Goal: Task Accomplishment & Management: Manage account settings

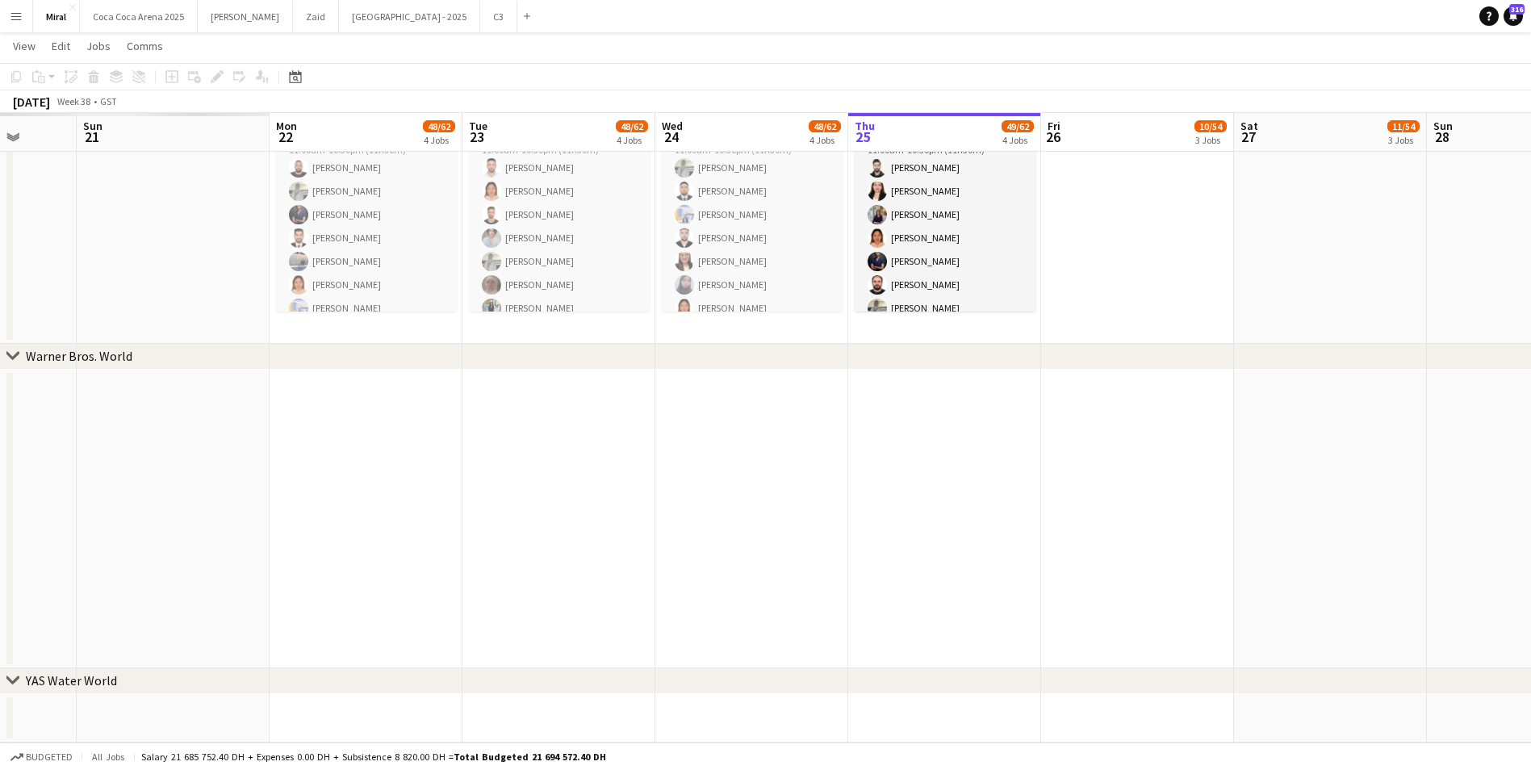
drag, startPoint x: 547, startPoint y: 501, endPoint x: 1395, endPoint y: 442, distance: 850.1
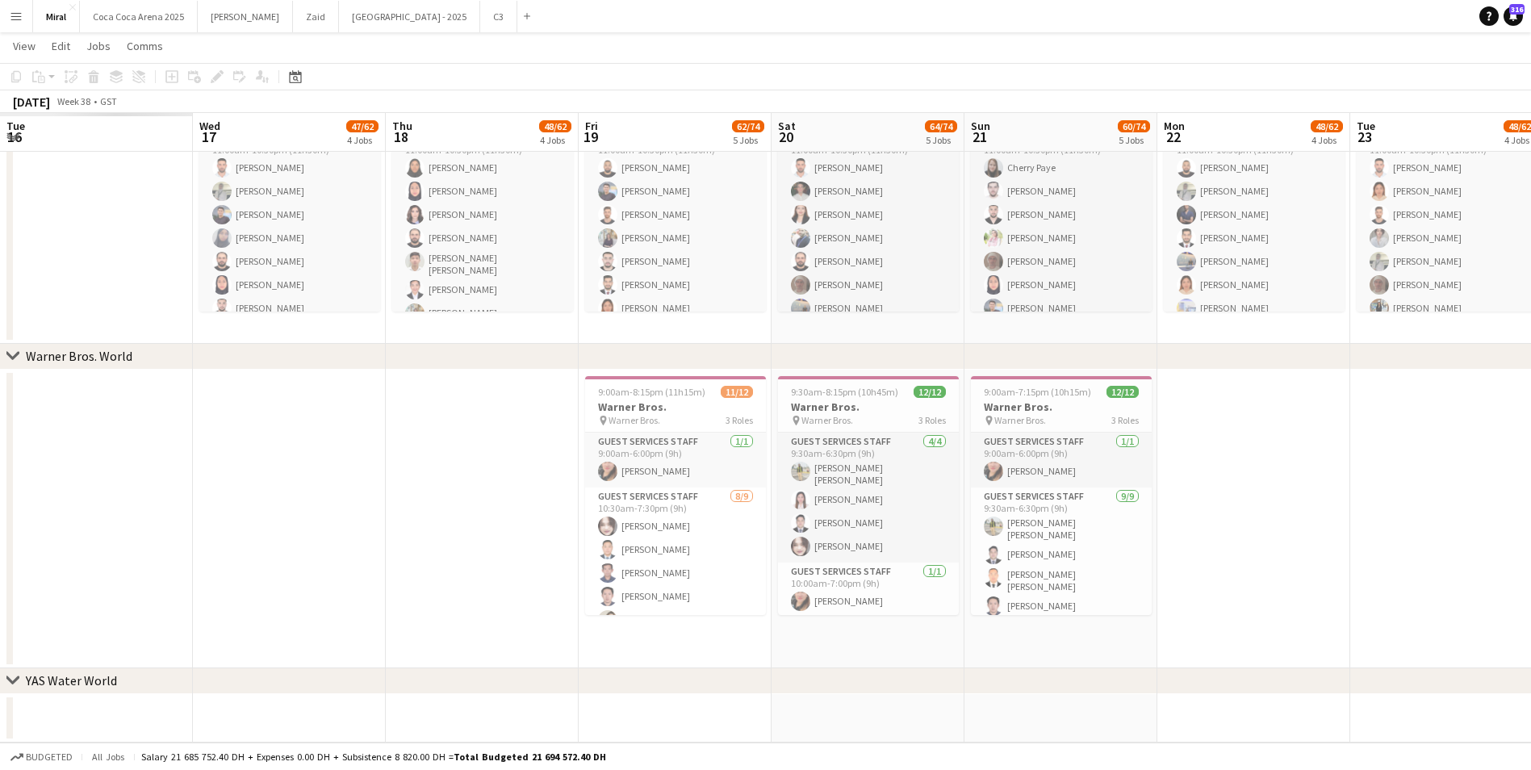
drag, startPoint x: 713, startPoint y: 522, endPoint x: 1752, endPoint y: 508, distance: 1039.4
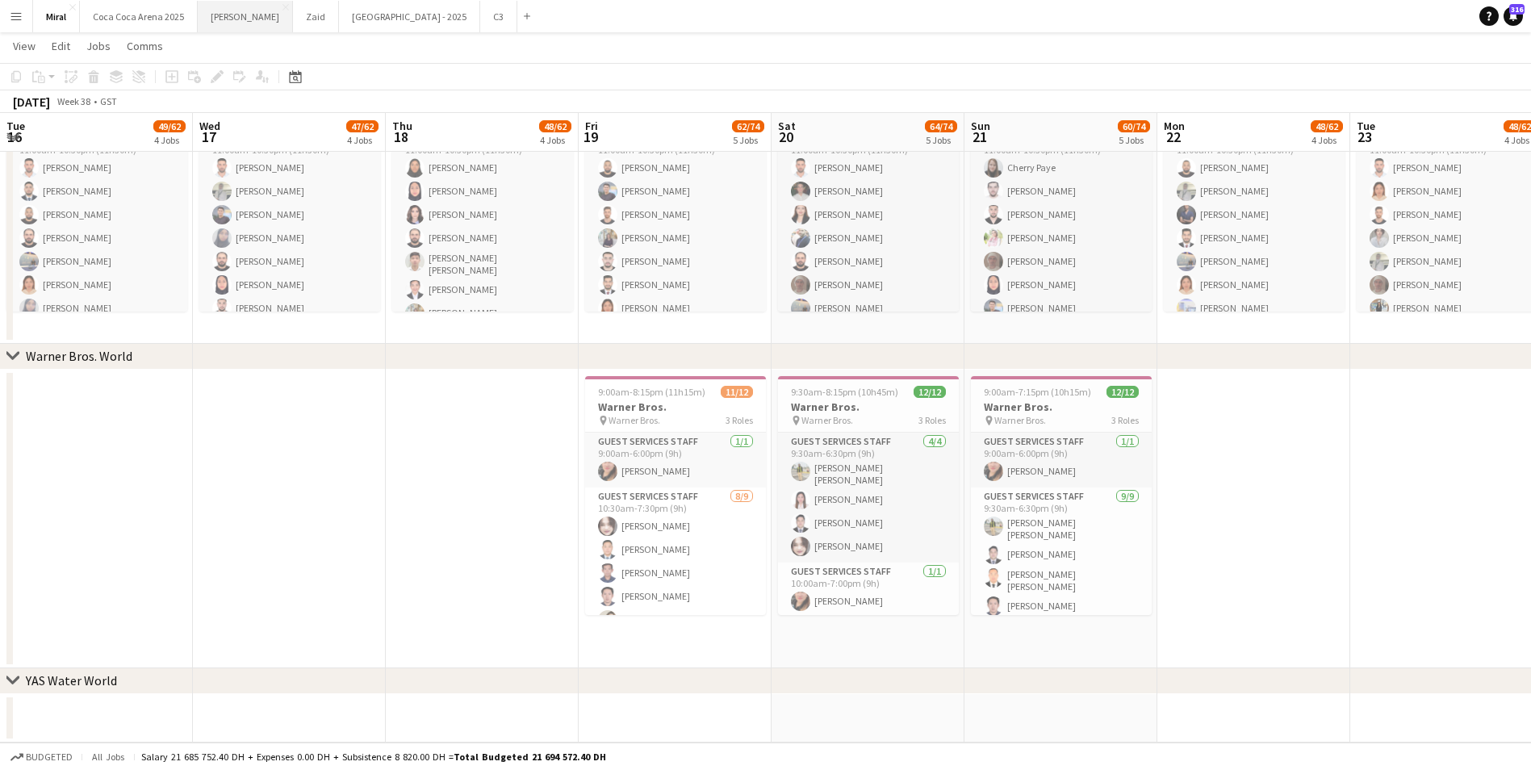
click at [225, 18] on button "[PERSON_NAME]" at bounding box center [245, 16] width 95 height 31
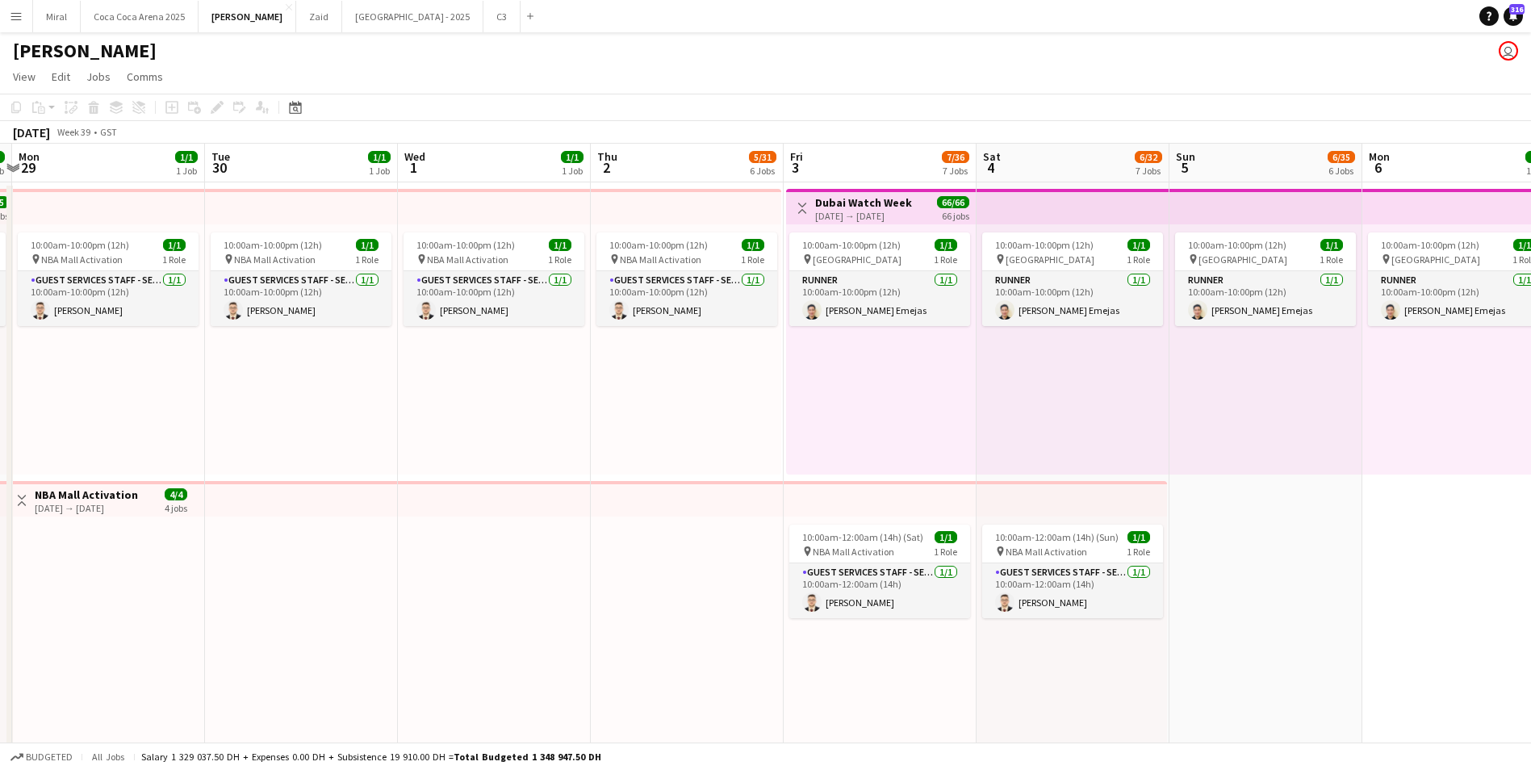
drag, startPoint x: 1297, startPoint y: 409, endPoint x: 165, endPoint y: 390, distance: 1131.5
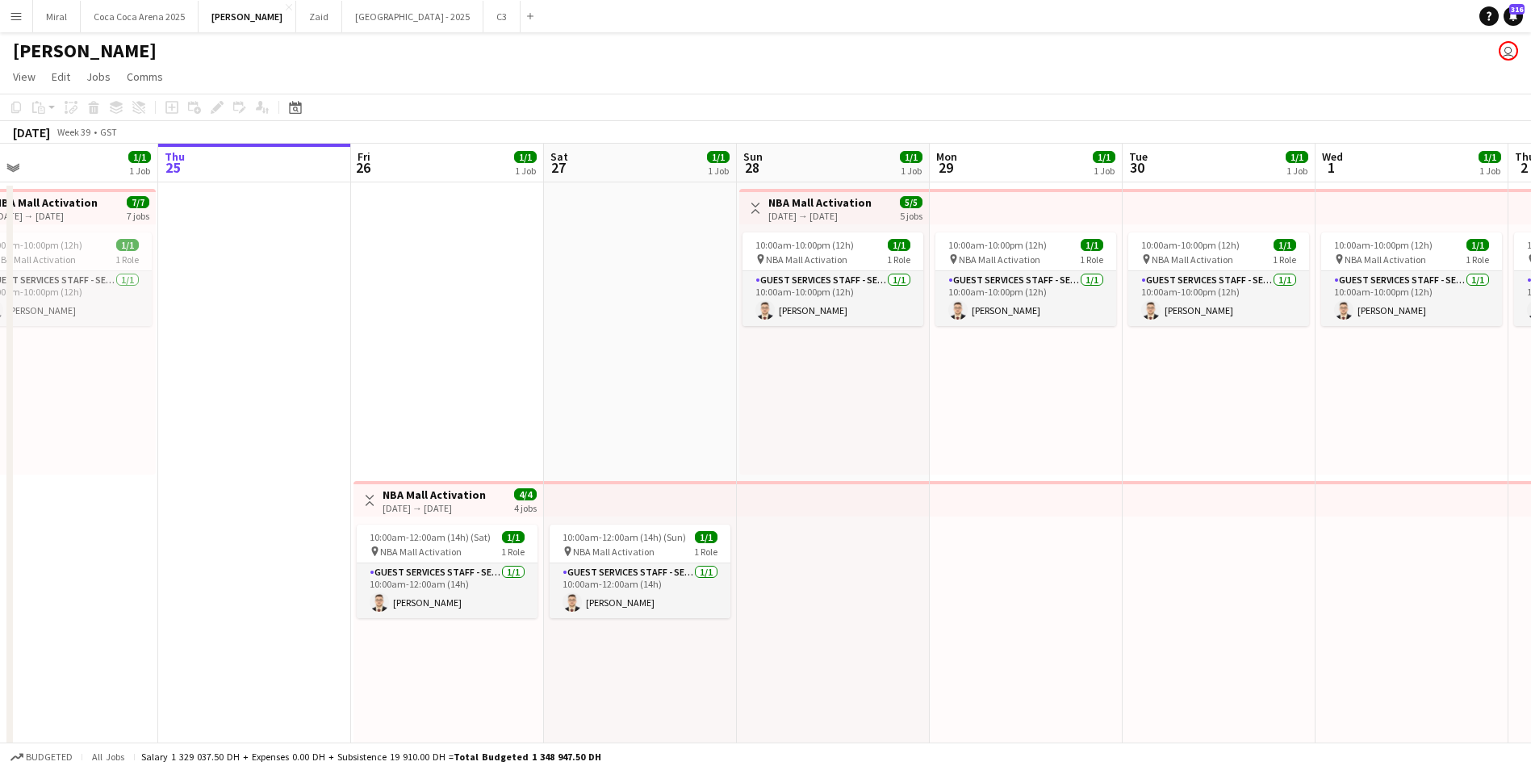
drag, startPoint x: 607, startPoint y: 442, endPoint x: 1860, endPoint y: 462, distance: 1253.3
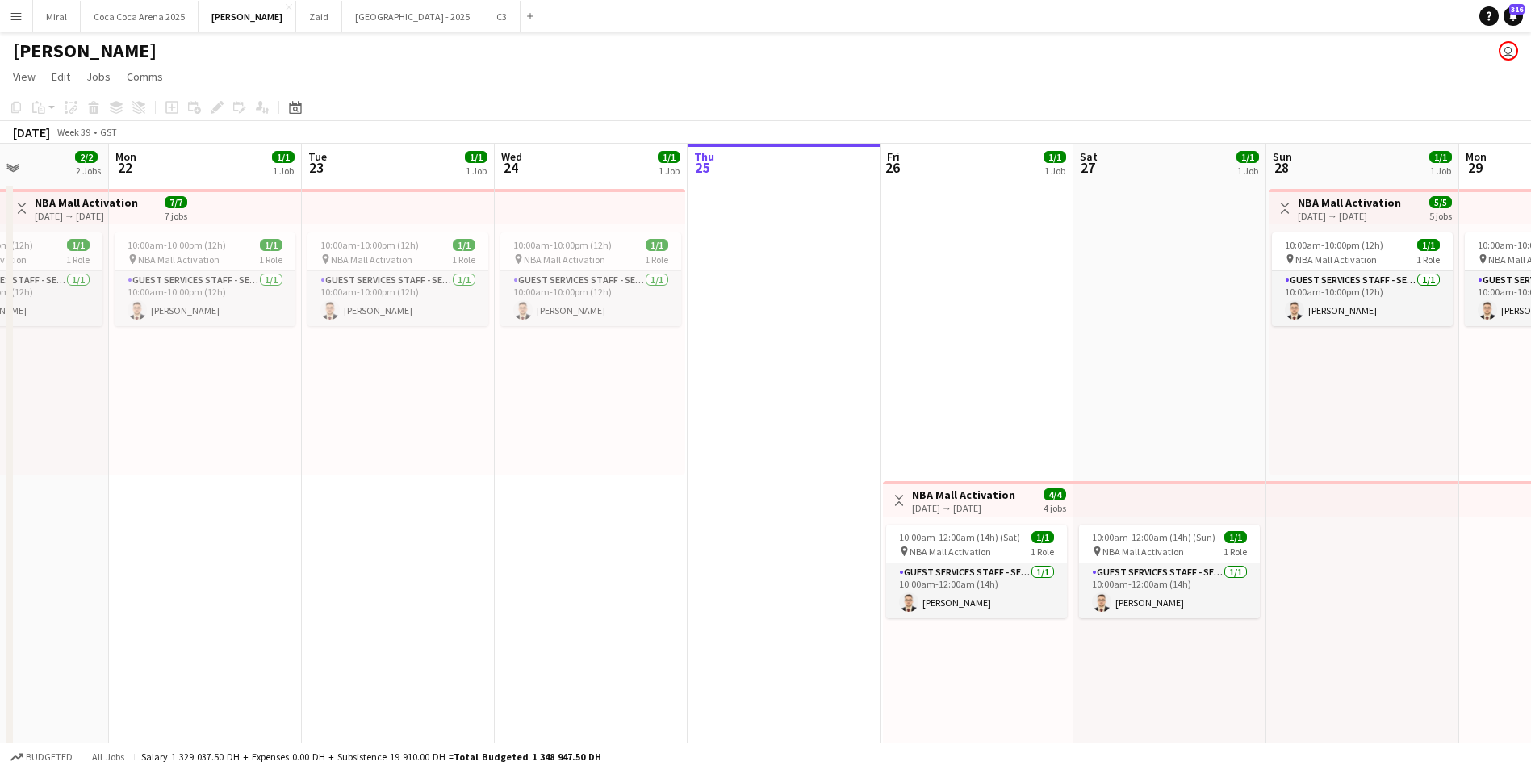
drag, startPoint x: 694, startPoint y: 380, endPoint x: 1223, endPoint y: 403, distance: 529.9
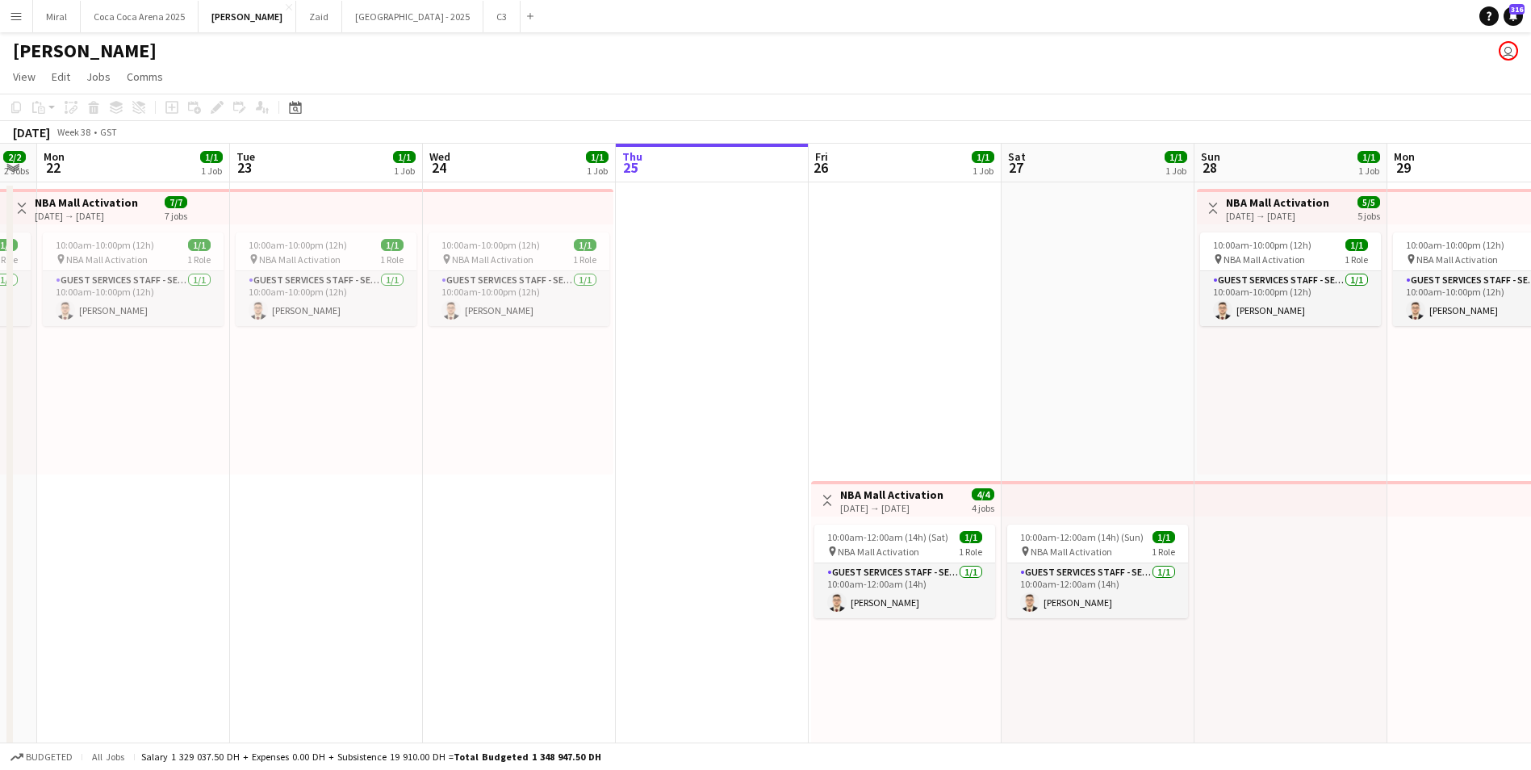
drag, startPoint x: 1297, startPoint y: 408, endPoint x: 1225, endPoint y: 406, distance: 71.9
click at [743, 384] on app-date-cell at bounding box center [712, 477] width 193 height 591
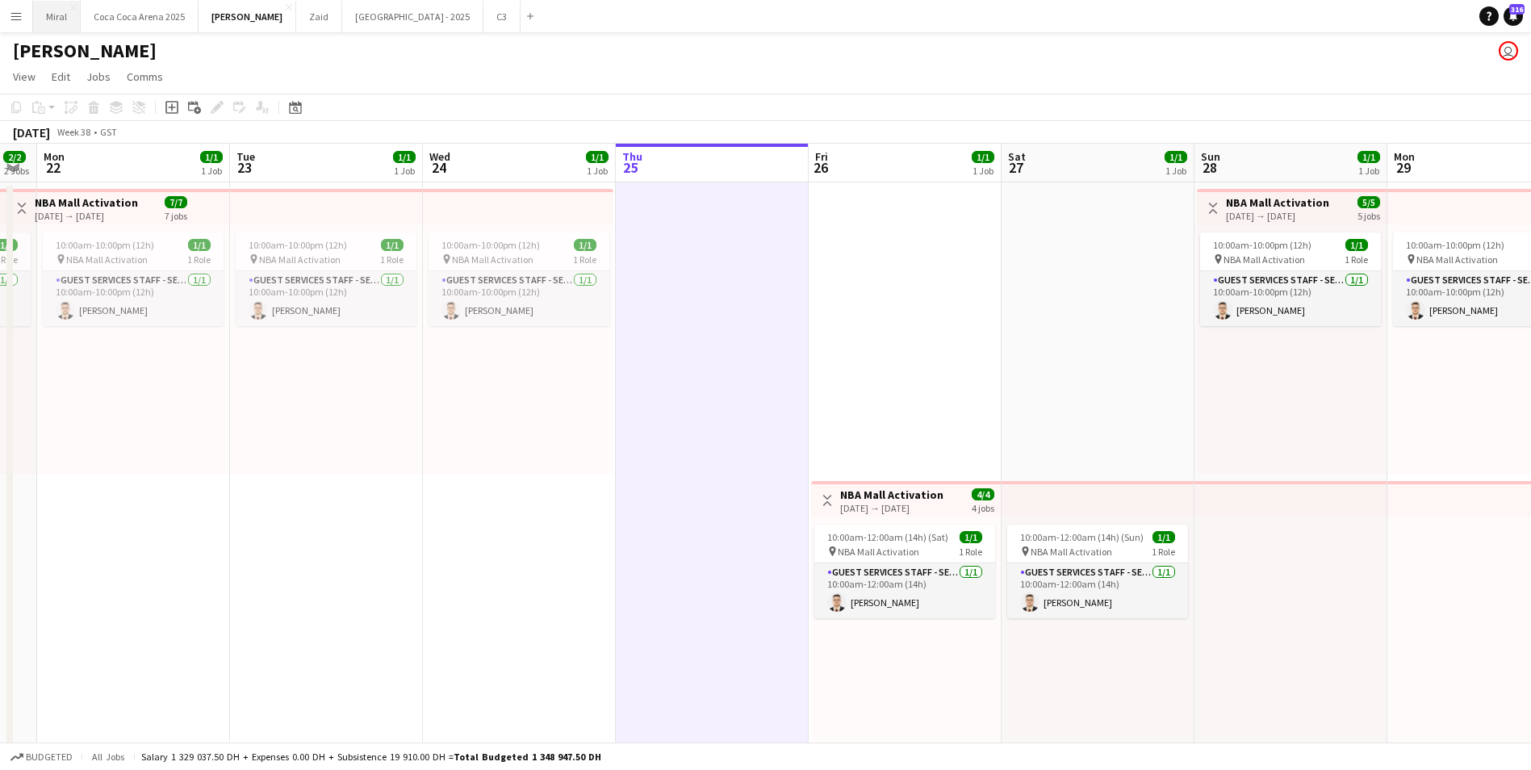
click at [65, 15] on button "Miral Close" at bounding box center [57, 16] width 48 height 31
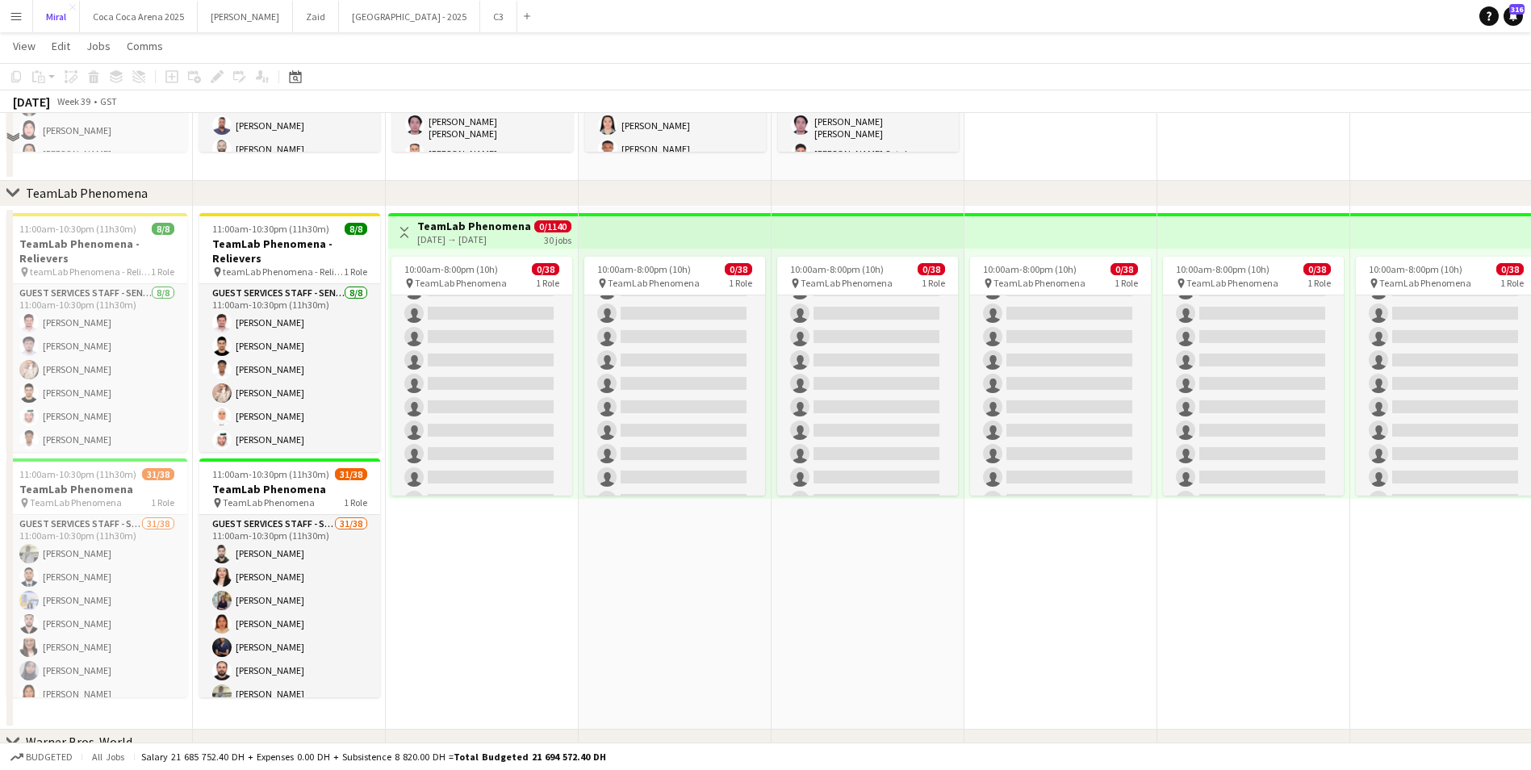
scroll to position [565, 0]
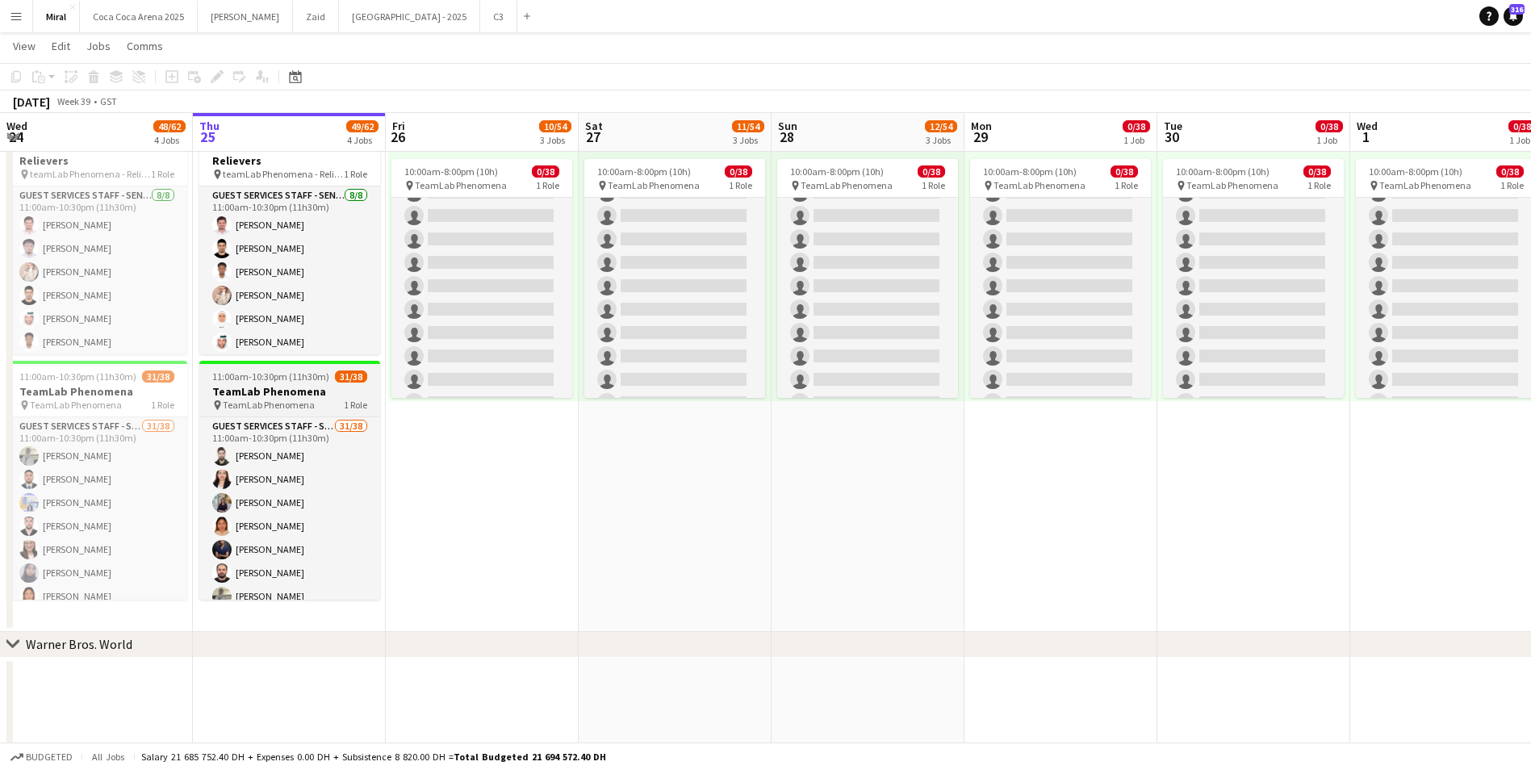
click at [281, 391] on h3 "TeamLab Phenomena" at bounding box center [289, 391] width 181 height 15
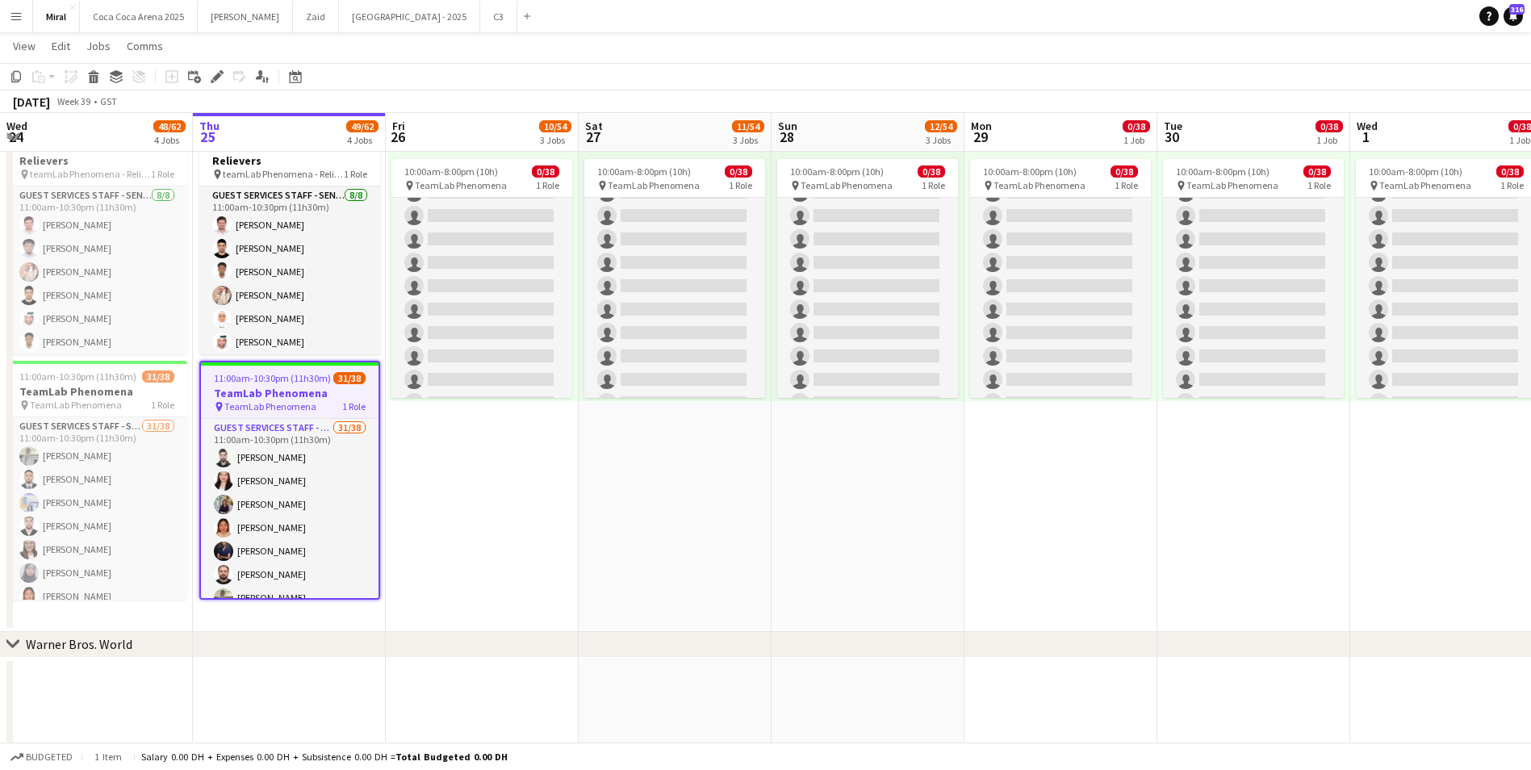
drag, startPoint x: 281, startPoint y: 391, endPoint x: 258, endPoint y: 402, distance: 25.3
click at [258, 402] on span "TeamLab Phenomena" at bounding box center [270, 406] width 92 height 12
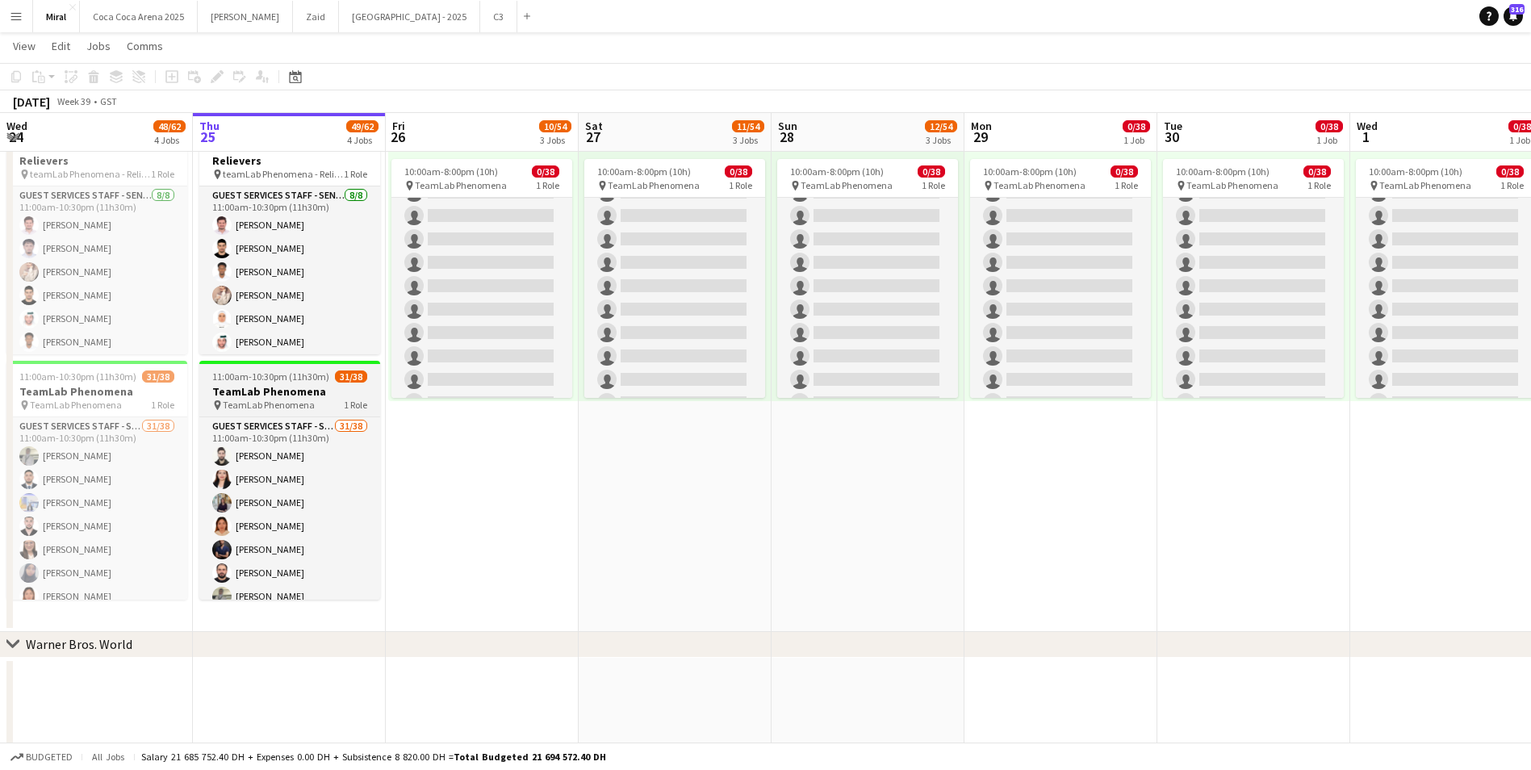
click at [258, 402] on span "TeamLab Phenomena" at bounding box center [269, 405] width 92 height 12
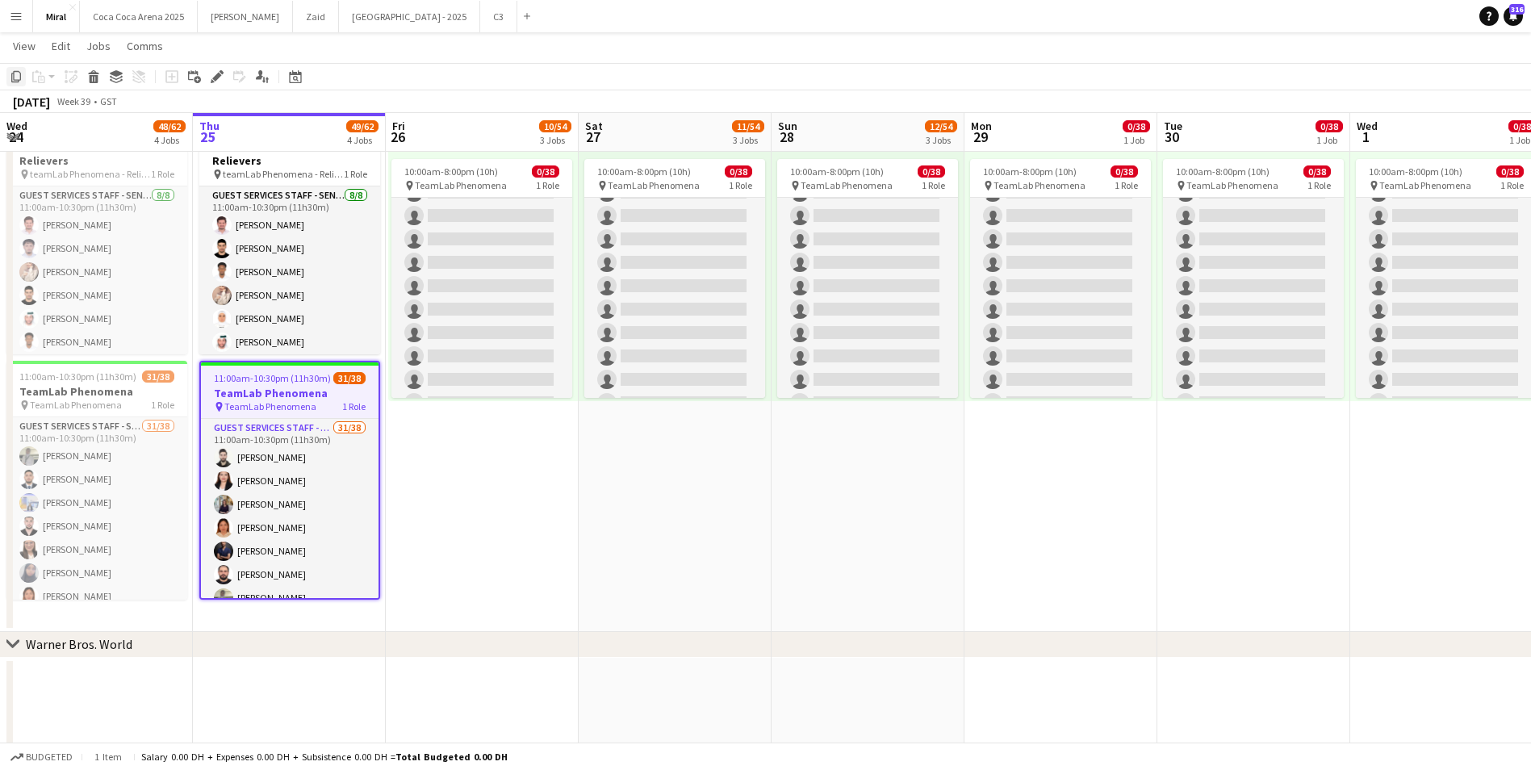
click at [14, 72] on icon at bounding box center [16, 76] width 10 height 11
click at [433, 442] on app-date-cell "Toggle View TeamLab Phenomena [DATE] → [DATE] 0/1140 30 jobs 10:00am-8:00pm (10…" at bounding box center [482, 370] width 193 height 523
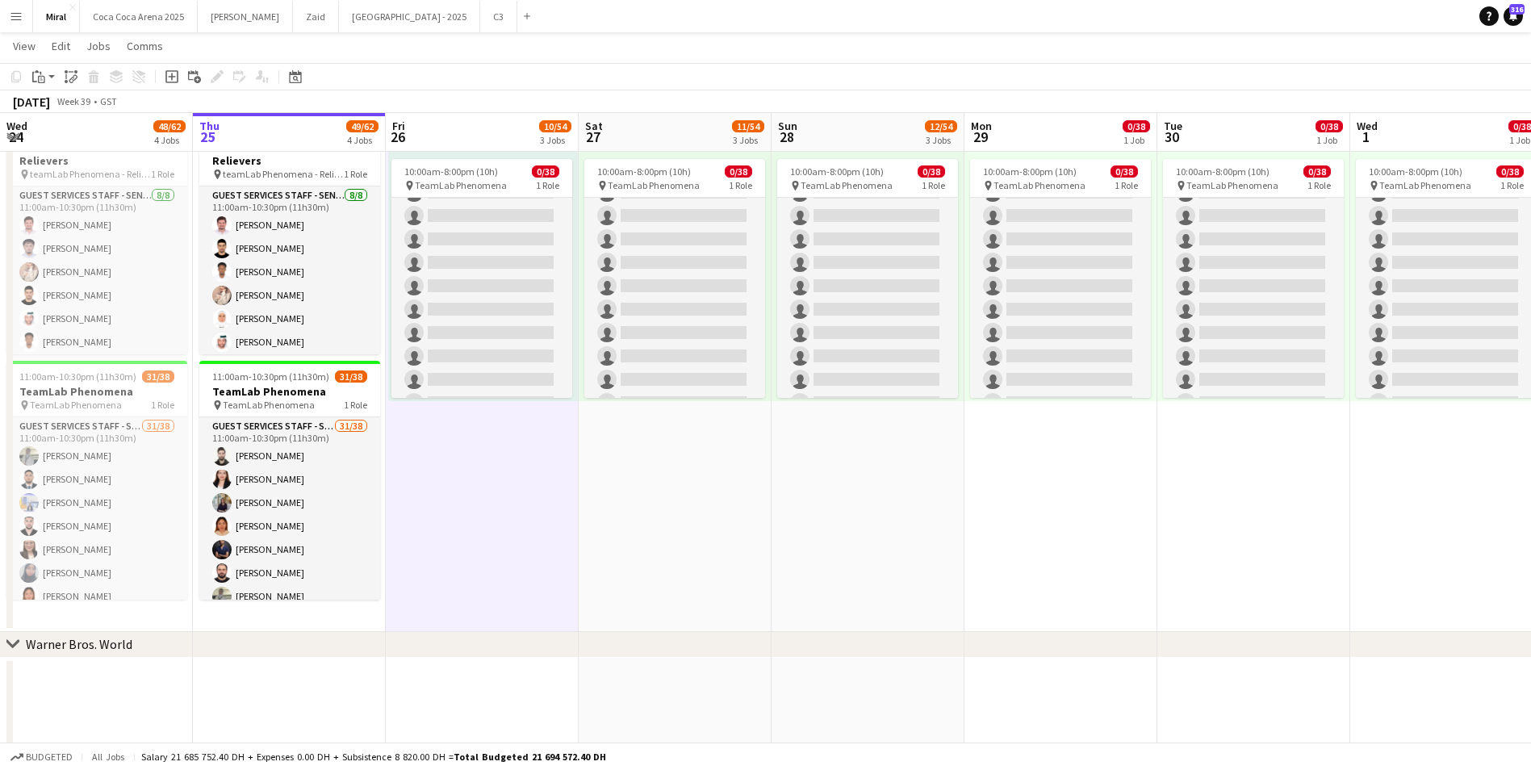
drag, startPoint x: 433, startPoint y: 442, endPoint x: 456, endPoint y: 567, distance: 127.2
click at [456, 567] on app-date-cell "Toggle View TeamLab Phenomena [DATE] → [DATE] 0/1140 30 jobs 10:00am-8:00pm (10…" at bounding box center [482, 370] width 193 height 523
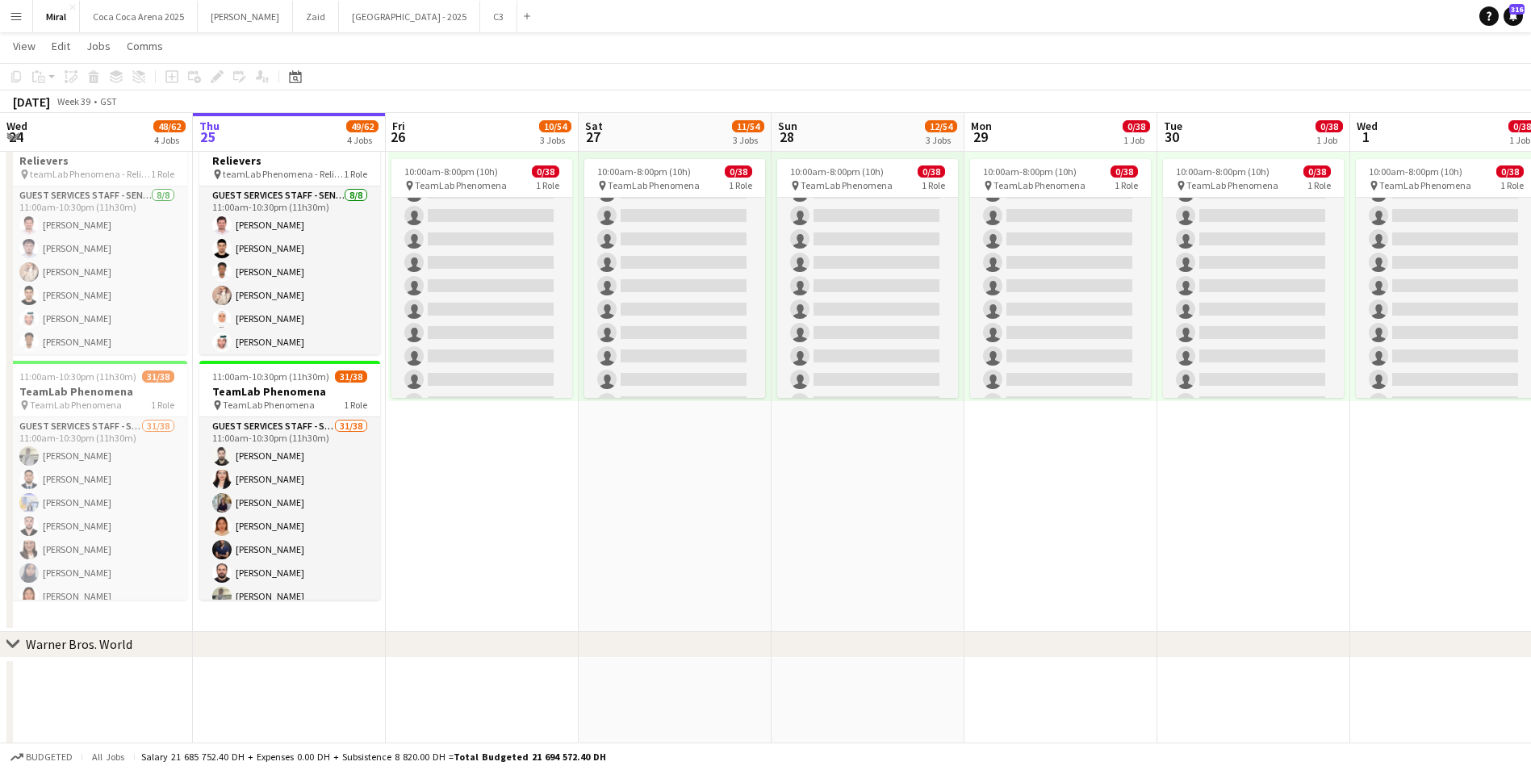
click at [456, 567] on app-date-cell "Toggle View TeamLab Phenomena [DATE] → [DATE] 0/1140 30 jobs 10:00am-8:00pm (10…" at bounding box center [482, 370] width 193 height 523
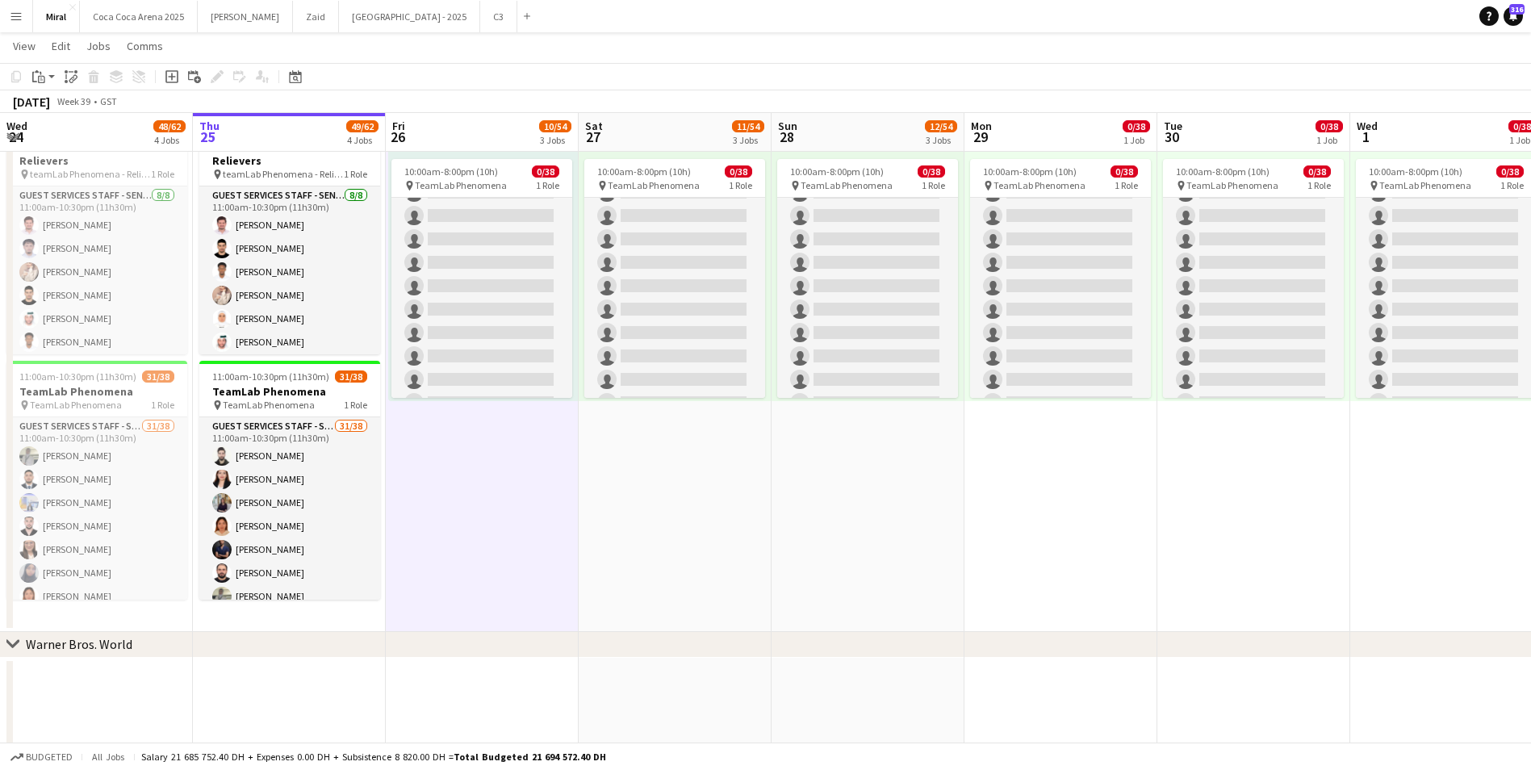
drag, startPoint x: 386, startPoint y: 347, endPoint x: 486, endPoint y: 8, distance: 353.4
click at [486, 8] on app-navbar "Menu Boards Boards Boards All jobs Status Workforce Workforce My Workforce Recr…" at bounding box center [765, 16] width 1531 height 32
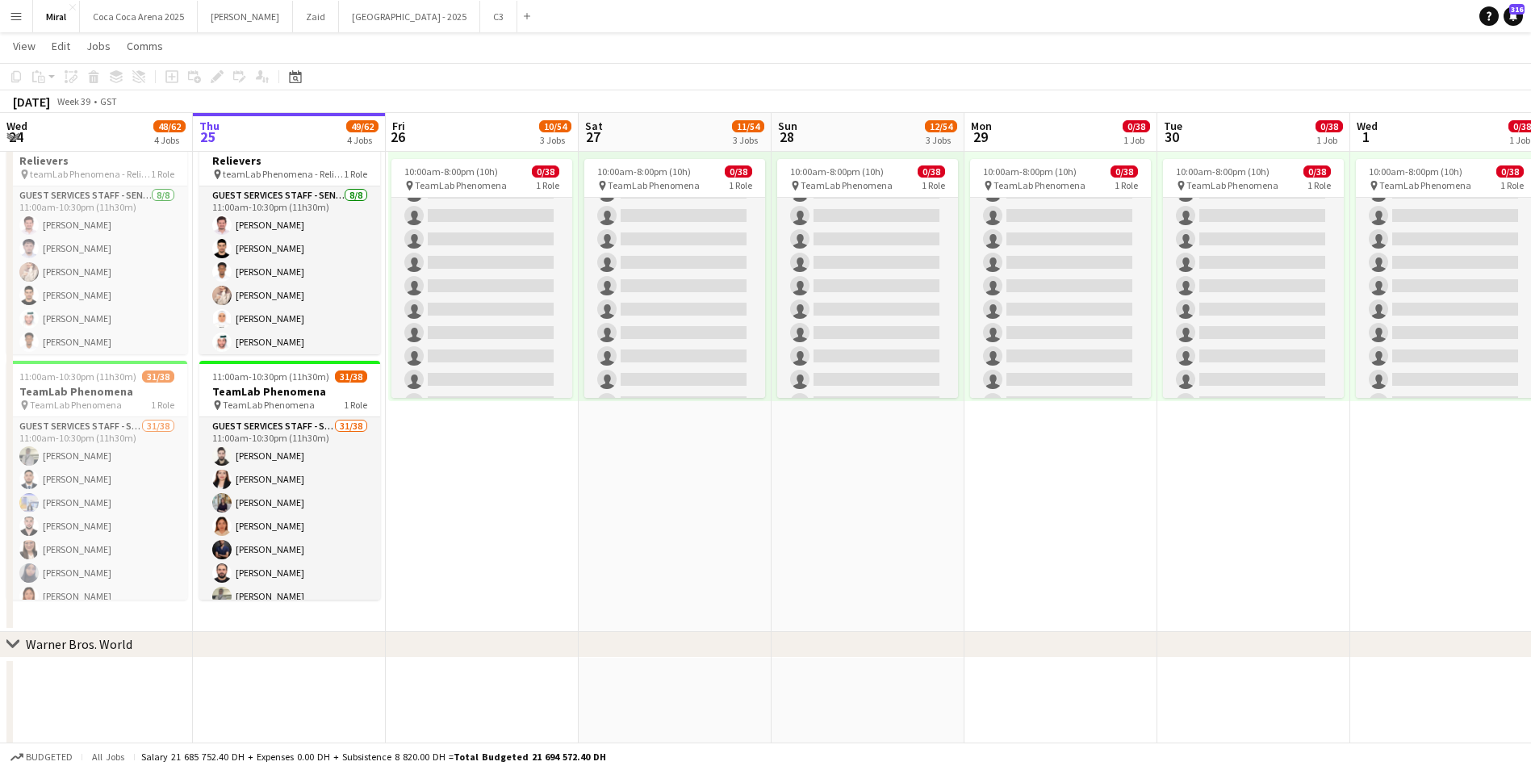
click at [466, 428] on app-date-cell "Toggle View TeamLab Phenomena [DATE] → [DATE] 0/1140 30 jobs 10:00am-8:00pm (10…" at bounding box center [482, 370] width 193 height 523
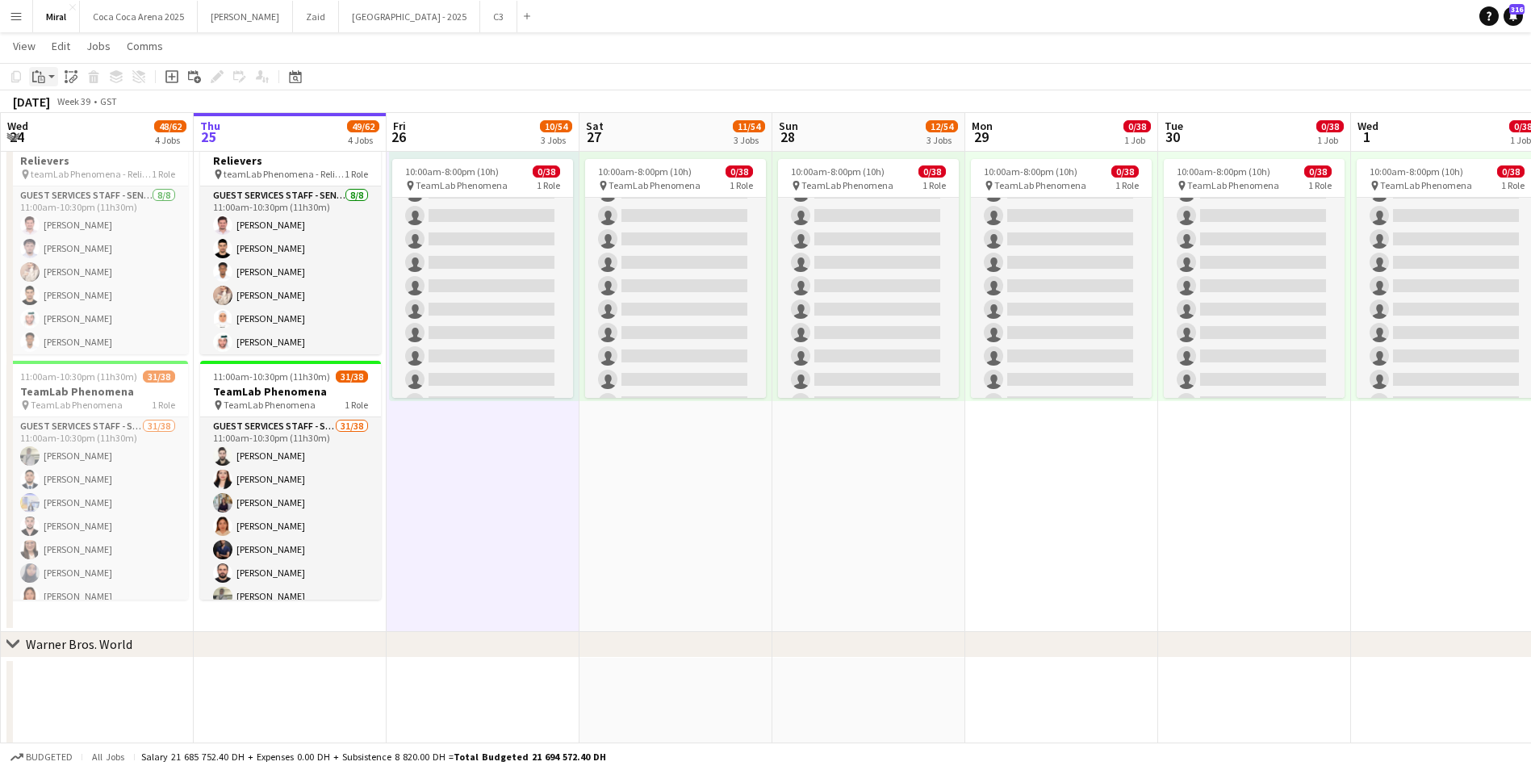
click at [41, 77] on icon "Paste" at bounding box center [38, 76] width 13 height 13
click at [65, 136] on link "Paste with crew Ctrl+Shift+V" at bounding box center [119, 134] width 152 height 15
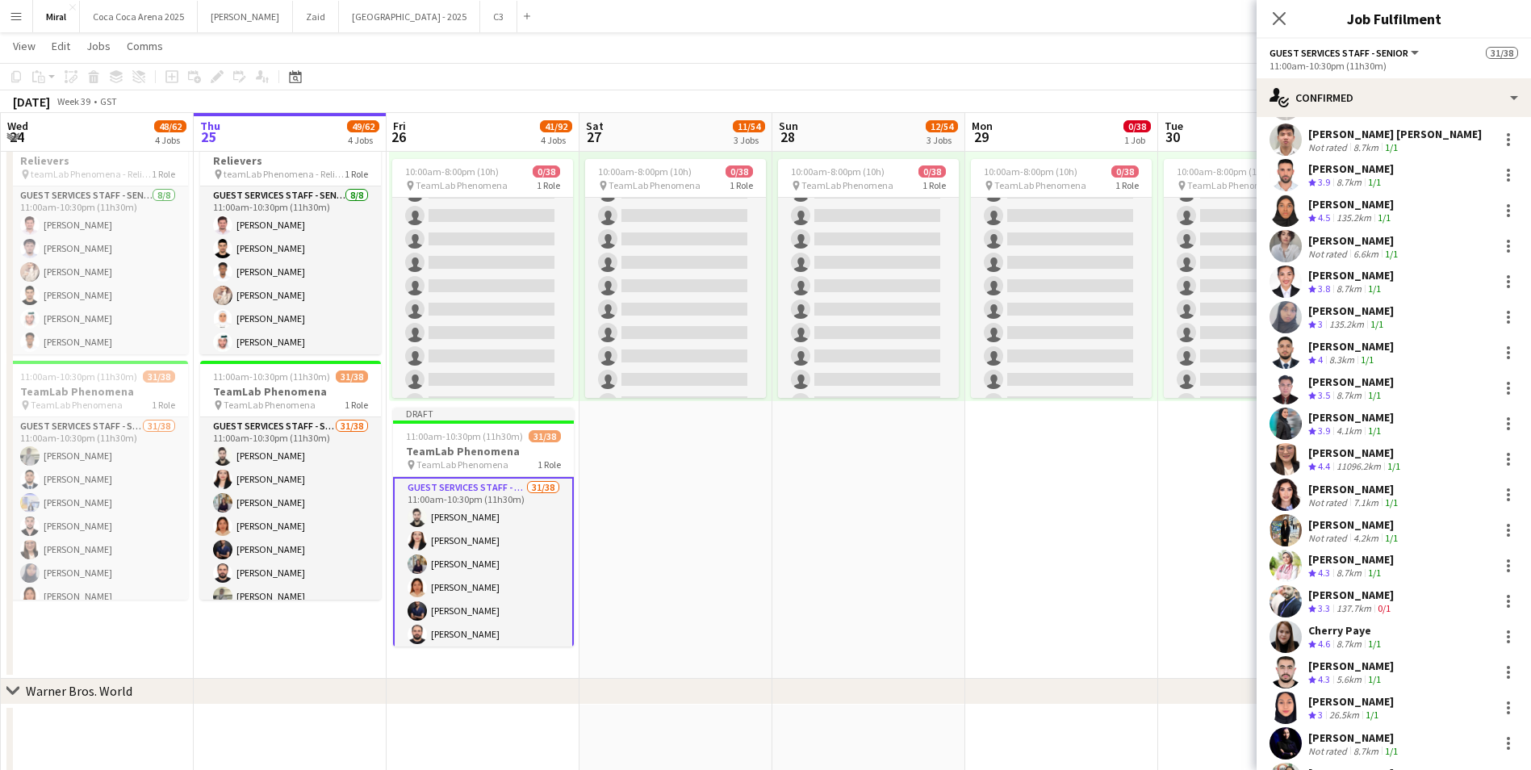
scroll to position [475, 0]
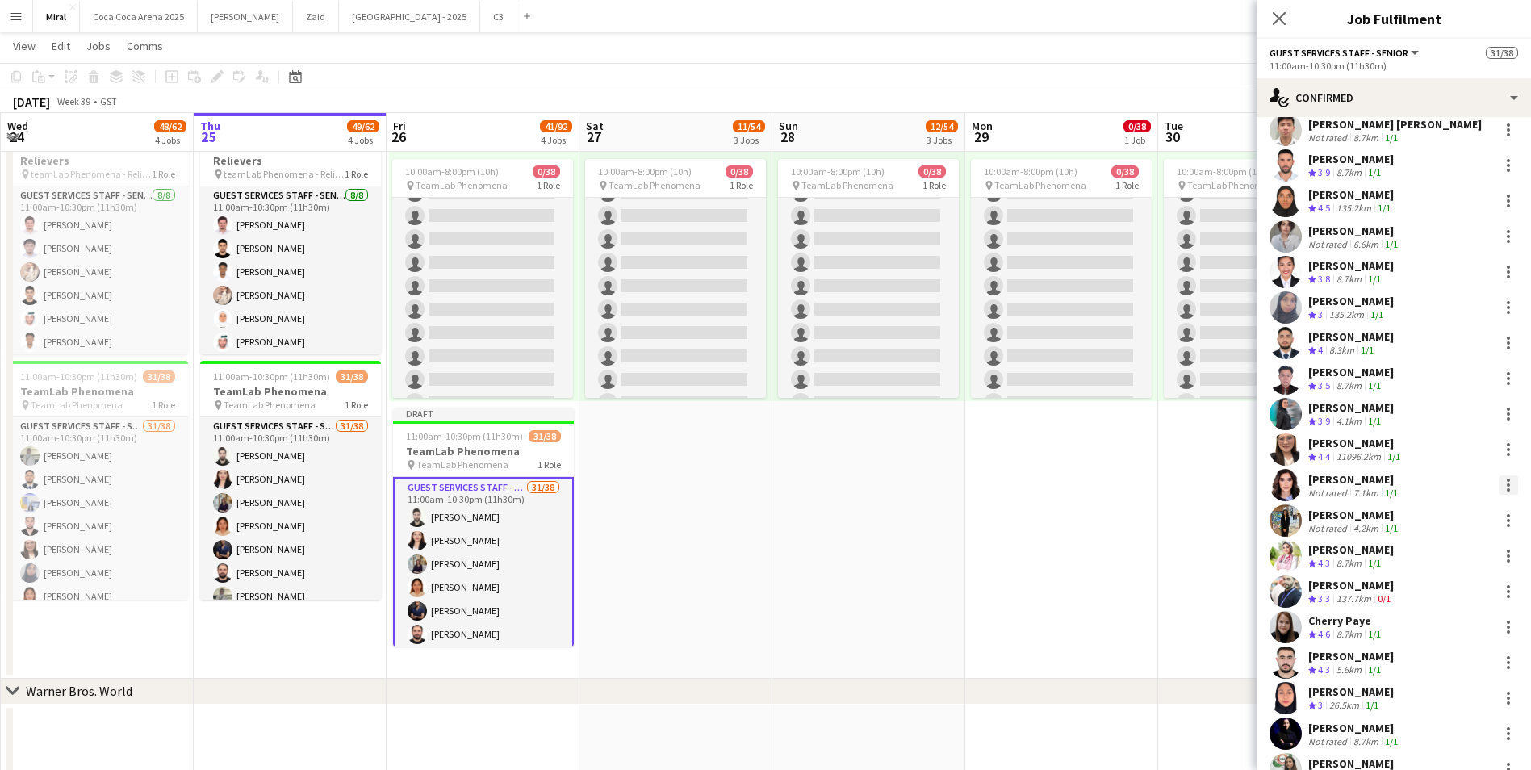
click at [1498, 487] on div at bounding box center [1507, 484] width 19 height 19
click at [1440, 676] on span "Remove" at bounding box center [1443, 669] width 100 height 15
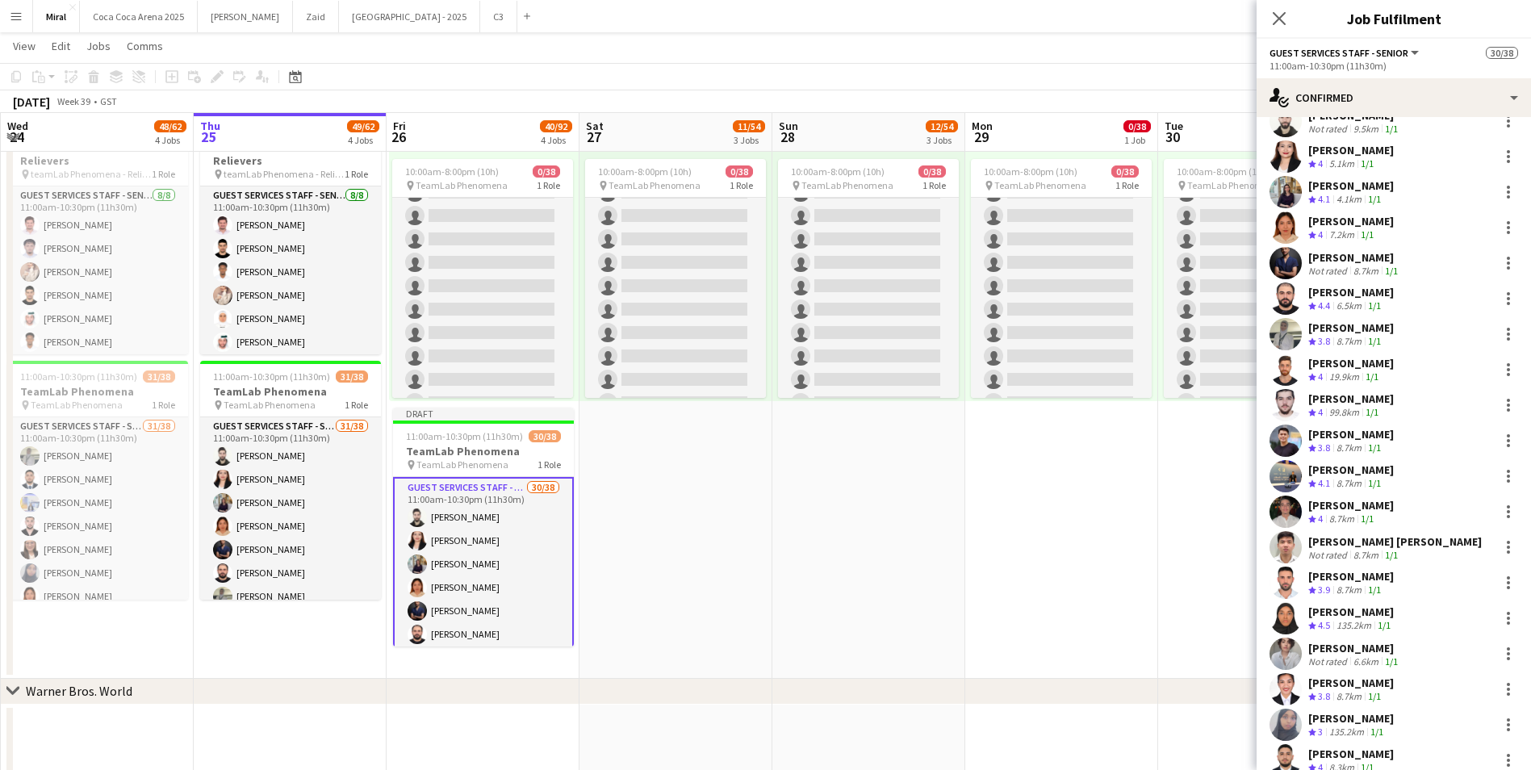
scroll to position [56, 0]
click at [1507, 266] on div at bounding box center [1508, 264] width 3 height 3
click at [1433, 449] on span "Remove" at bounding box center [1417, 449] width 48 height 14
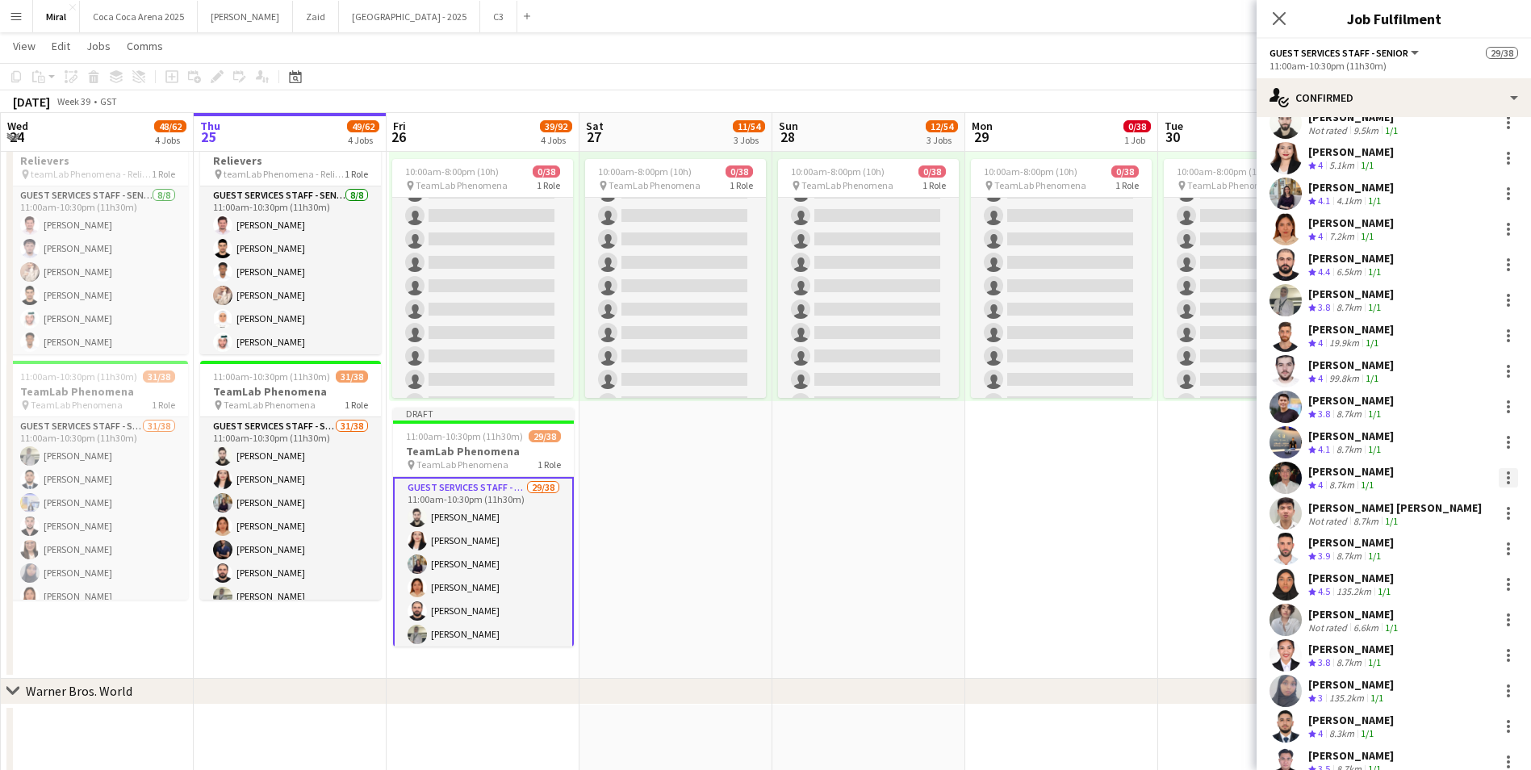
click at [1500, 473] on div at bounding box center [1507, 477] width 19 height 19
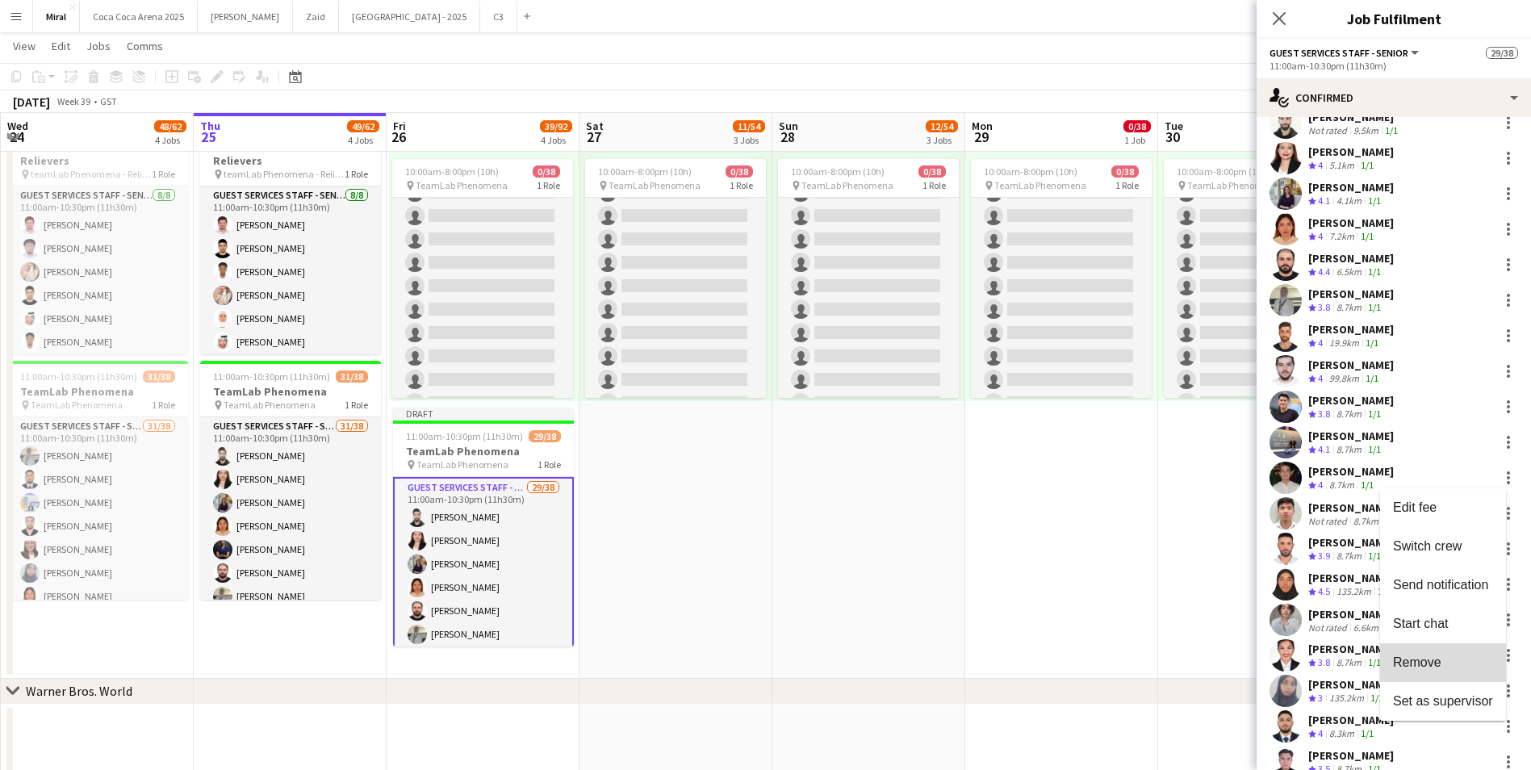
click at [1420, 662] on span "Remove" at bounding box center [1417, 662] width 48 height 14
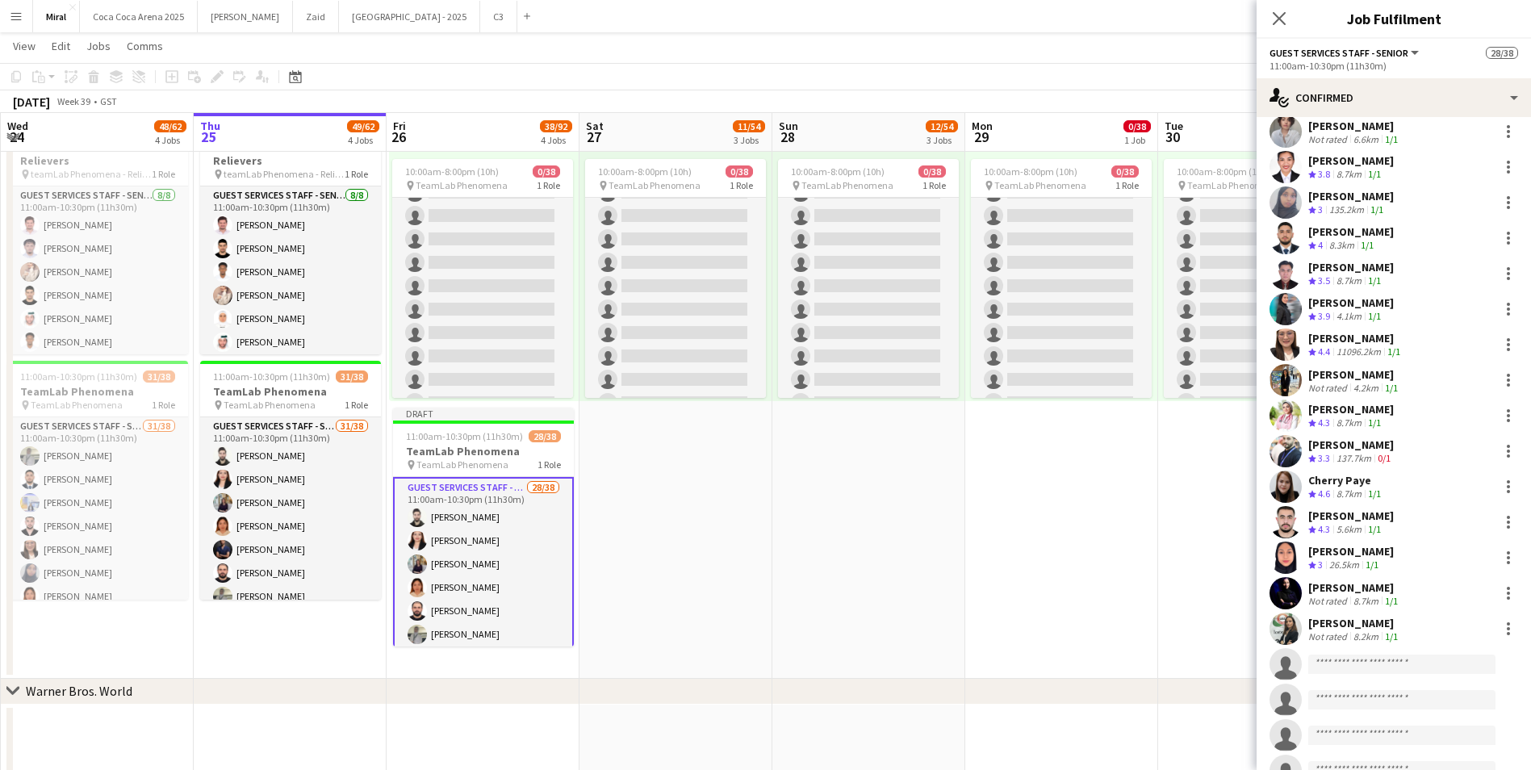
scroll to position [512, 0]
click at [1498, 561] on div at bounding box center [1507, 554] width 19 height 19
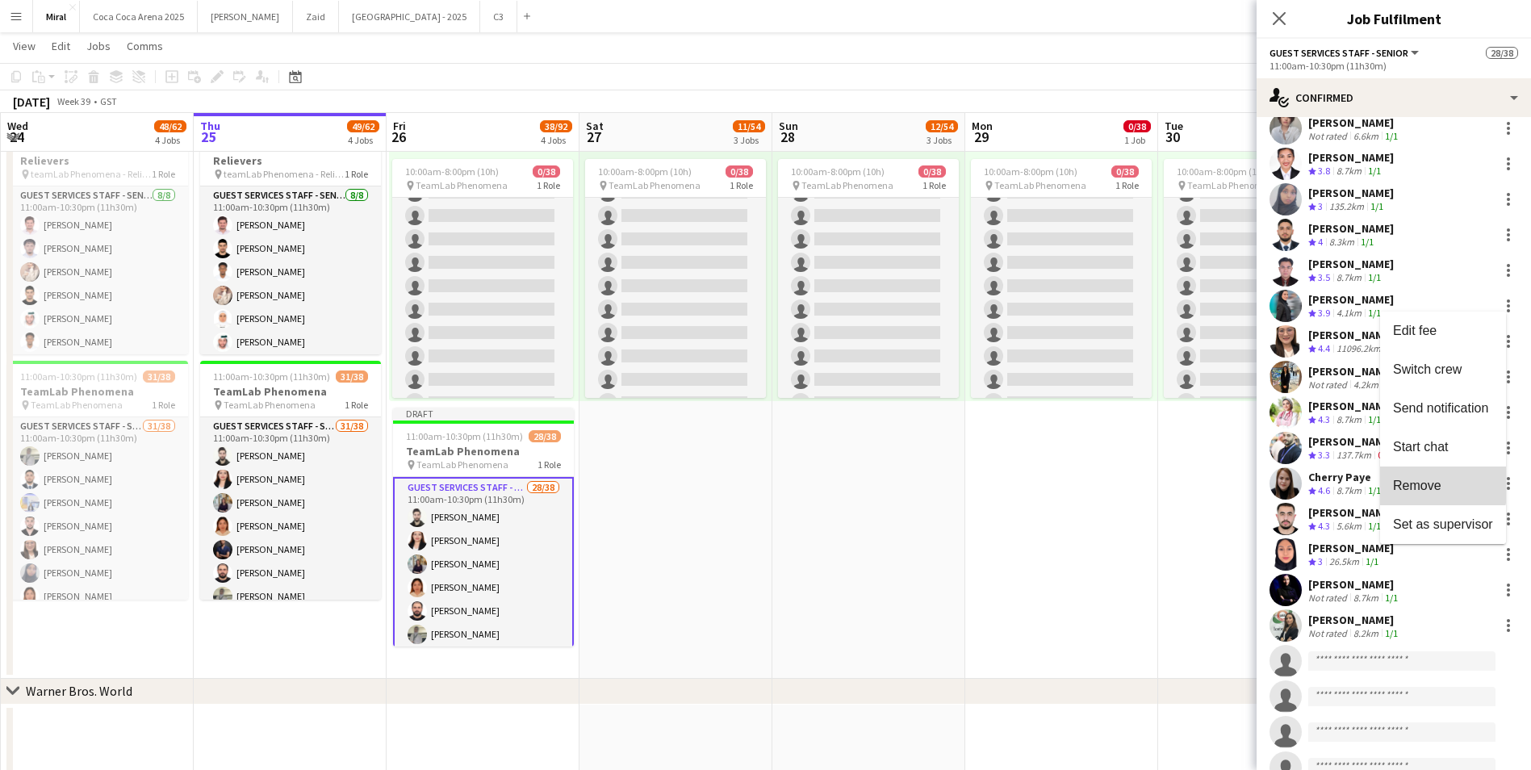
click at [1434, 485] on span "Remove" at bounding box center [1417, 486] width 48 height 14
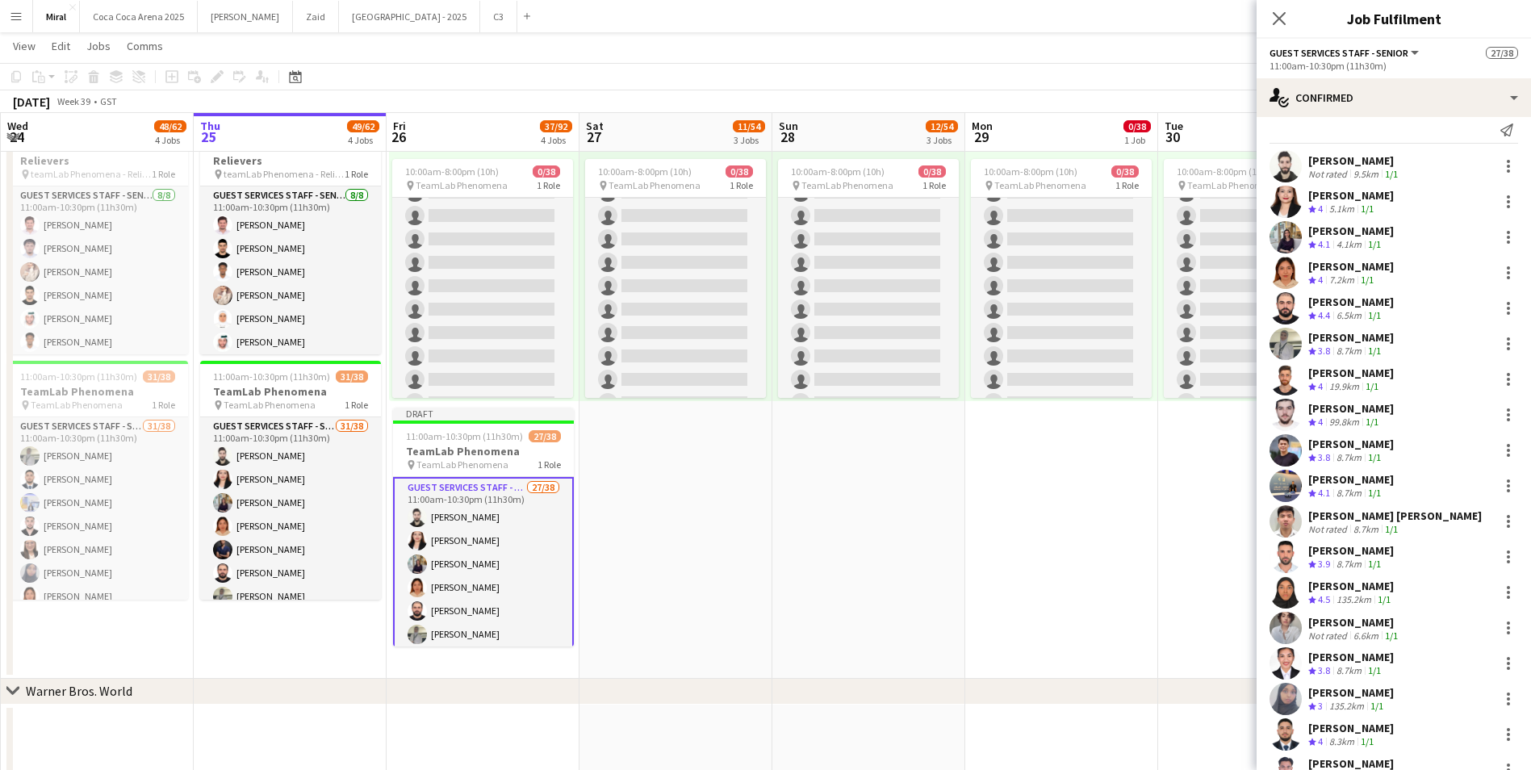
scroll to position [0, 0]
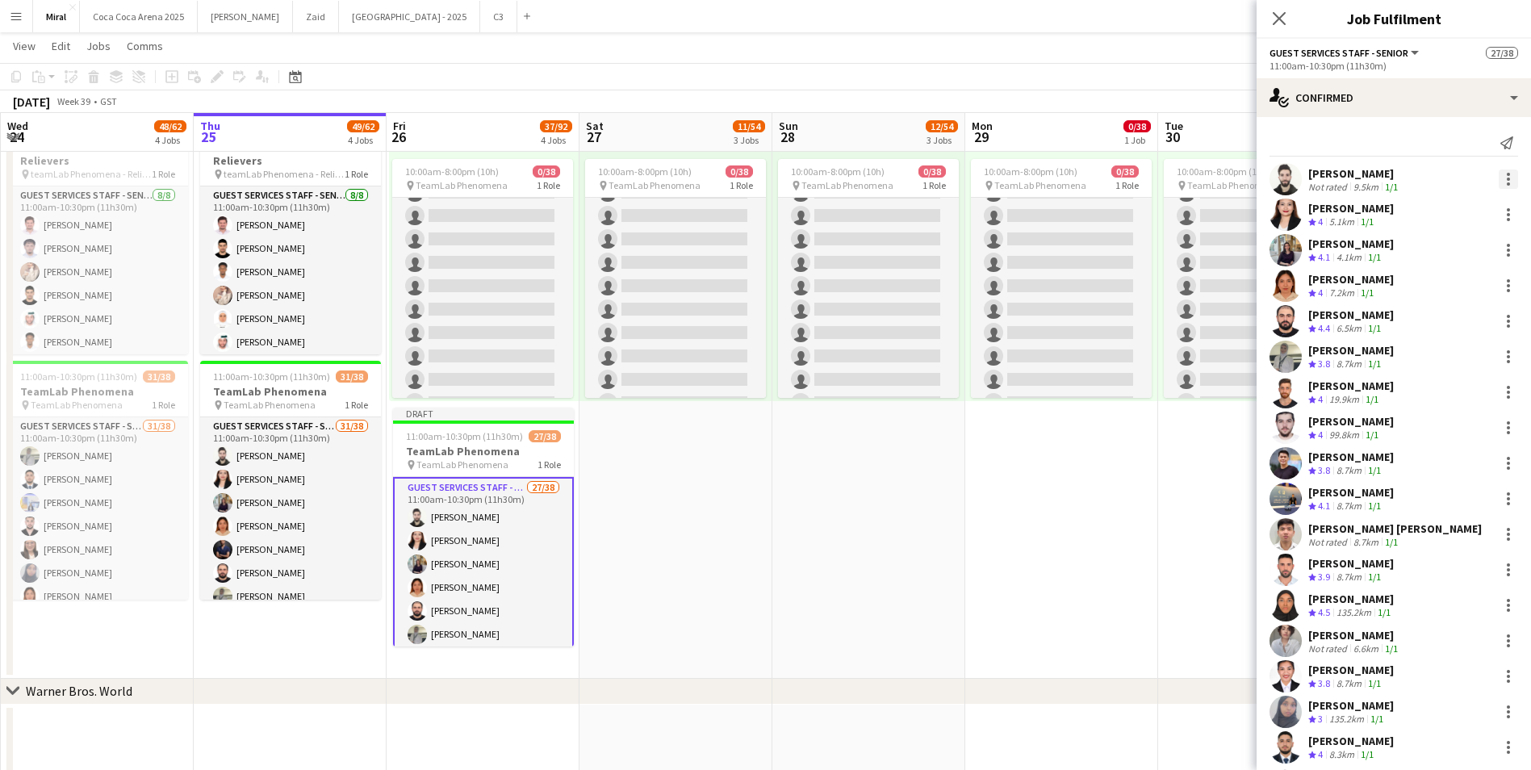
click at [1498, 178] on div at bounding box center [1507, 178] width 19 height 19
click at [1424, 364] on span "Remove" at bounding box center [1417, 364] width 48 height 14
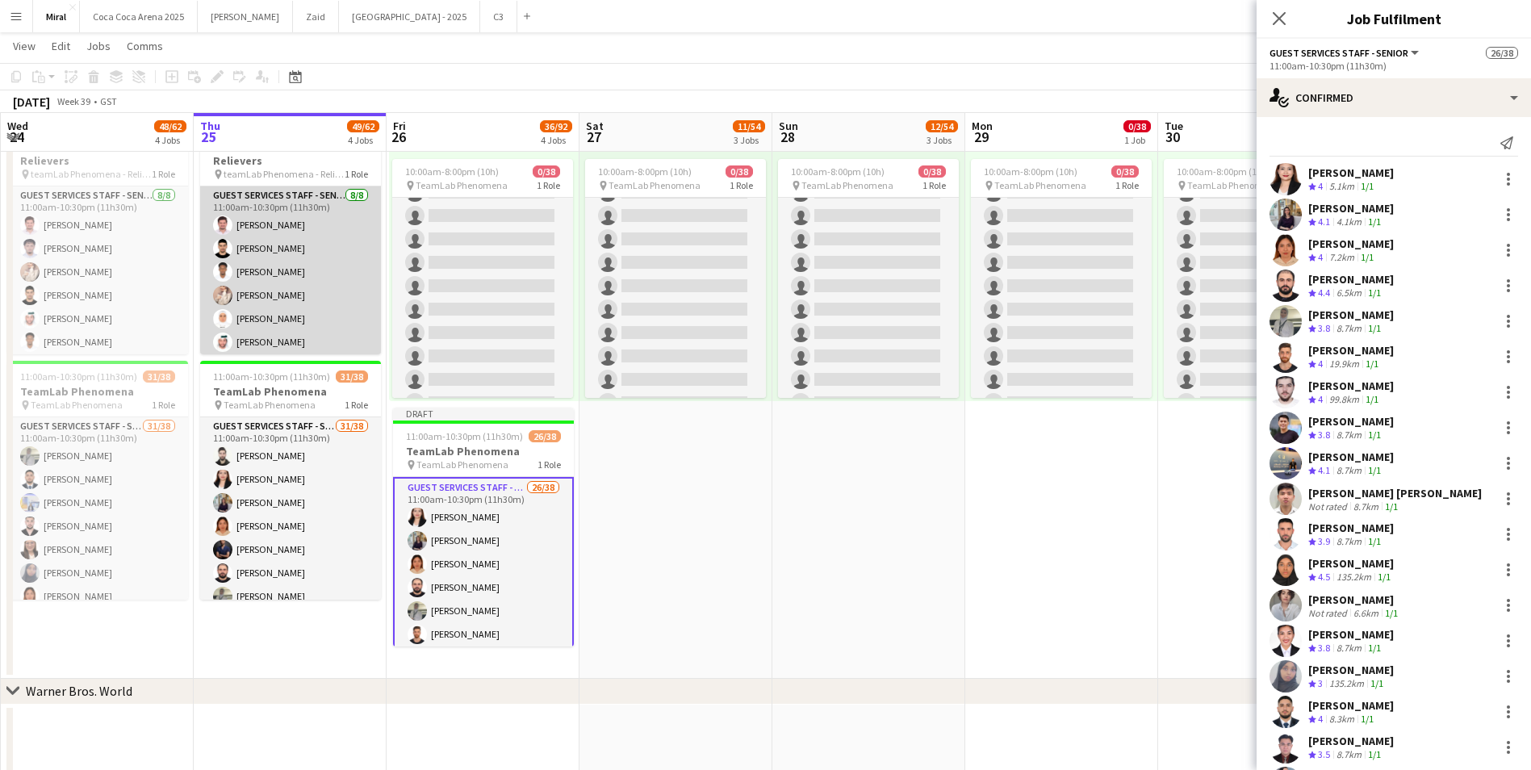
click at [295, 280] on app-card-role "Guest Services Staff - Senior [DATE] 11:00am-10:30pm (11h30m) [PERSON_NAME] Noo…" at bounding box center [290, 295] width 181 height 219
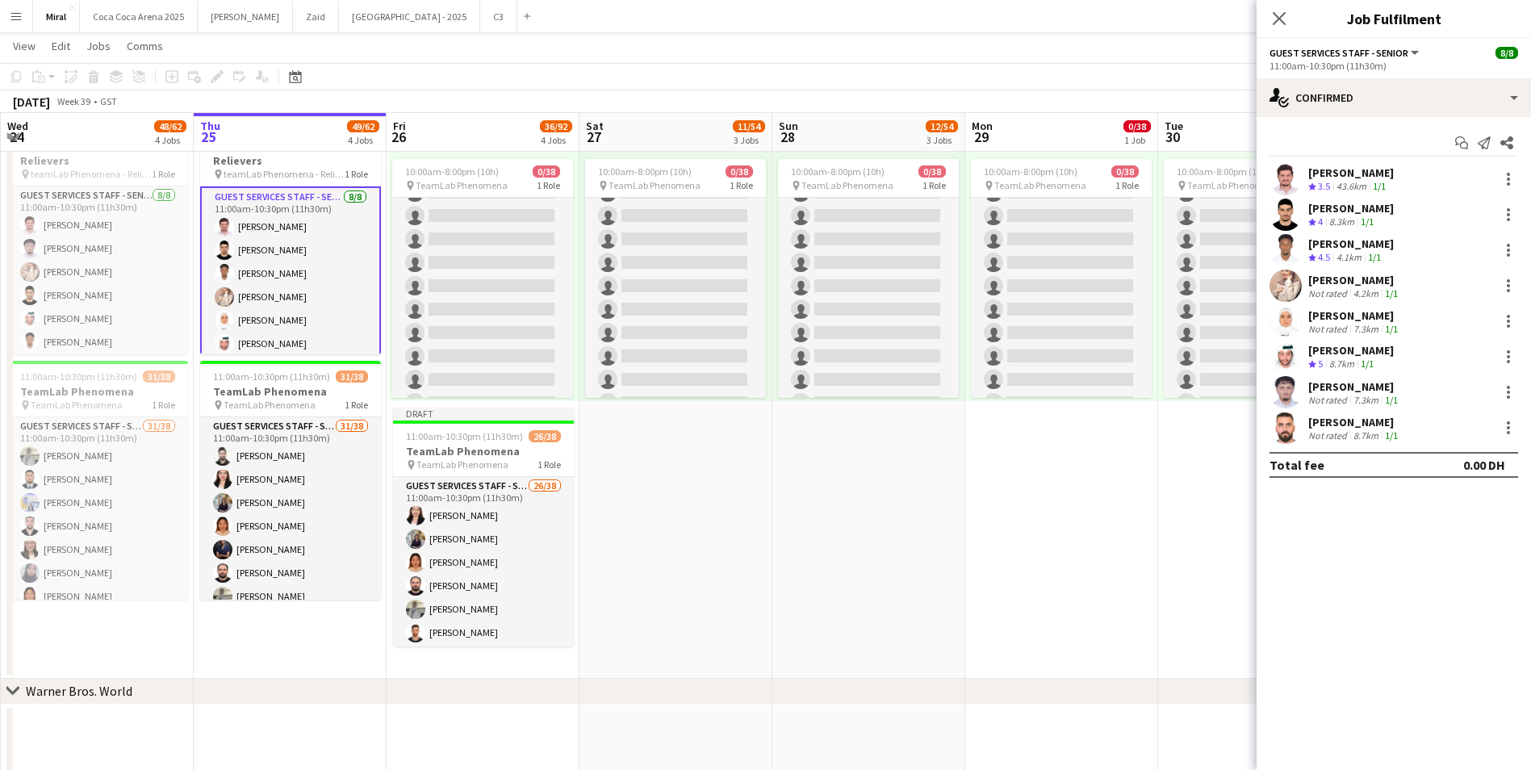
drag, startPoint x: 288, startPoint y: 201, endPoint x: 270, endPoint y: 245, distance: 47.4
click at [270, 245] on app-card-role "Guest Services Staff - Senior [DATE] 11:00am-10:30pm (11h30m) [PERSON_NAME] Noo…" at bounding box center [290, 297] width 181 height 222
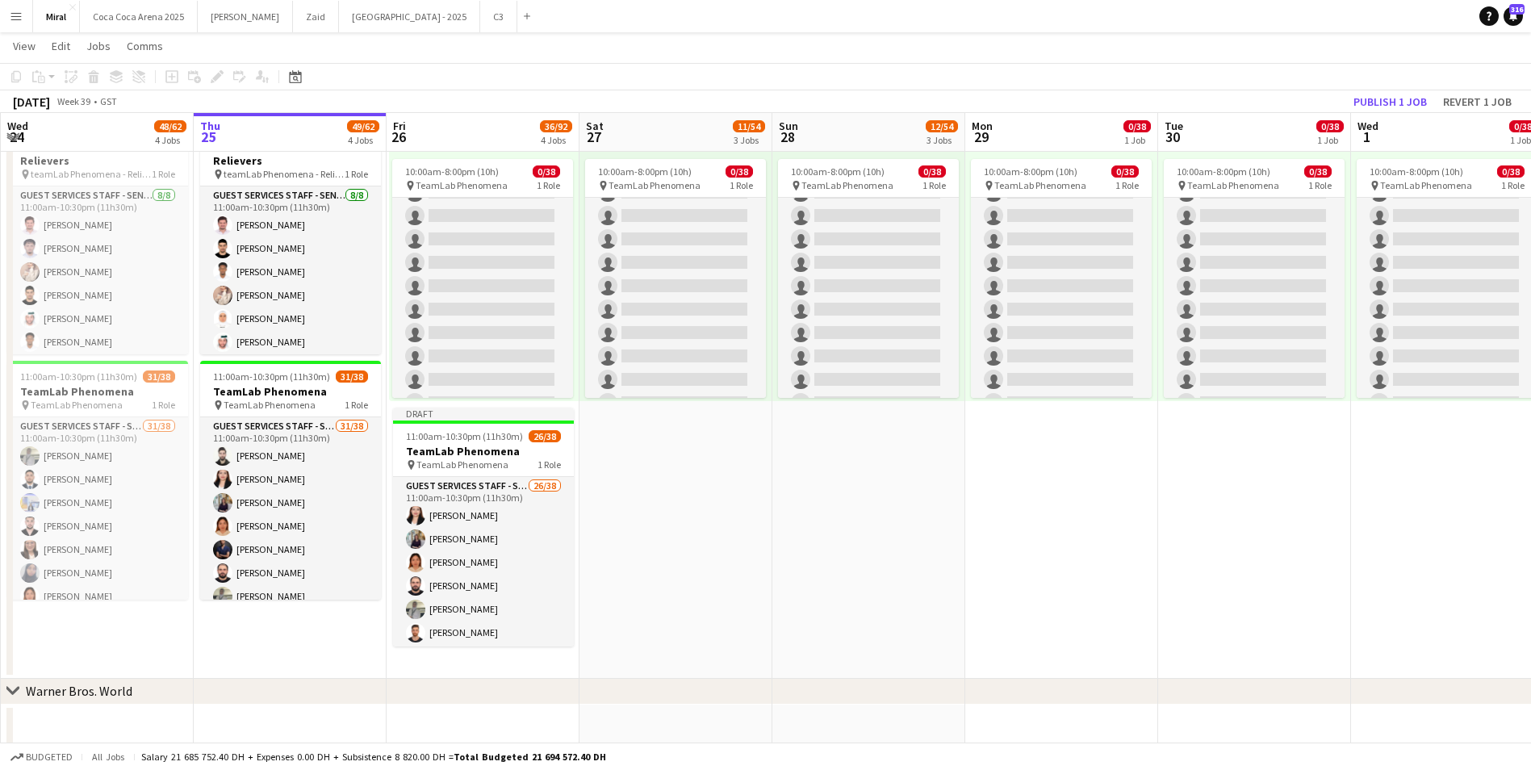
click at [281, 140] on app-board-header-date "Thu 25 49/62 4 Jobs" at bounding box center [290, 132] width 193 height 39
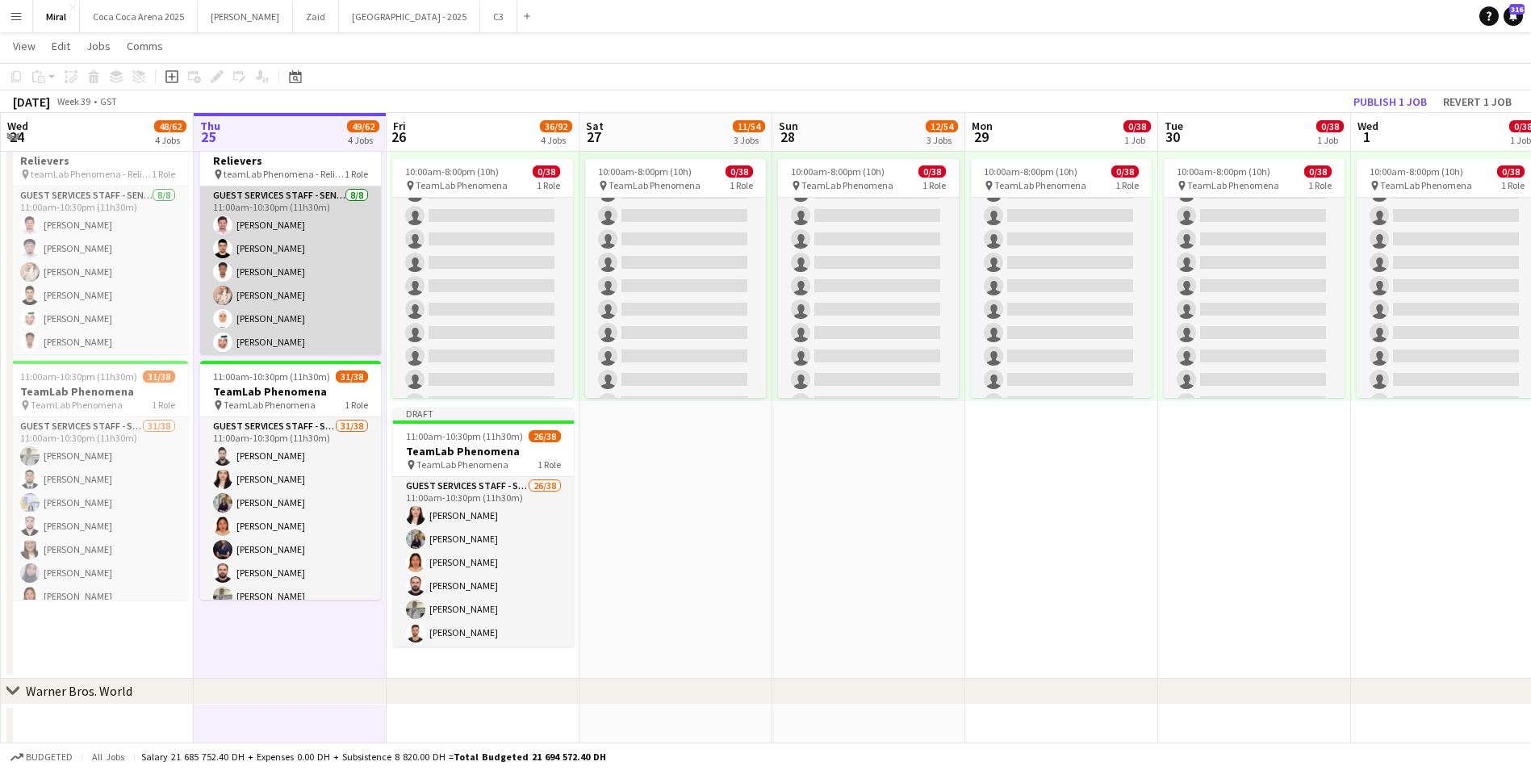
click at [285, 189] on app-card-role "Guest Services Staff - Senior [DATE] 11:00am-10:30pm (11h30m) [PERSON_NAME] Noo…" at bounding box center [290, 295] width 181 height 219
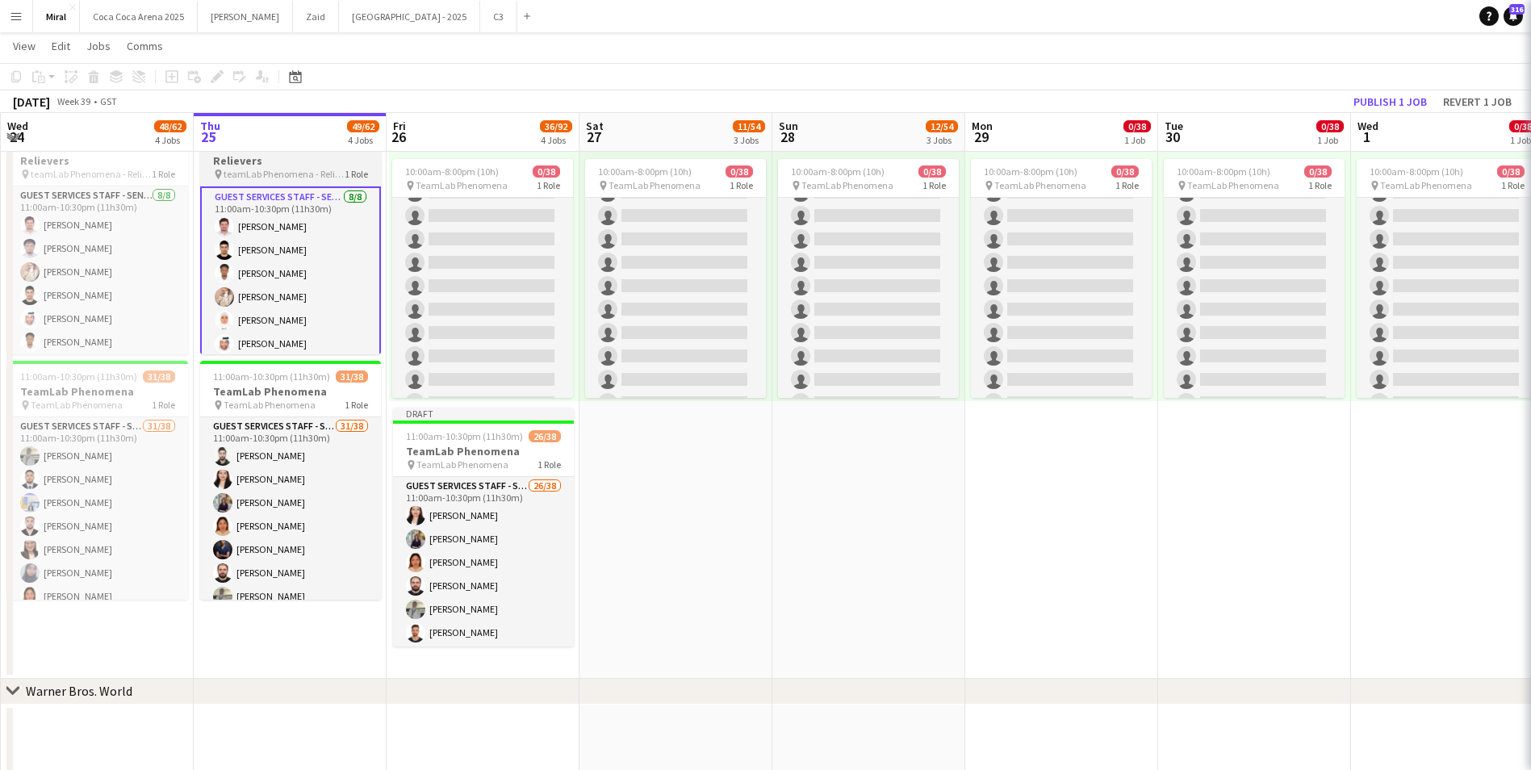
click at [289, 169] on span "teamLab Phenomena - Relievers" at bounding box center [284, 174] width 121 height 12
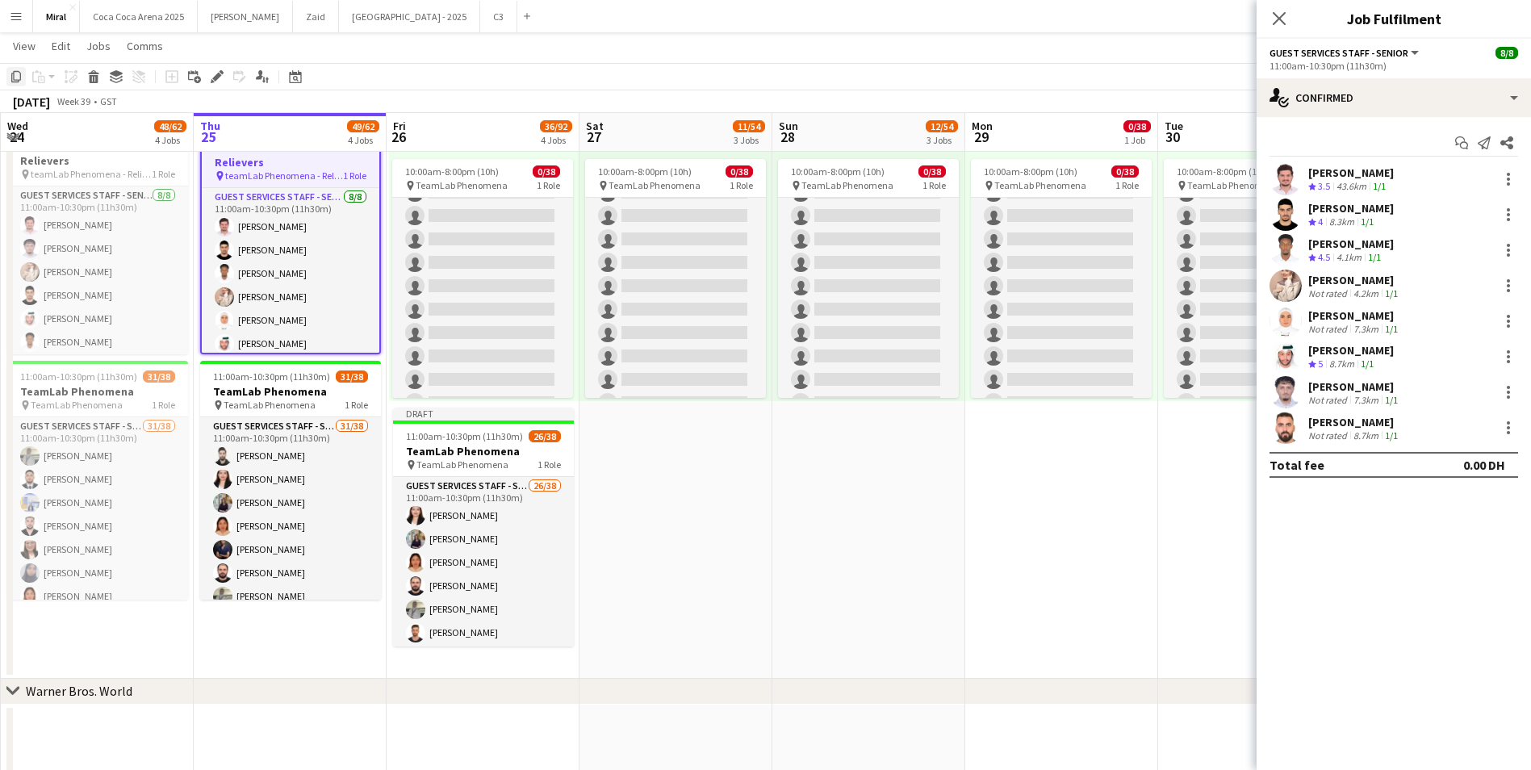
click at [15, 76] on icon "Copy" at bounding box center [16, 76] width 13 height 13
click at [496, 658] on app-date-cell "Toggle View TeamLab Phenomena [DATE] → [DATE] 0/1140 30 jobs 10:00am-8:00pm (10…" at bounding box center [483, 394] width 193 height 570
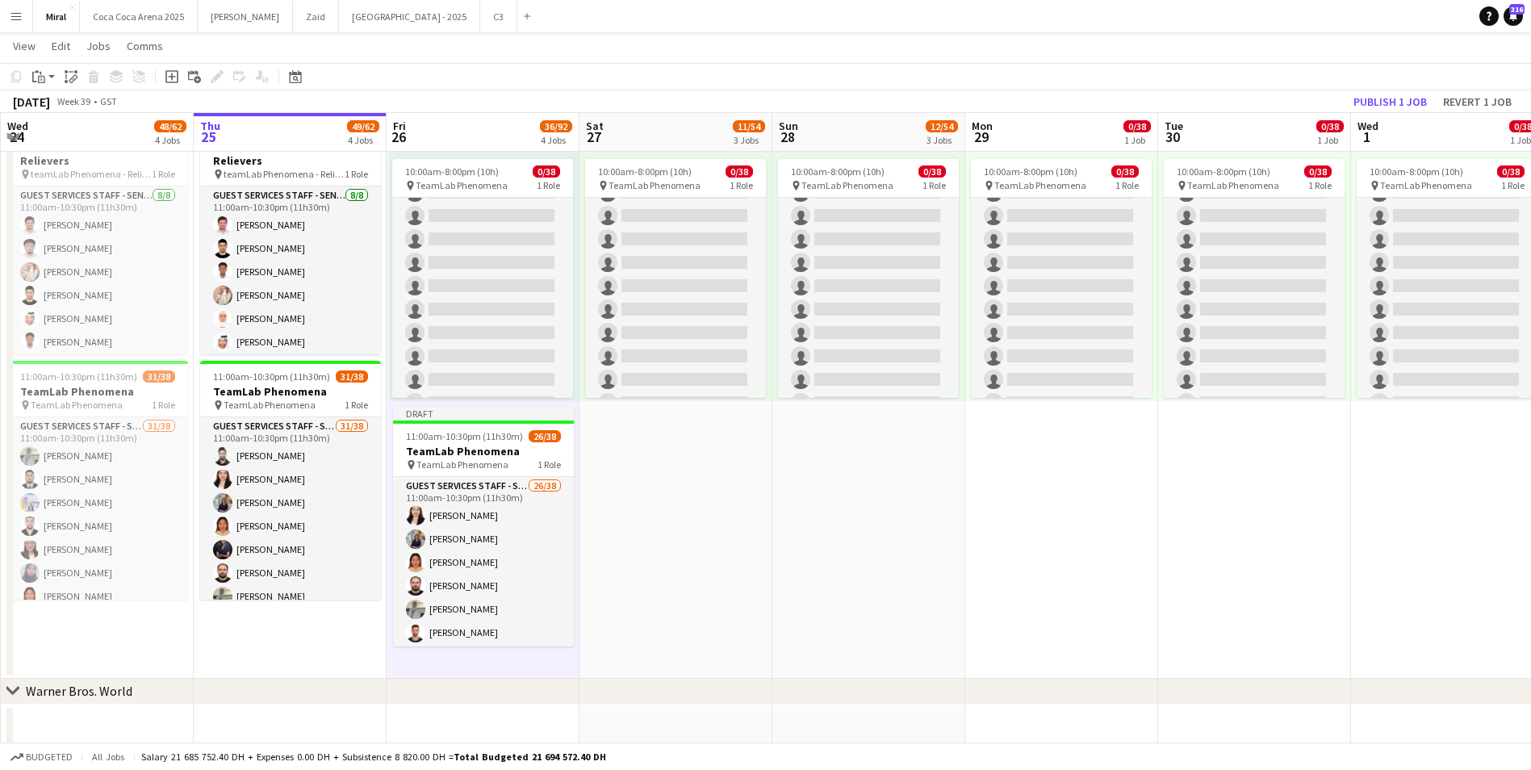
drag, startPoint x: 496, startPoint y: 658, endPoint x: 61, endPoint y: 102, distance: 706.4
click at [35, 75] on icon "Paste" at bounding box center [38, 76] width 13 height 13
click at [105, 133] on link "Paste with crew Ctrl+Shift+V" at bounding box center [119, 134] width 152 height 15
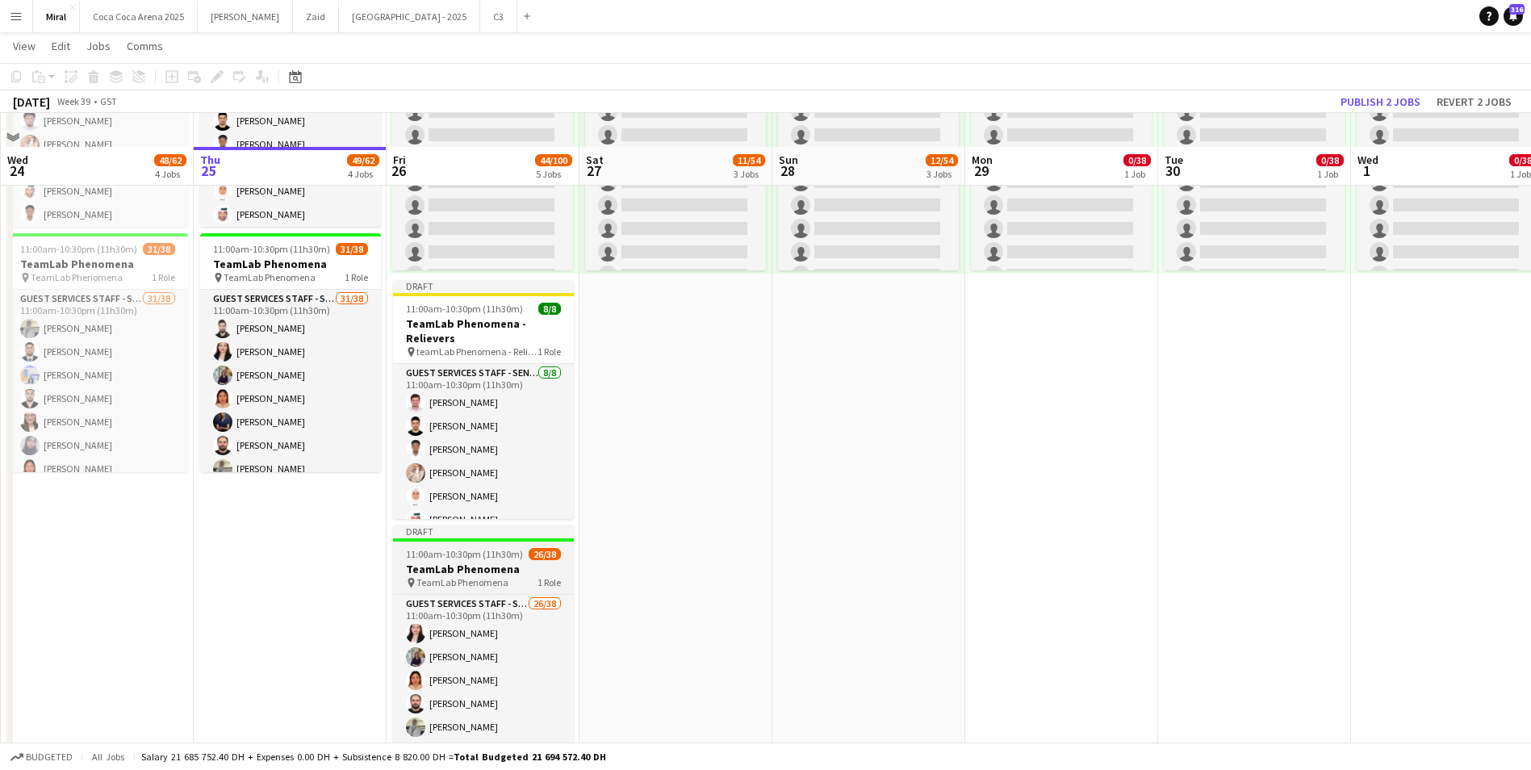
scroll to position [726, 0]
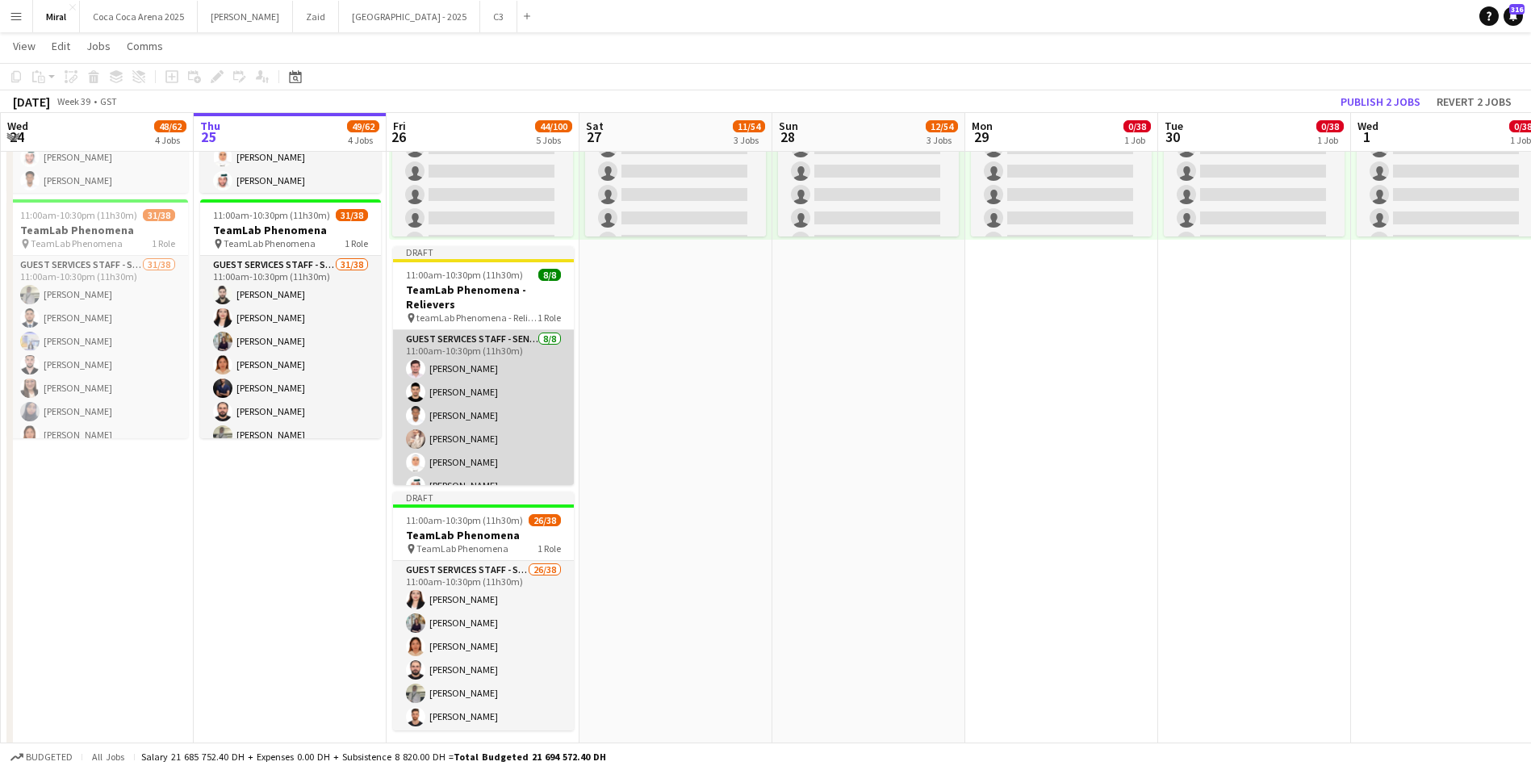
click at [473, 410] on app-card-role "Guest Services Staff - Senior [DATE] 11:00am-10:30pm (11h30m) [PERSON_NAME] Noo…" at bounding box center [483, 439] width 181 height 219
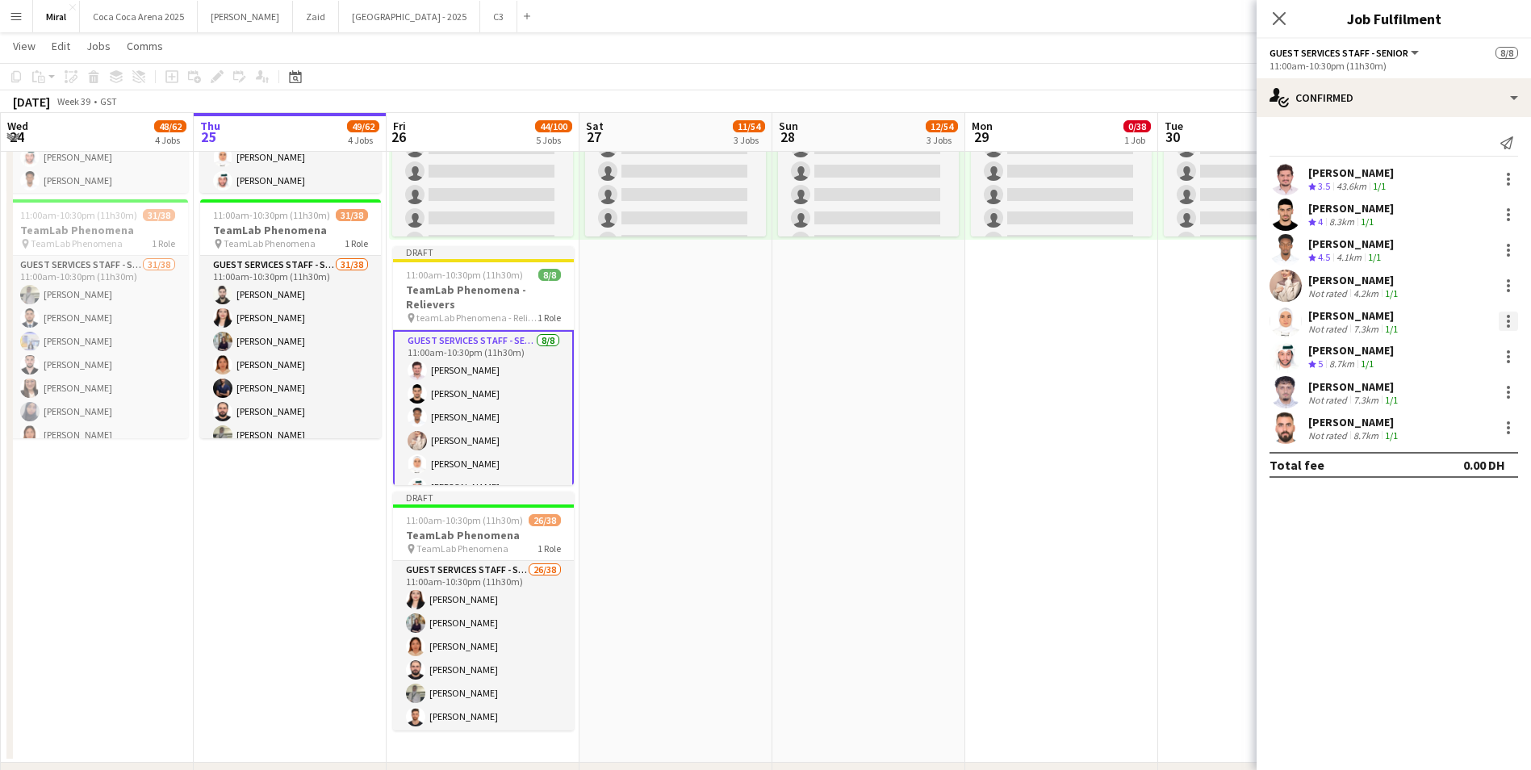
click at [1508, 319] on div at bounding box center [1507, 320] width 19 height 19
click at [1447, 512] on span "Remove" at bounding box center [1429, 506] width 48 height 14
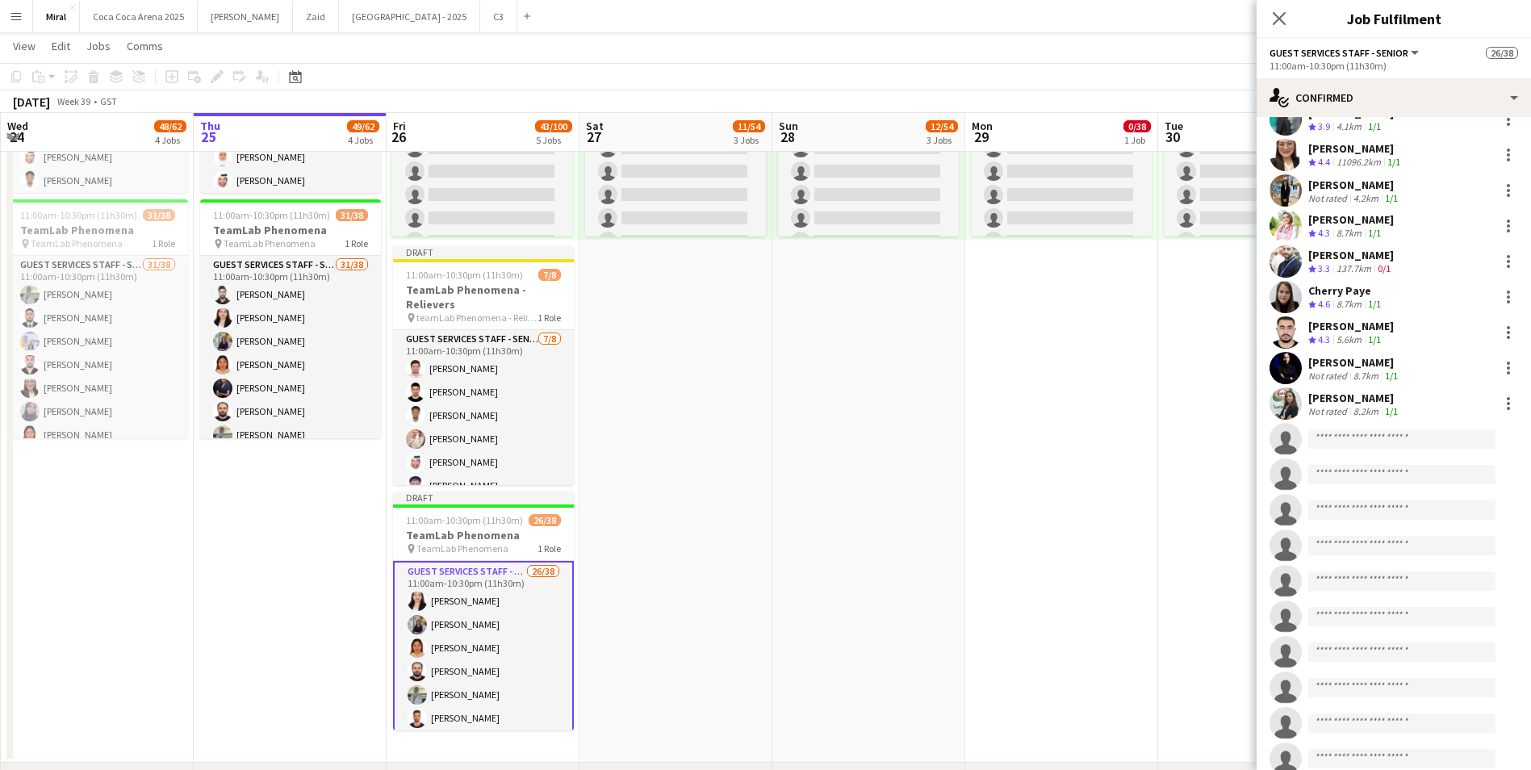
scroll to position [672, 0]
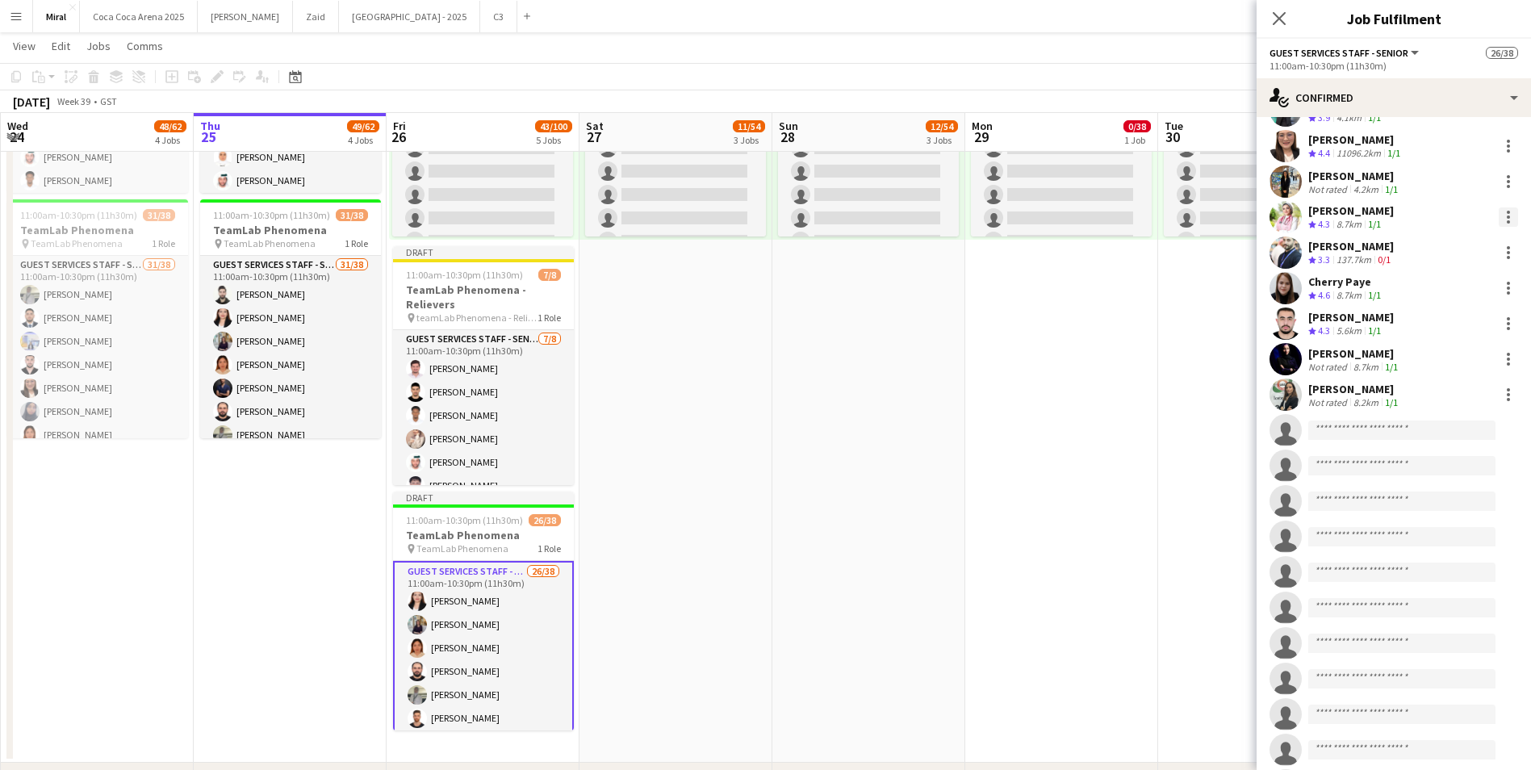
click at [1507, 213] on div at bounding box center [1508, 212] width 3 height 3
click at [1430, 399] on span "Remove" at bounding box center [1417, 402] width 48 height 14
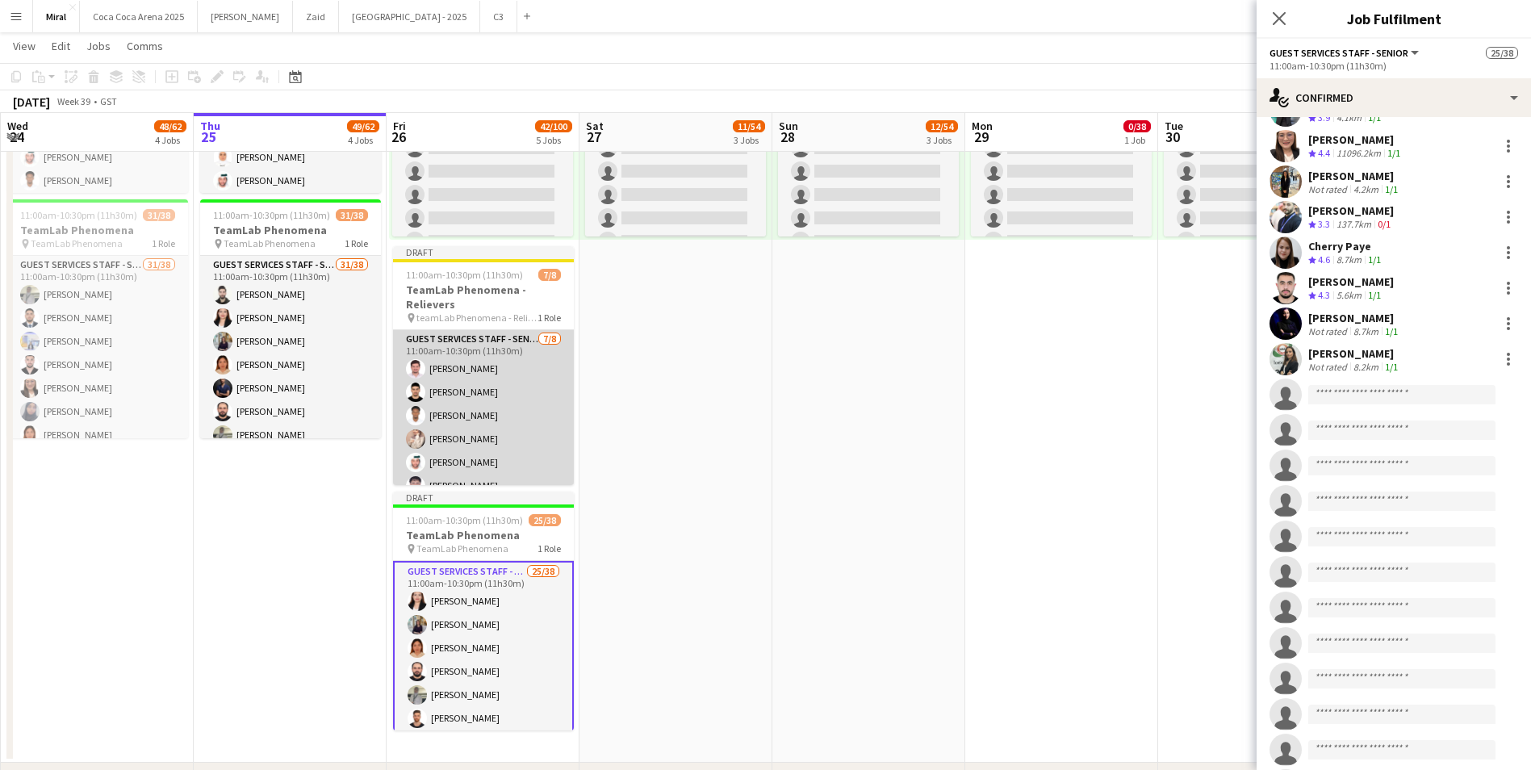
scroll to position [64, 0]
click at [519, 416] on app-card-role "Guest Services Staff - Senior [DATE] 11:00am-10:30pm (11h30m) [PERSON_NAME] Noo…" at bounding box center [483, 375] width 181 height 219
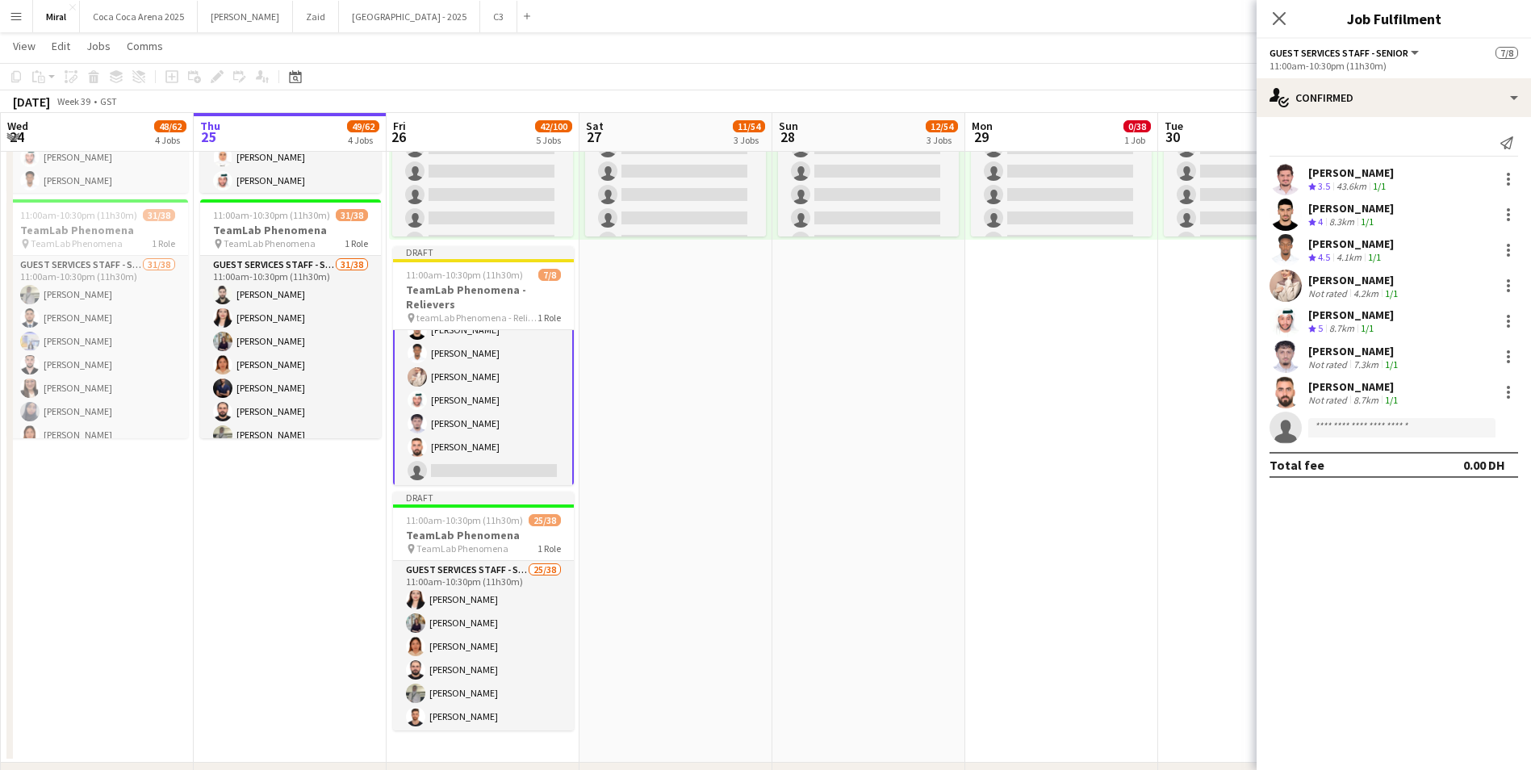
scroll to position [65, 0]
click at [1501, 391] on div at bounding box center [1507, 391] width 19 height 19
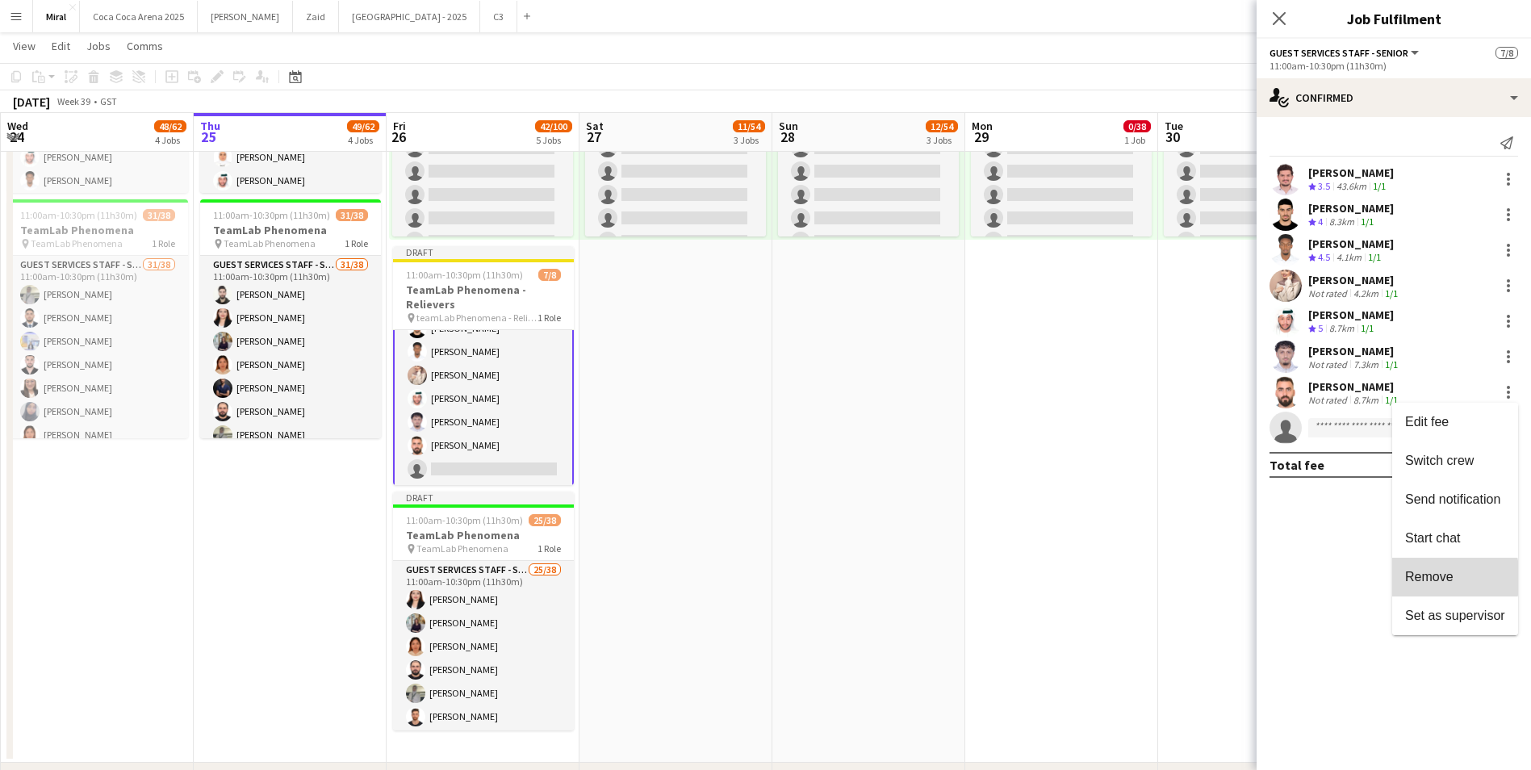
click at [1432, 578] on span "Remove" at bounding box center [1429, 577] width 48 height 14
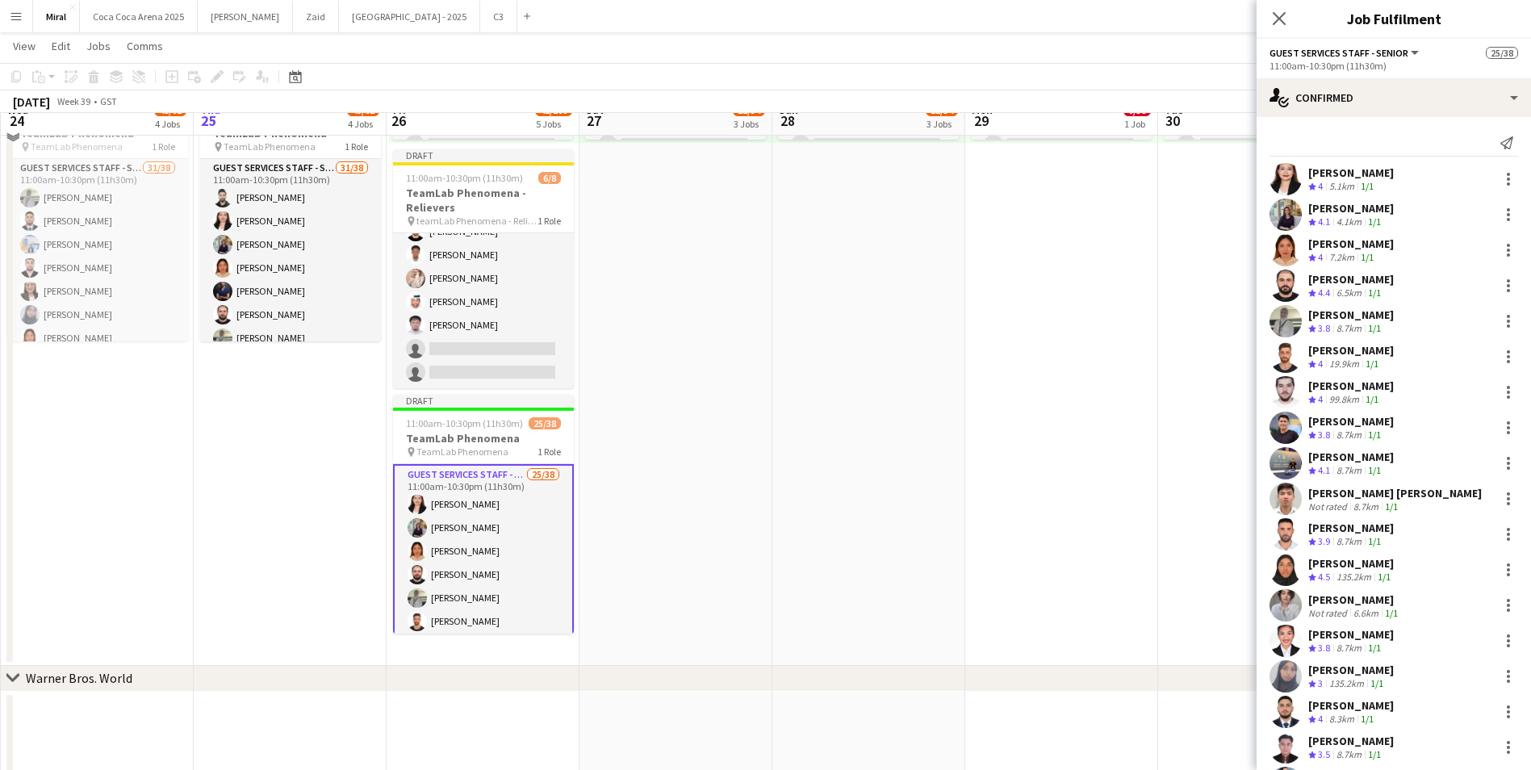
scroll to position [807, 0]
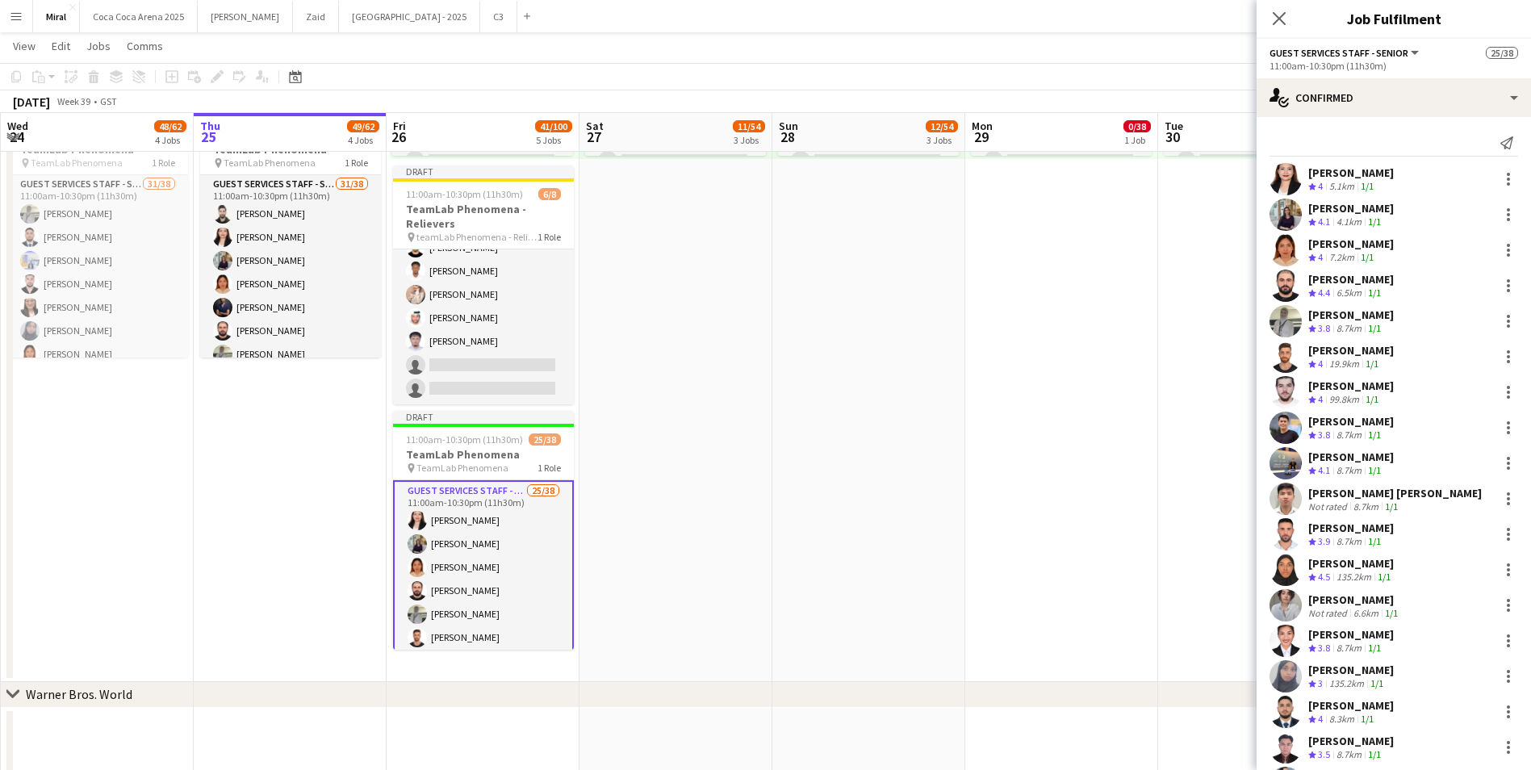
click at [671, 440] on app-date-cell "10:00am-8:00pm (10h) 0/38 pin TeamLab Phenomena 1 Role Guest Services Staff - S…" at bounding box center [675, 274] width 193 height 815
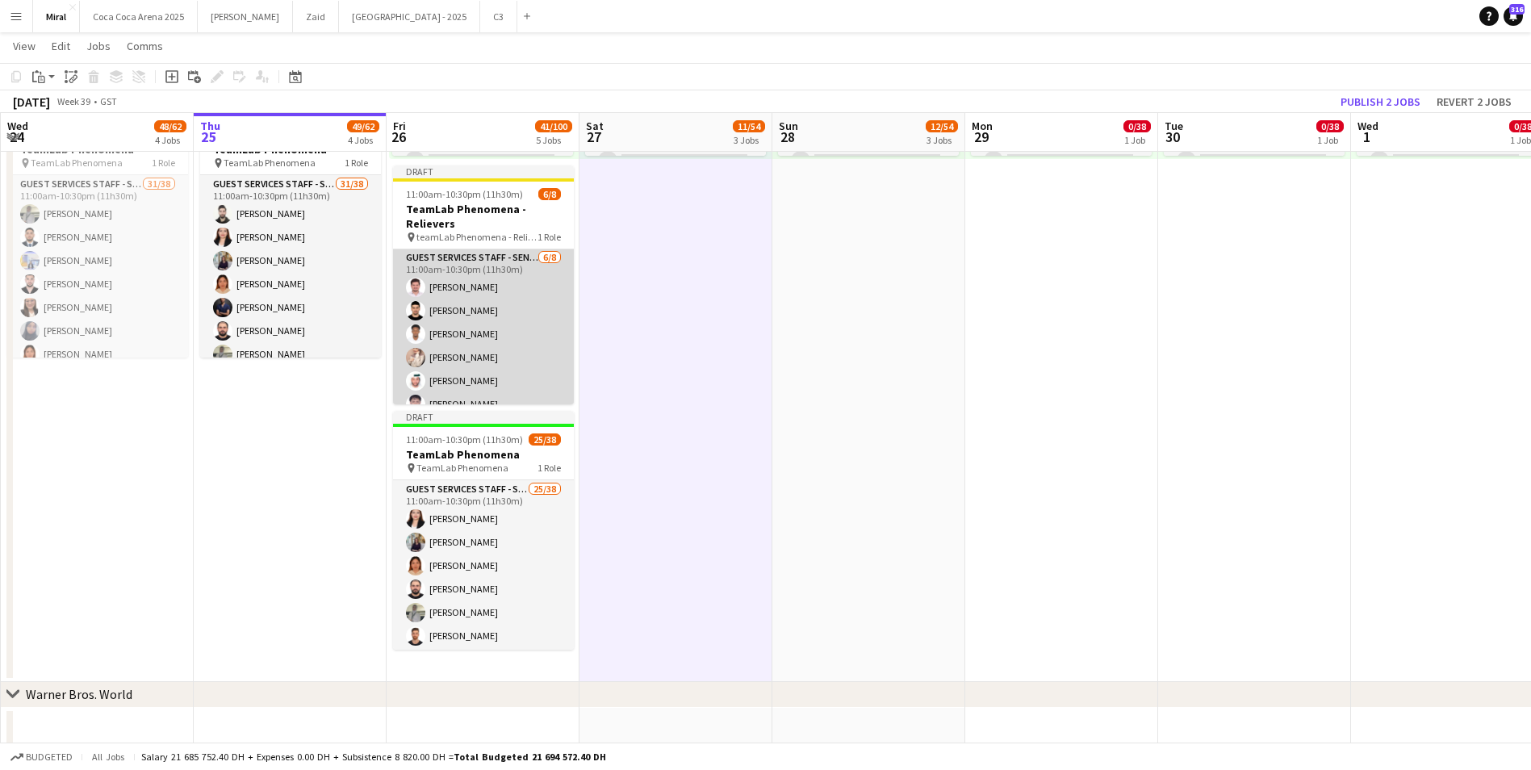
scroll to position [0, 0]
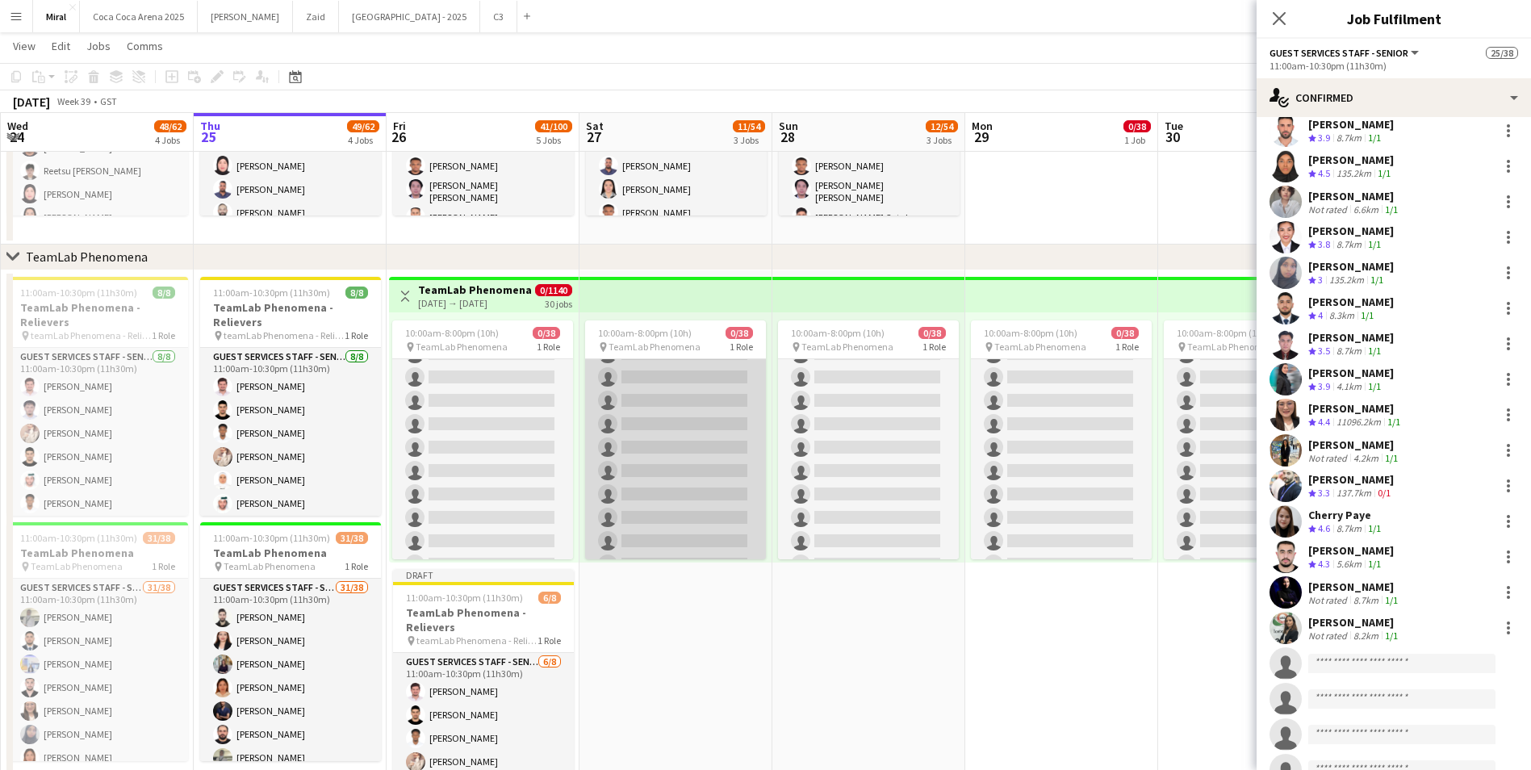
scroll to position [271, 0]
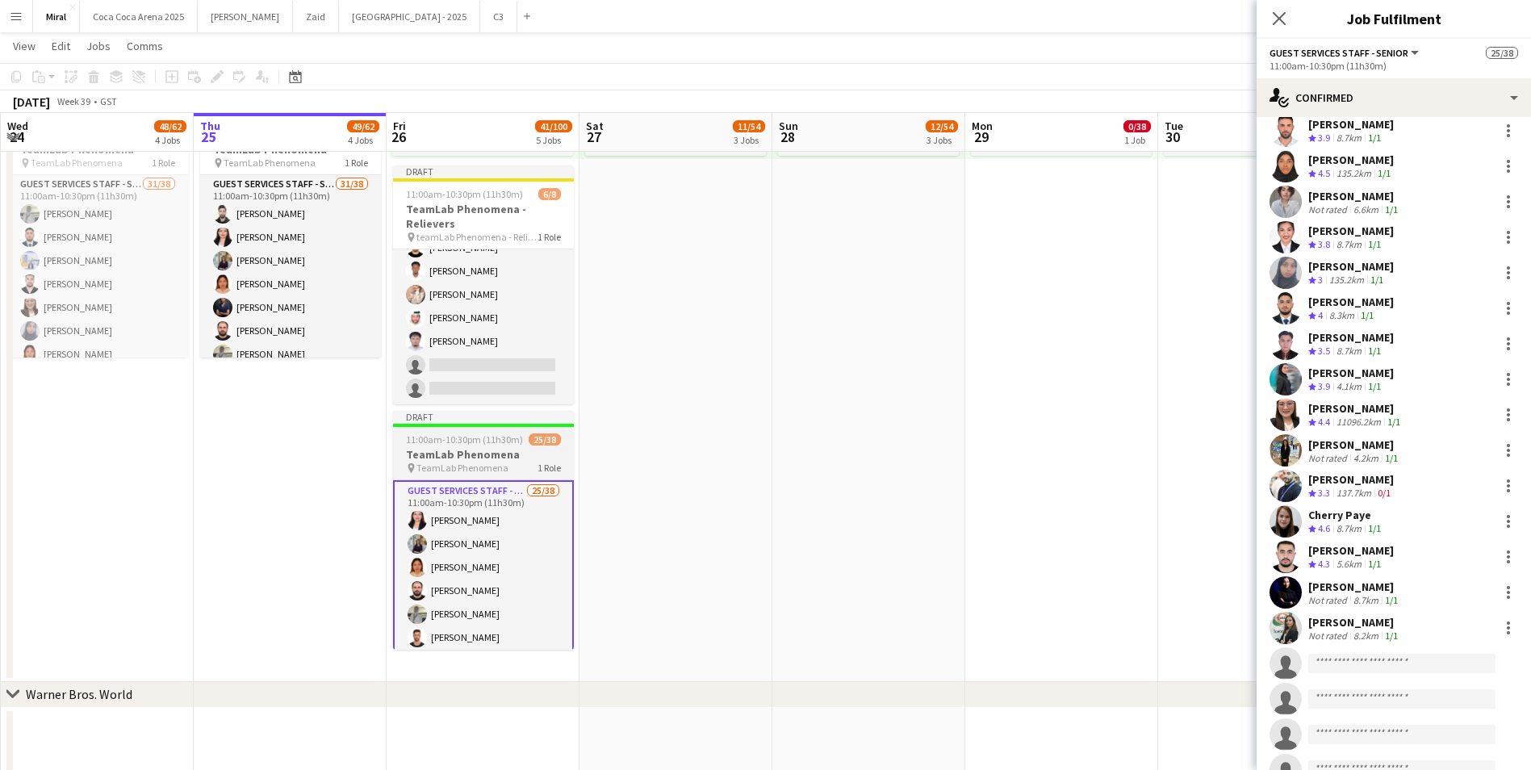
click at [495, 468] on span "TeamLab Phenomena" at bounding box center [462, 468] width 92 height 12
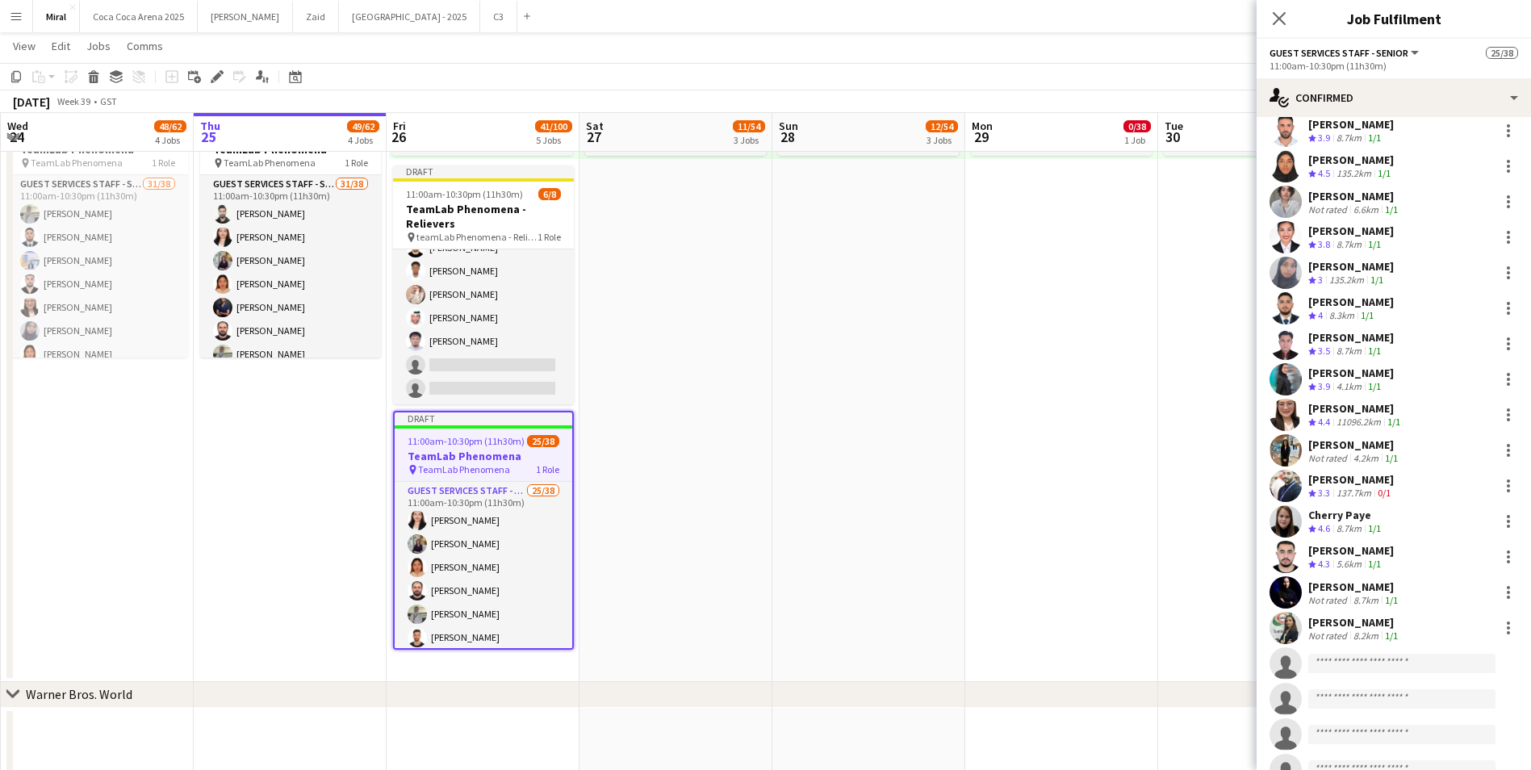
click at [1221, 39] on app-page-menu "View Day view expanded Day view collapsed Month view Date picker Jump to [DATE]…" at bounding box center [765, 47] width 1531 height 31
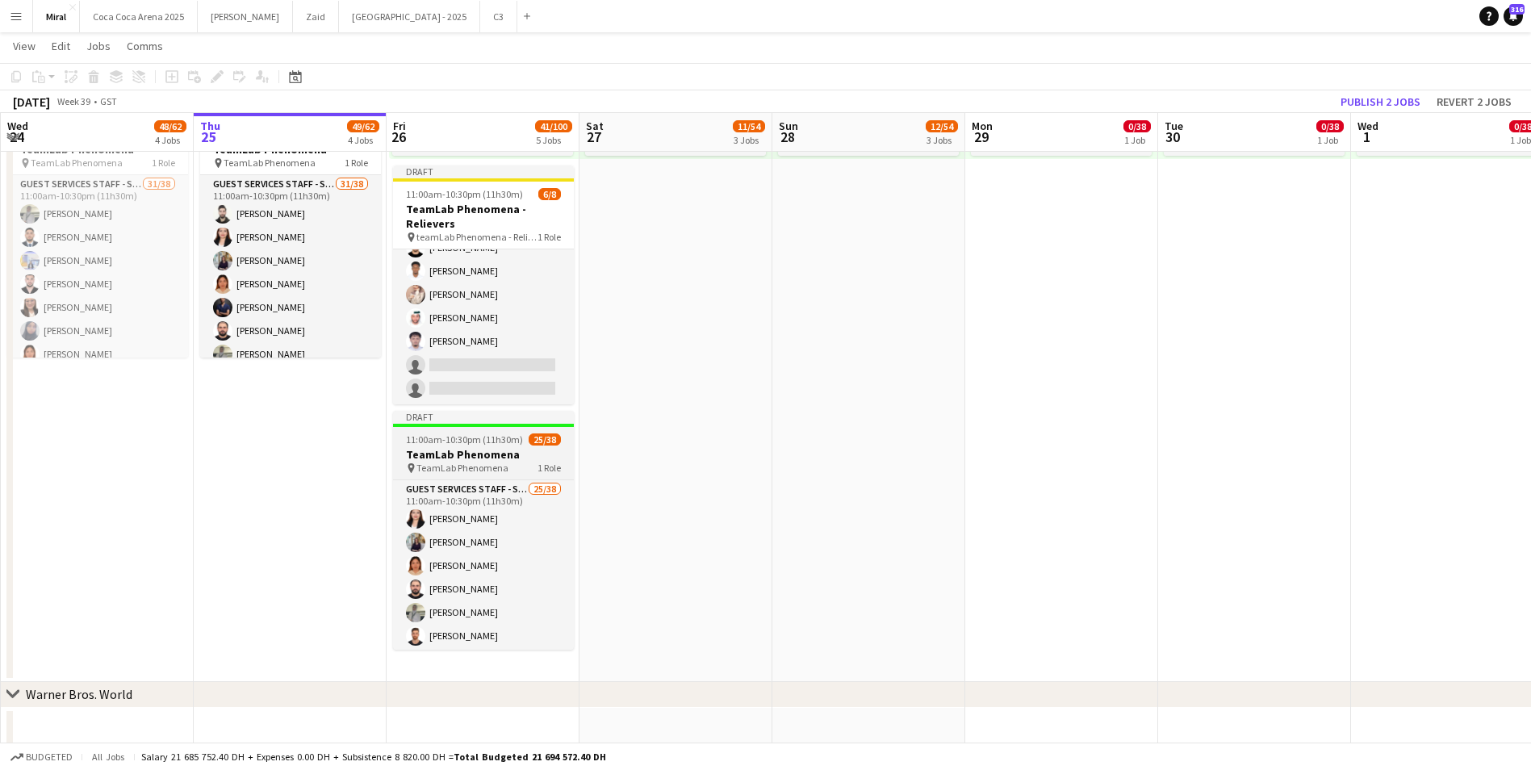
click at [476, 433] on span "11:00am-10:30pm (11h30m)" at bounding box center [464, 439] width 117 height 12
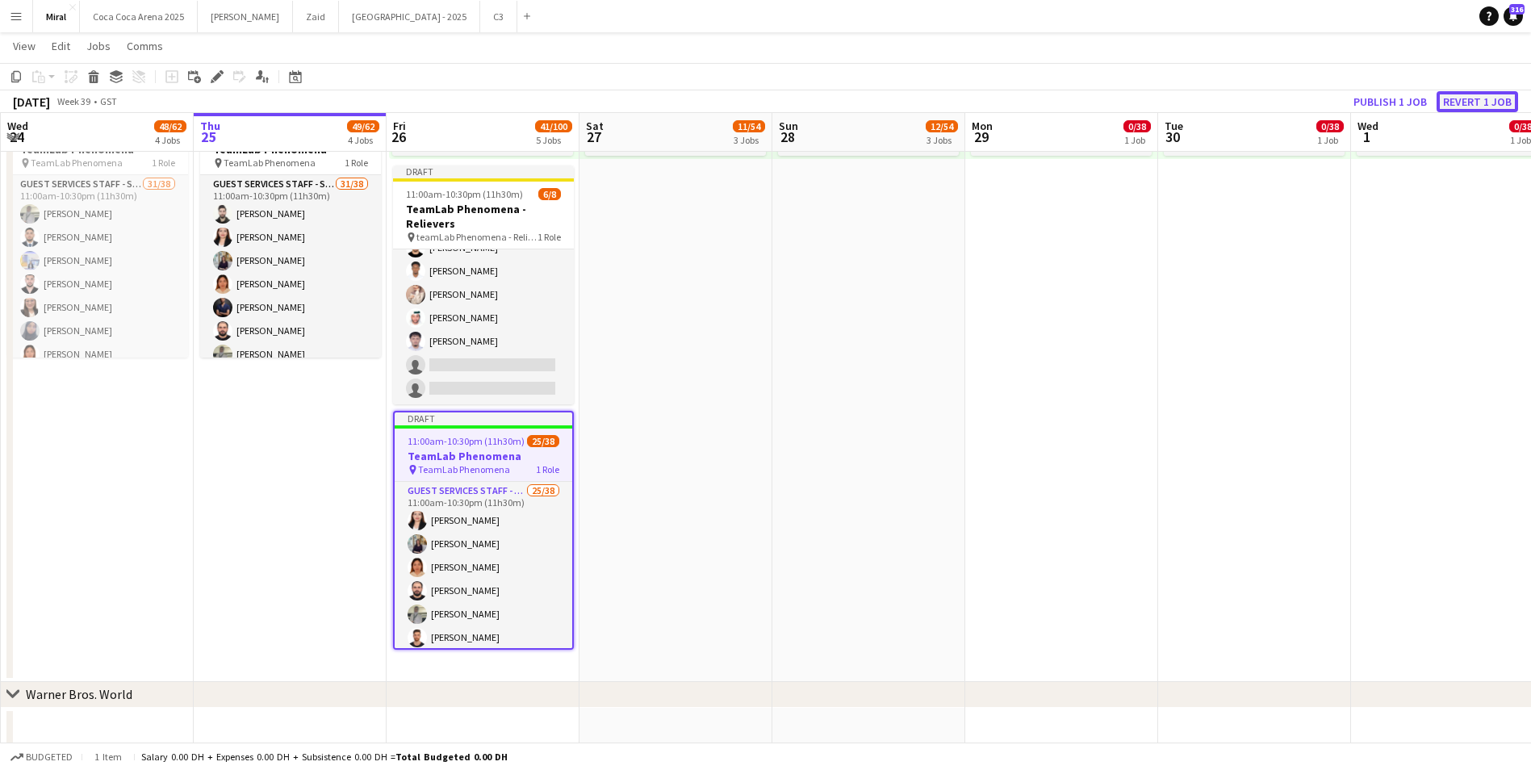
click at [1478, 107] on button "Revert 1 job" at bounding box center [1477, 101] width 82 height 21
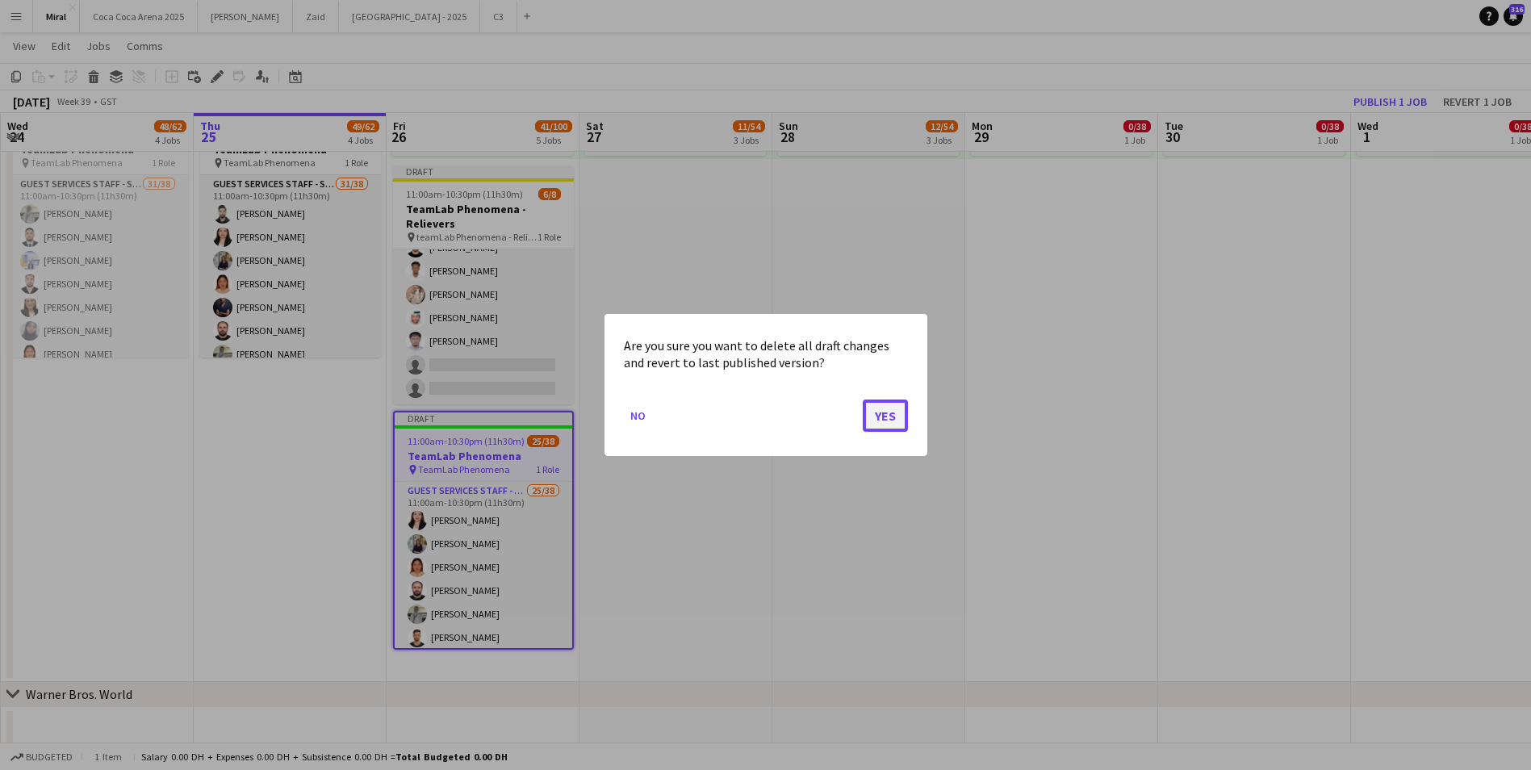
click at [892, 408] on button "Yes" at bounding box center [885, 415] width 45 height 32
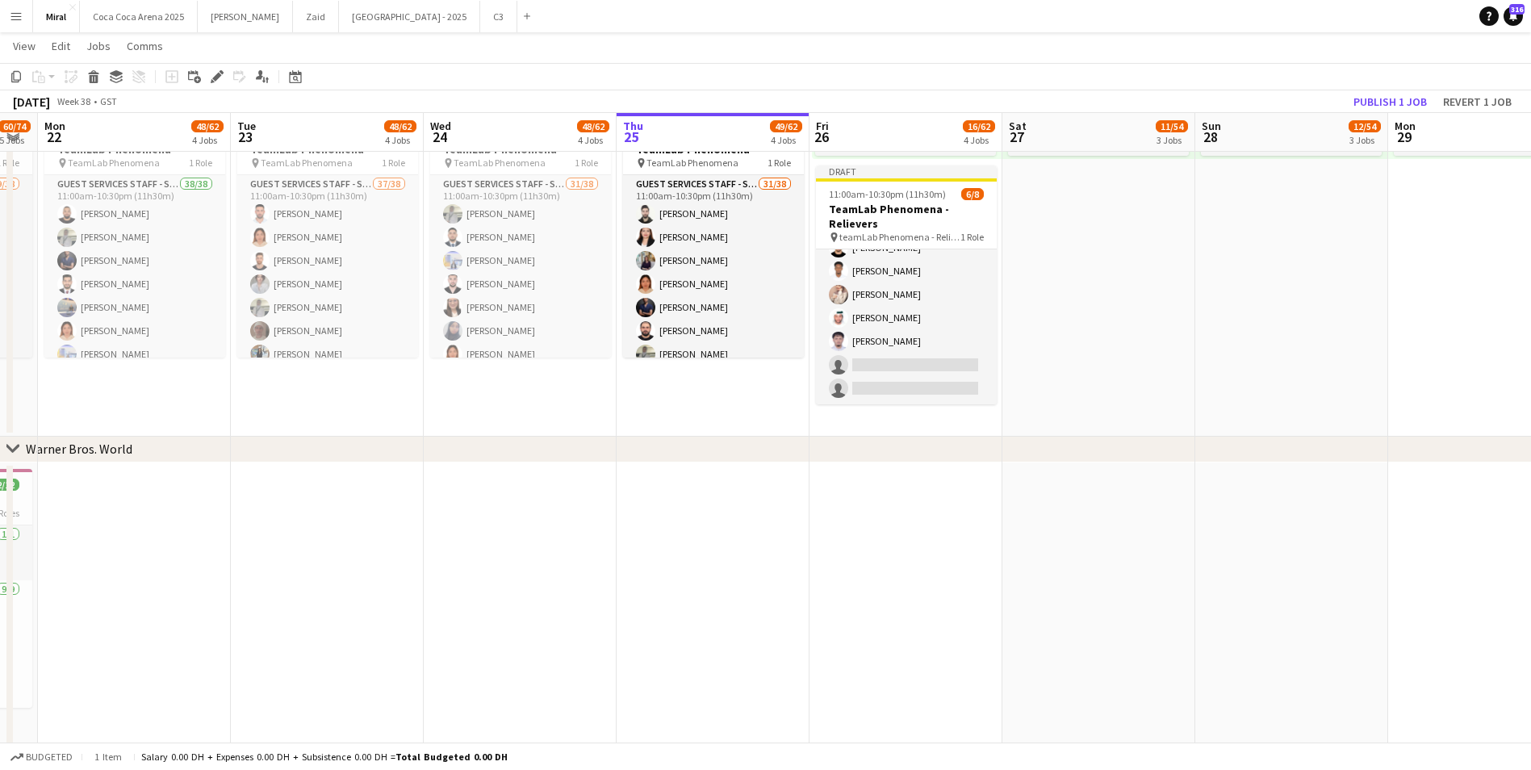
drag, startPoint x: 294, startPoint y: 412, endPoint x: 827, endPoint y: 448, distance: 534.6
click at [827, 448] on div "chevron-right TeamLab Phenomena chevron-right Warner Bros. World chevron-right …" at bounding box center [765, 45] width 1531 height 1579
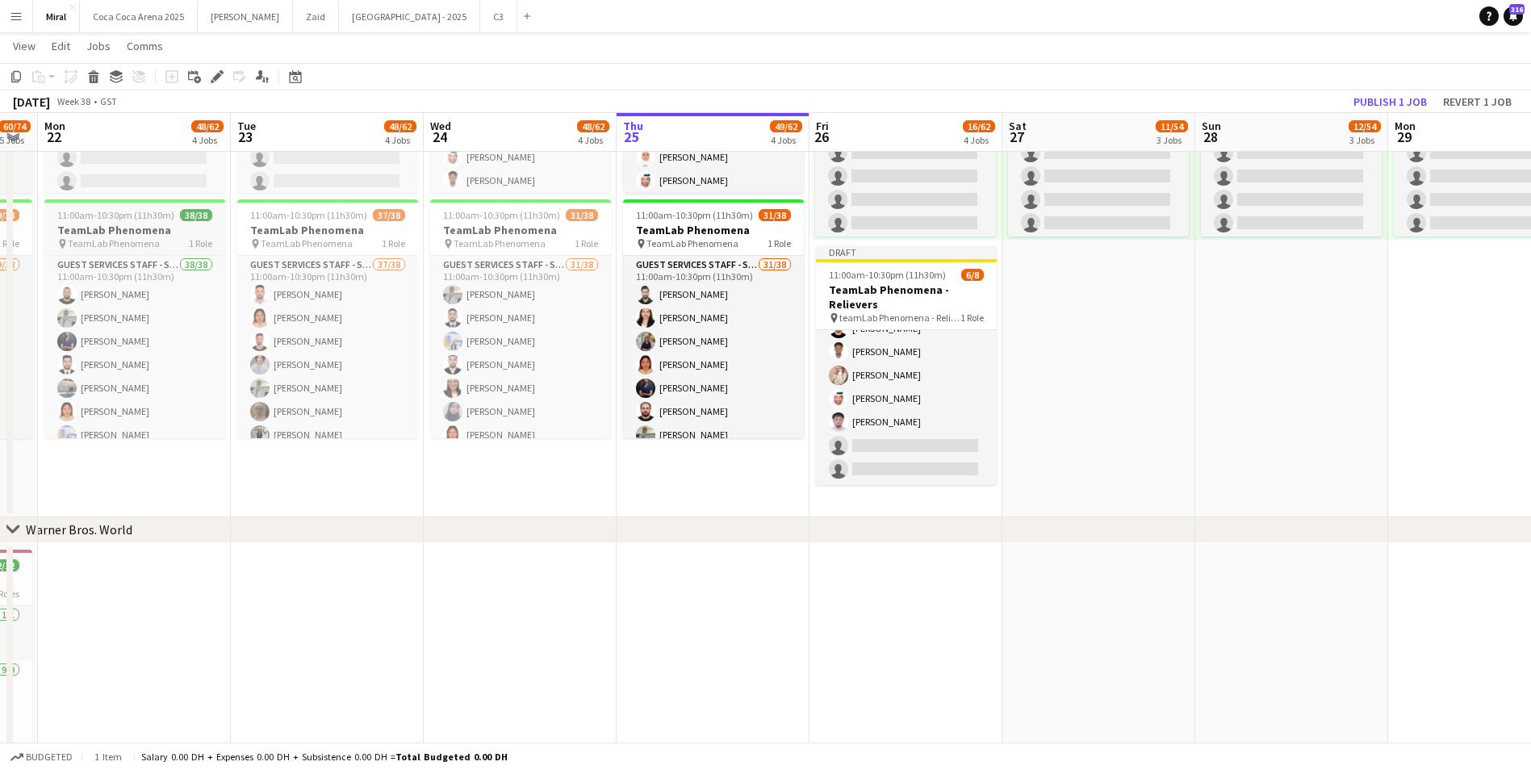
drag, startPoint x: 148, startPoint y: 230, endPoint x: 99, endPoint y: 236, distance: 48.7
click at [99, 236] on h3 "TeamLab Phenomena" at bounding box center [134, 230] width 181 height 15
click at [18, 74] on icon "Copy" at bounding box center [16, 76] width 13 height 13
click at [882, 508] on app-date-cell "Toggle View TeamLab Phenomena [DATE] → [DATE] 0/1140 30 jobs 10:00am-8:00pm (10…" at bounding box center [905, 233] width 193 height 570
drag, startPoint x: 882, startPoint y: 508, endPoint x: 40, endPoint y: 70, distance: 948.9
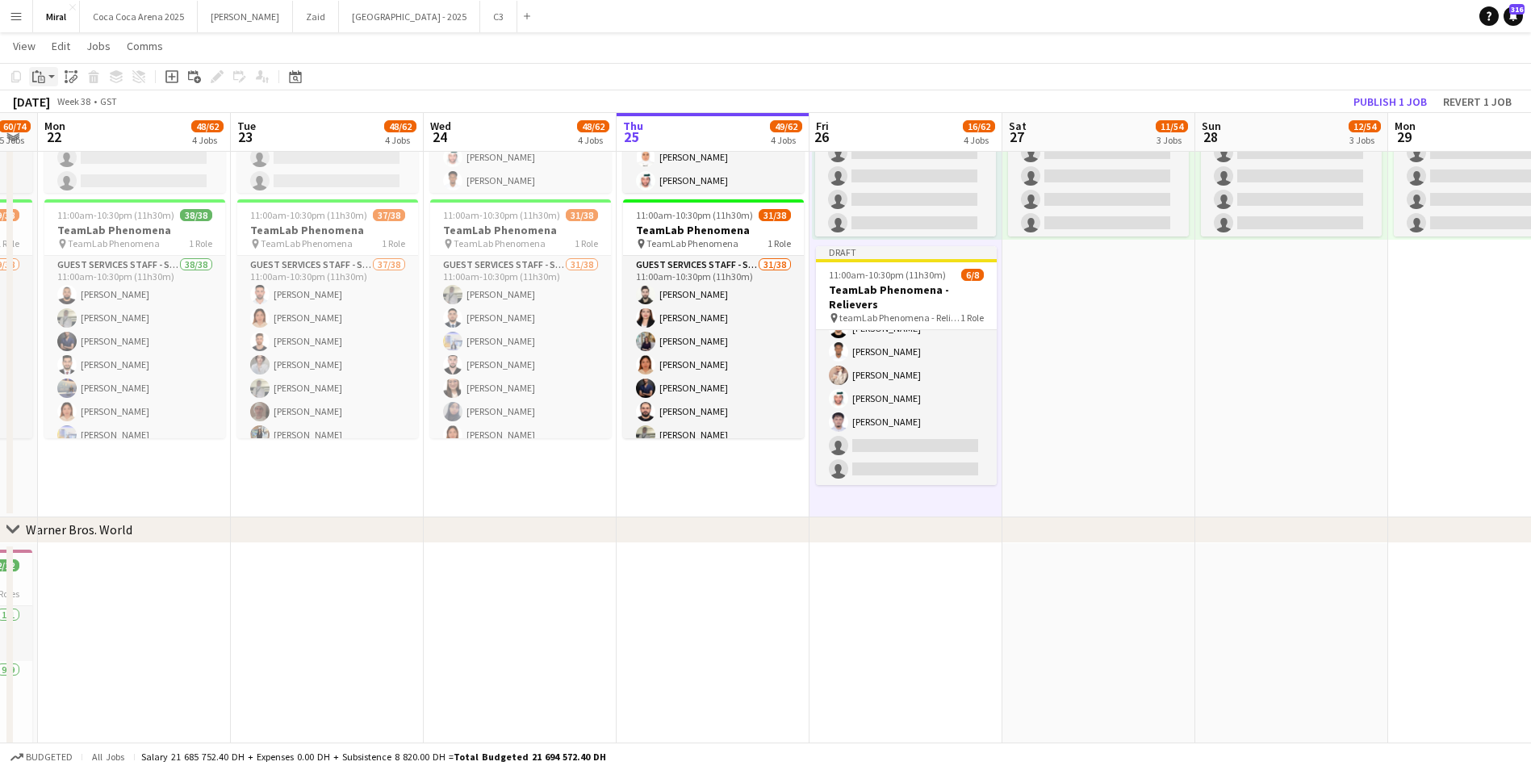
click at [40, 70] on icon "Paste" at bounding box center [38, 76] width 13 height 13
click at [64, 134] on link "Paste with crew Ctrl+Shift+V" at bounding box center [119, 134] width 152 height 15
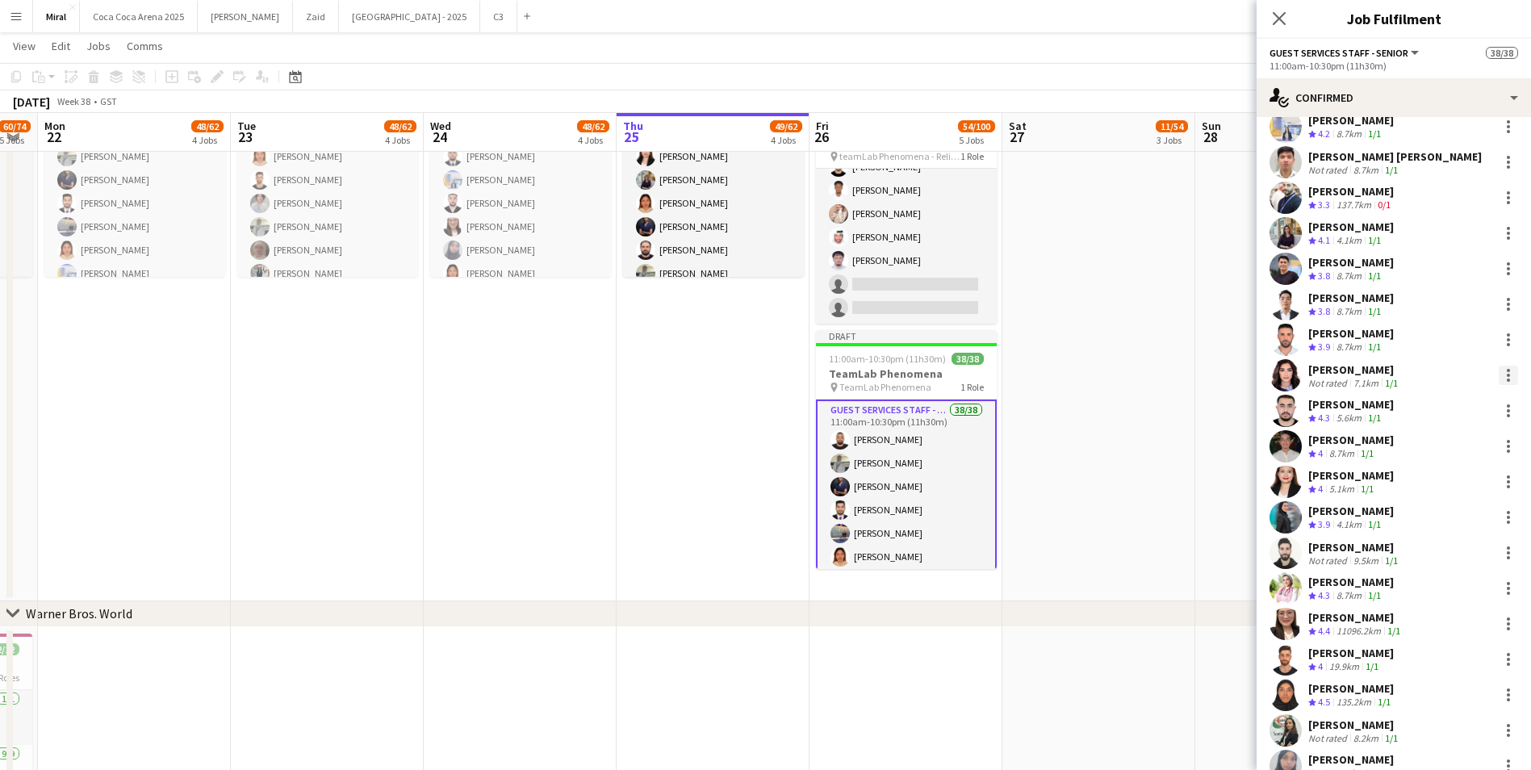
click at [1498, 371] on div at bounding box center [1507, 375] width 19 height 19
click at [1414, 557] on span "Remove" at bounding box center [1417, 560] width 48 height 14
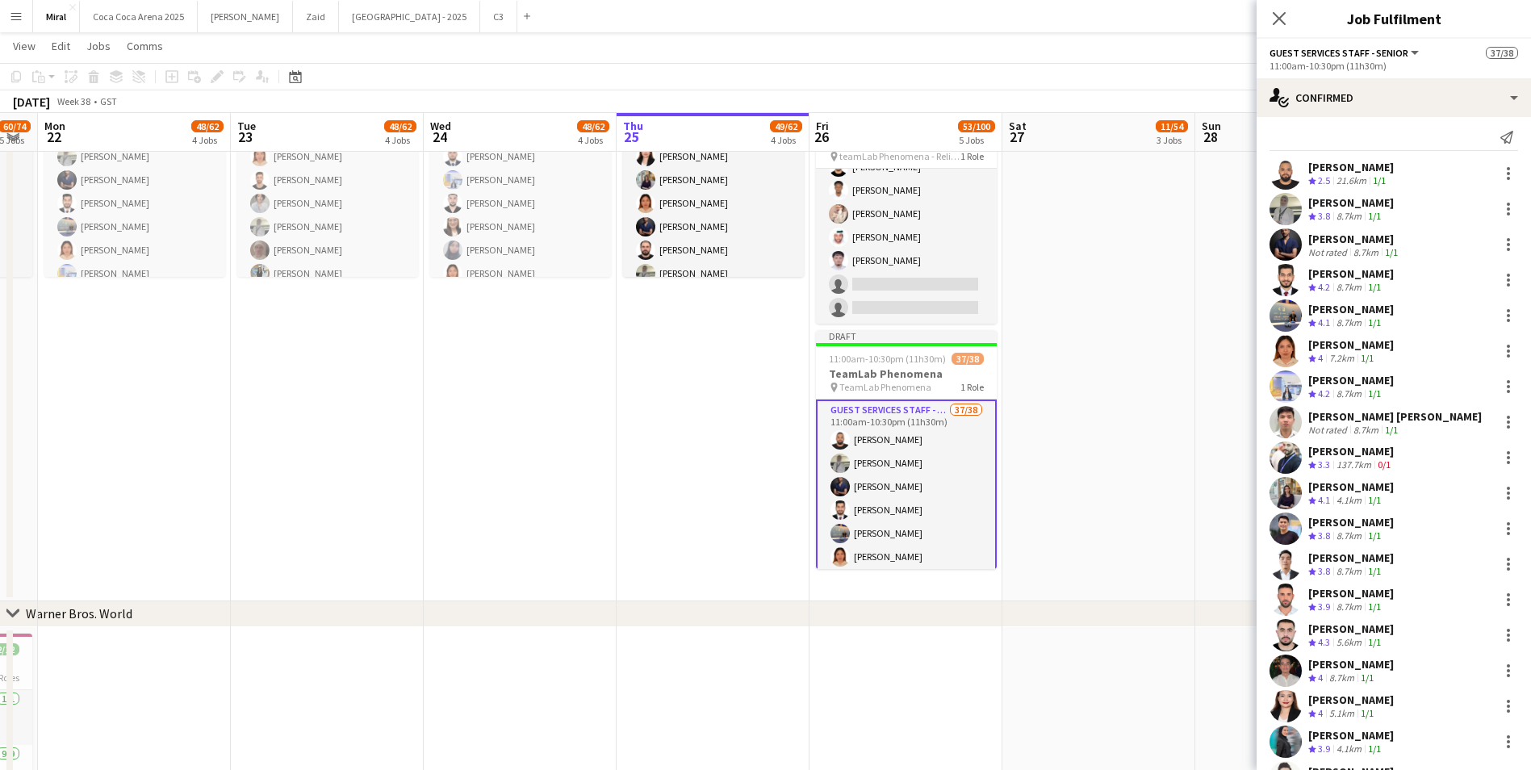
scroll to position [0, 0]
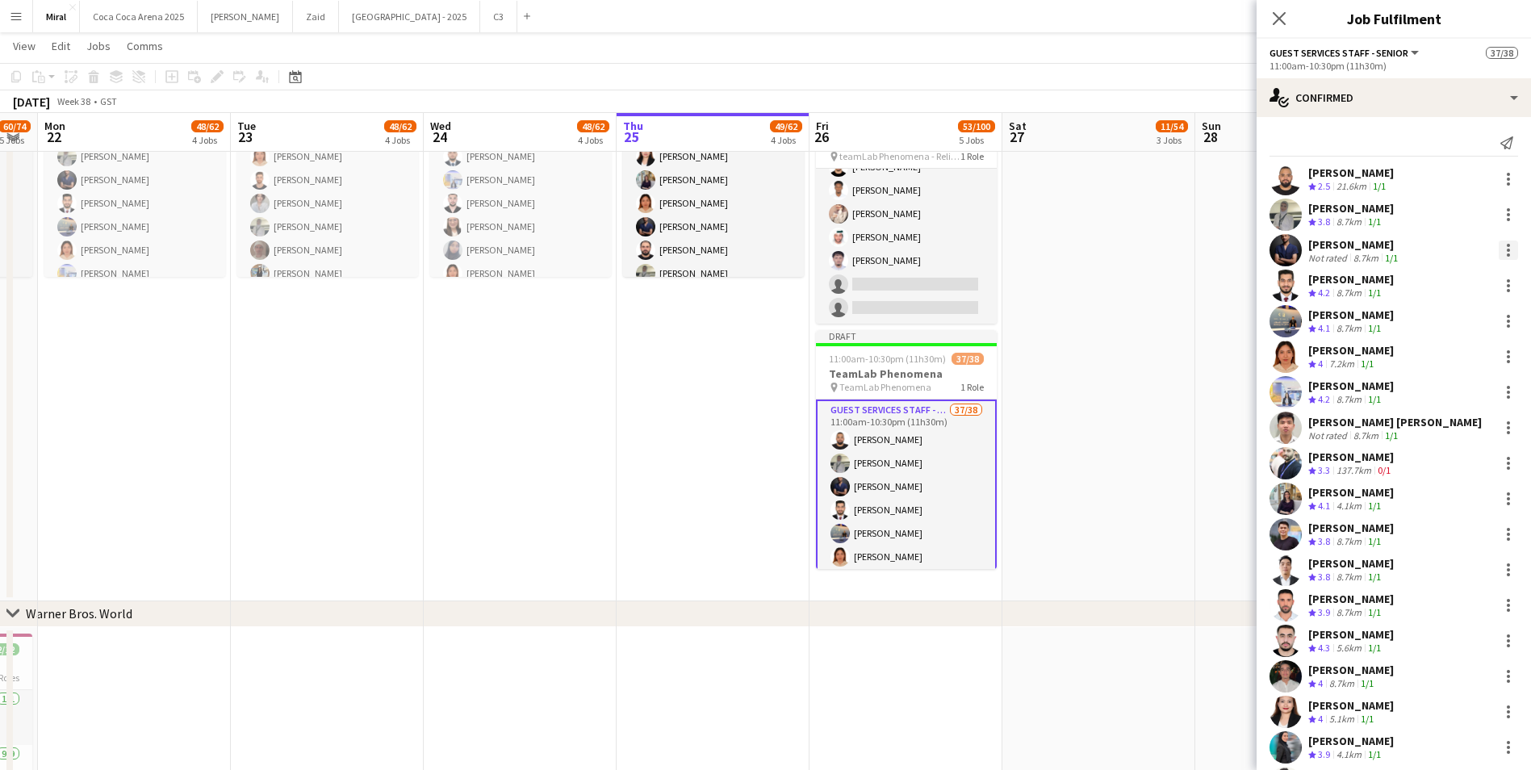
click at [1507, 252] on div at bounding box center [1508, 250] width 3 height 3
click at [1432, 431] on span "Remove" at bounding box center [1417, 435] width 48 height 14
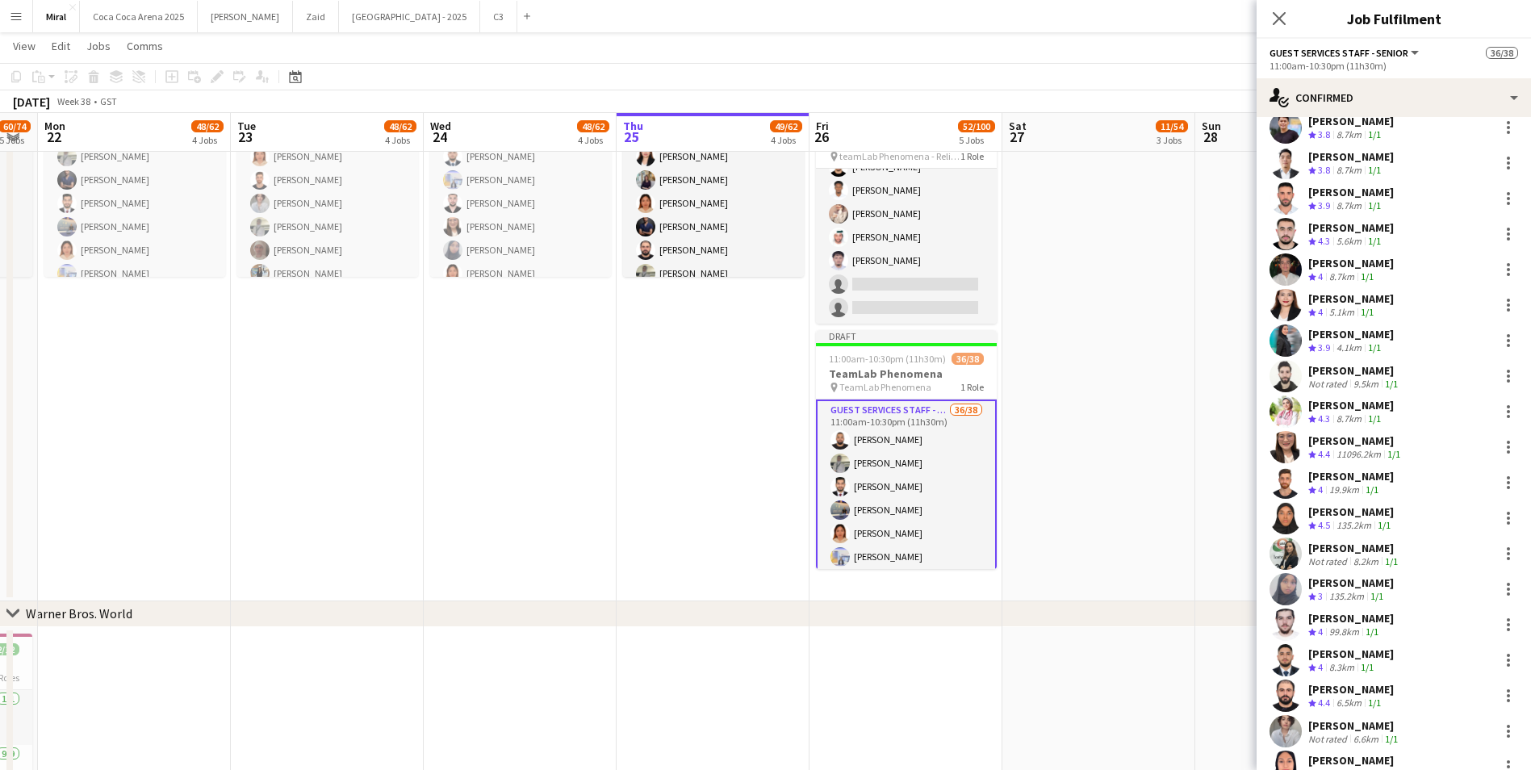
scroll to position [366, 0]
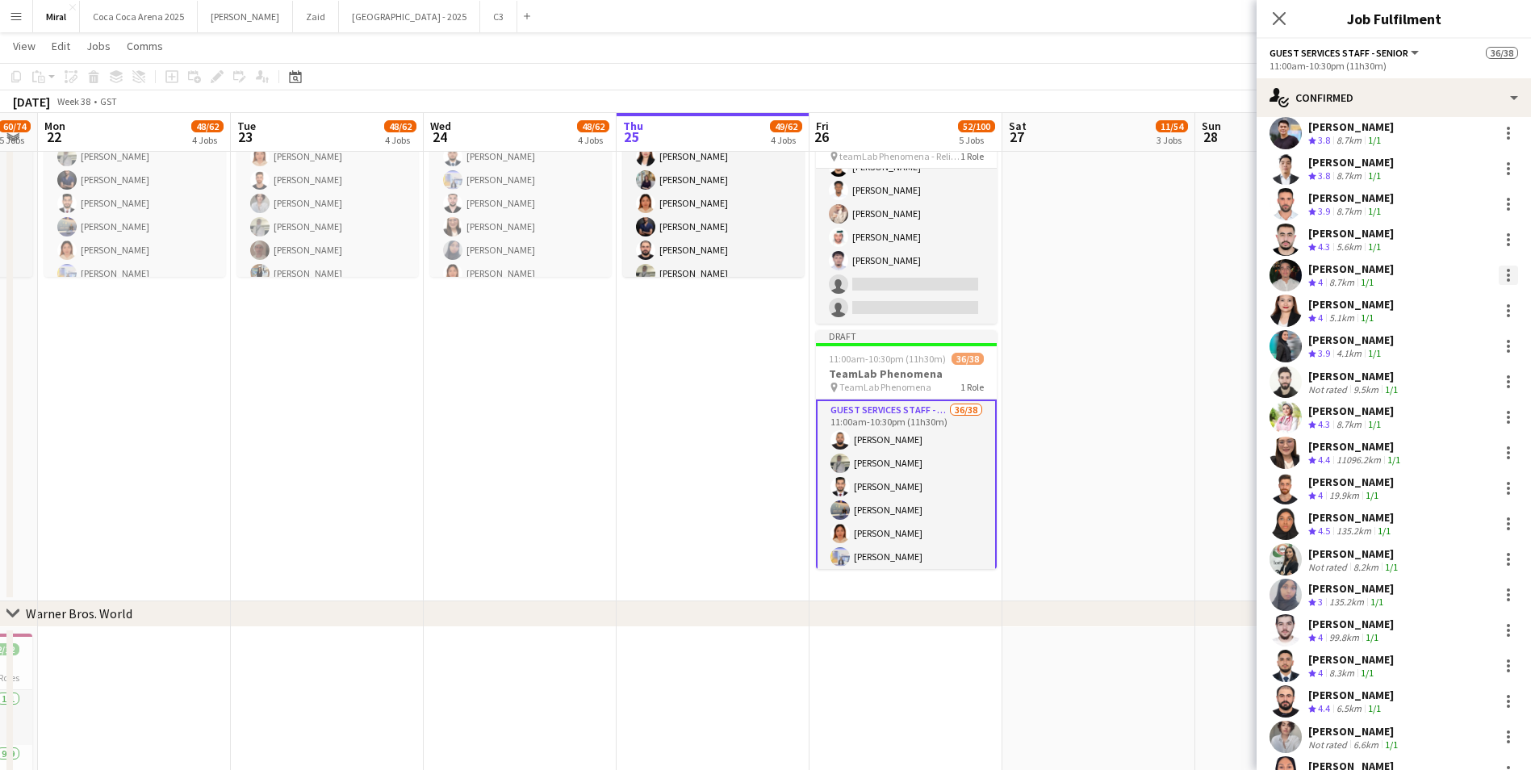
click at [1498, 265] on div at bounding box center [1507, 274] width 19 height 19
click at [1425, 457] on span "Remove" at bounding box center [1417, 460] width 48 height 14
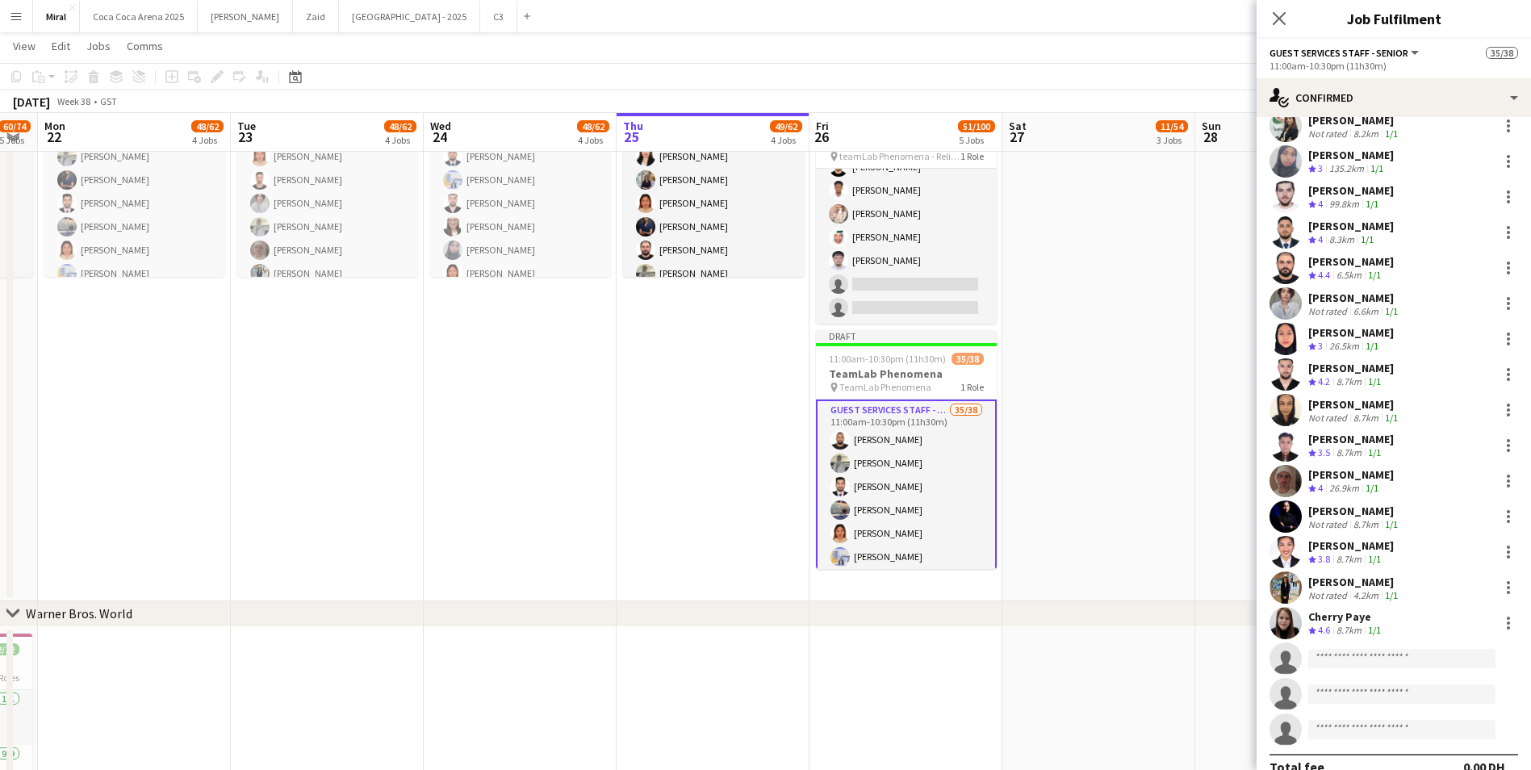
scroll to position [771, 0]
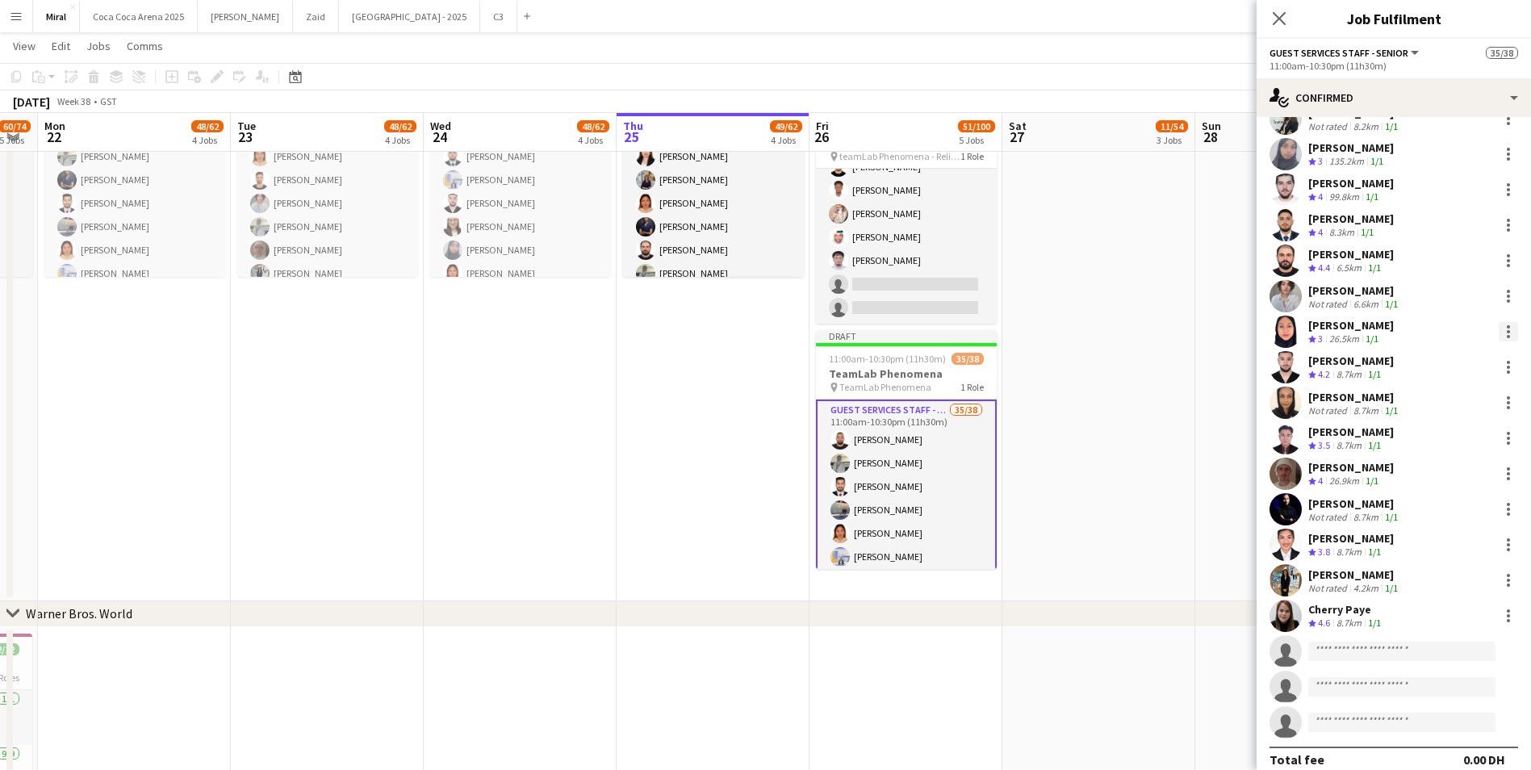
click at [1507, 328] on div at bounding box center [1508, 326] width 3 height 3
click at [1427, 514] on span "Remove" at bounding box center [1417, 516] width 48 height 14
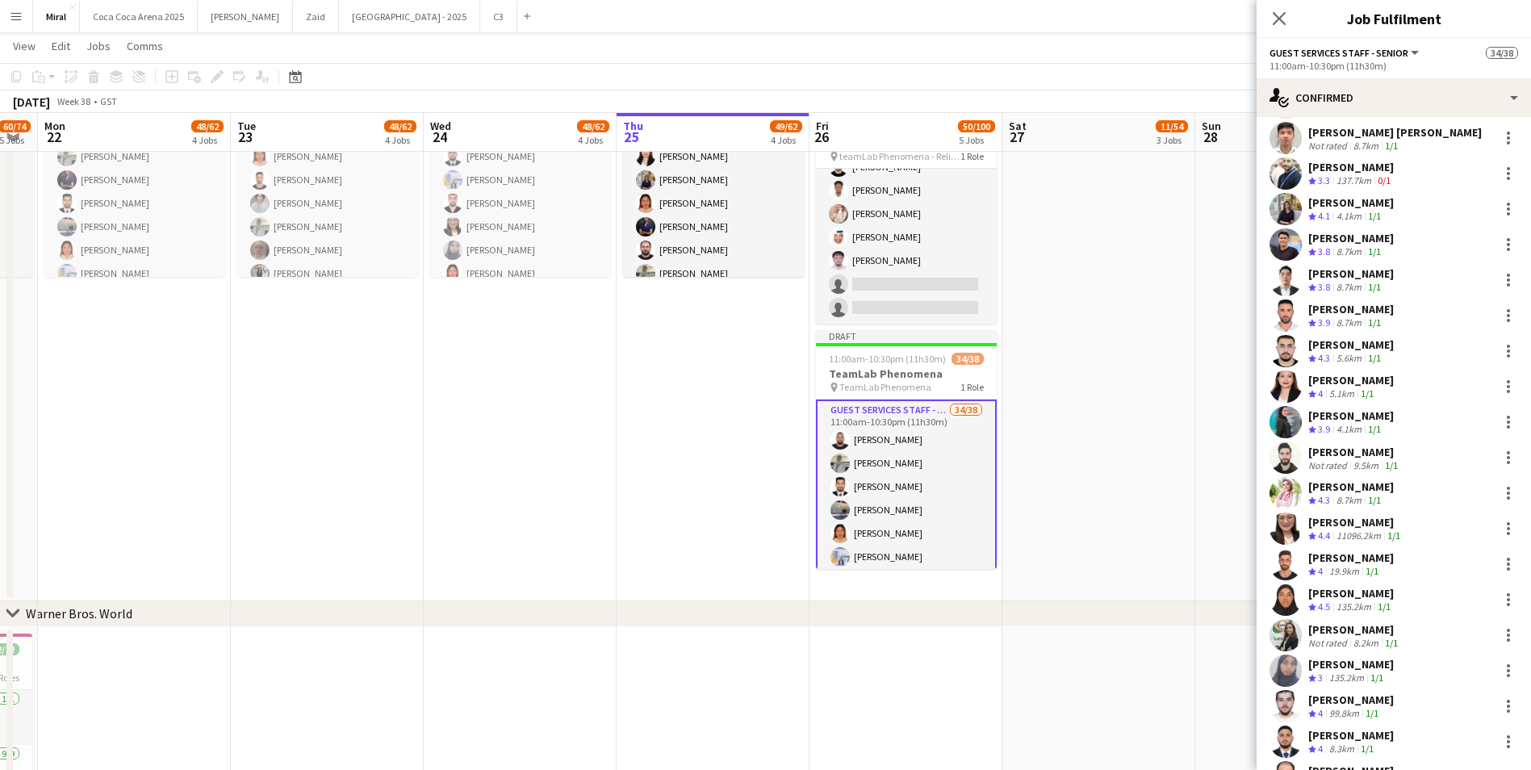
scroll to position [257, 0]
click at [1498, 453] on div at bounding box center [1507, 454] width 19 height 19
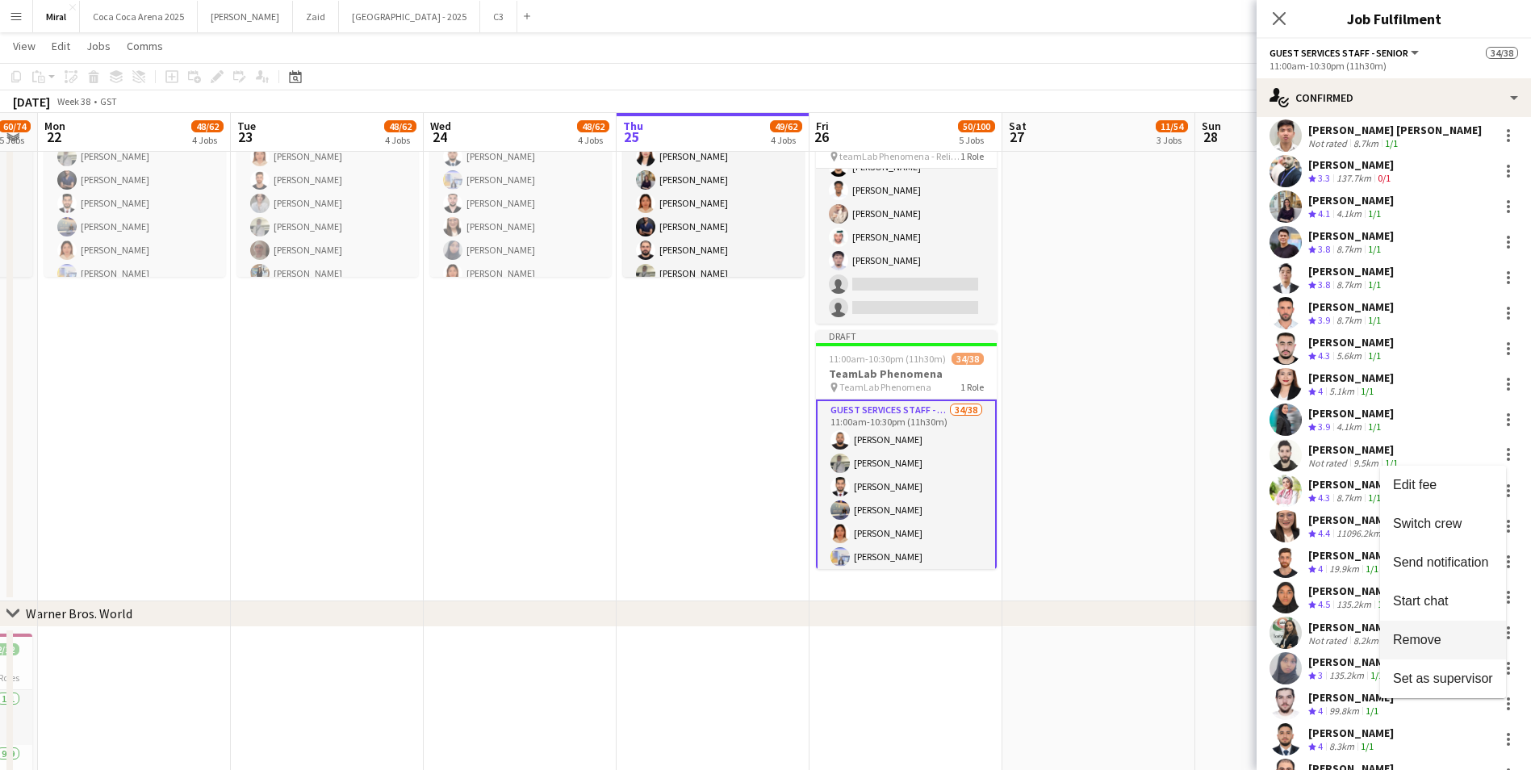
click at [1422, 642] on span "Remove" at bounding box center [1417, 640] width 48 height 14
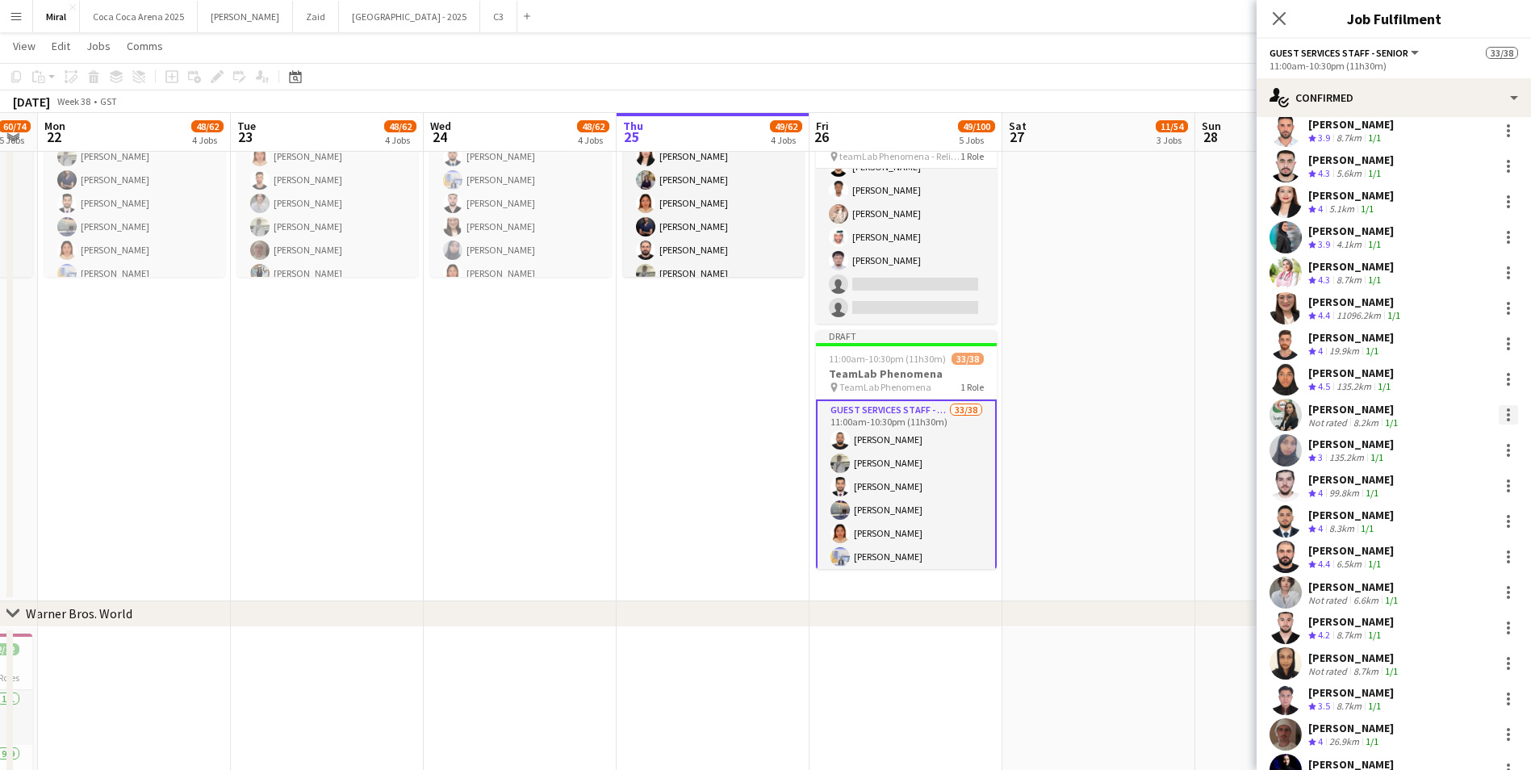
scroll to position [437, 0]
click at [1498, 276] on div at bounding box center [1507, 274] width 19 height 19
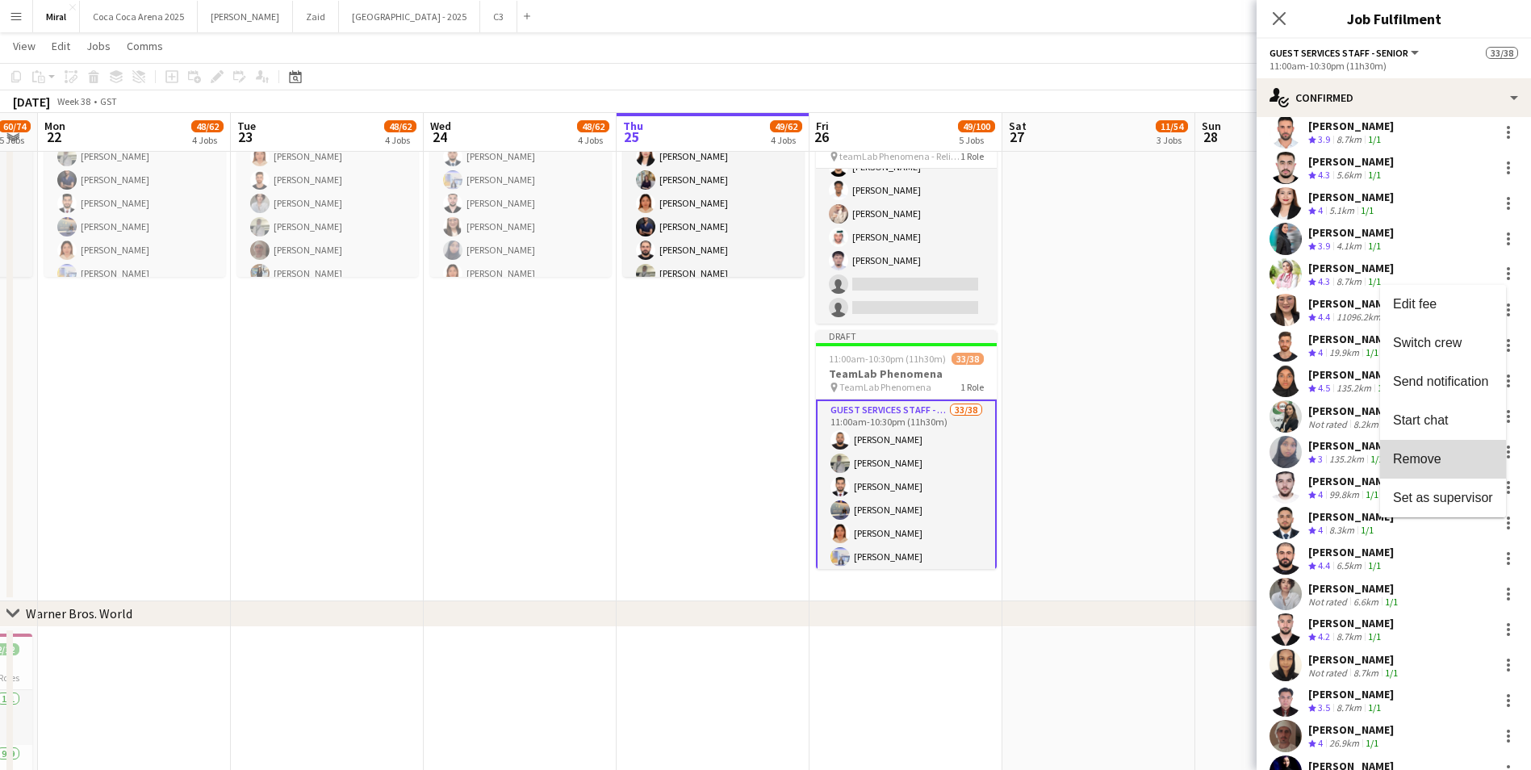
click at [1424, 460] on span "Remove" at bounding box center [1417, 459] width 48 height 14
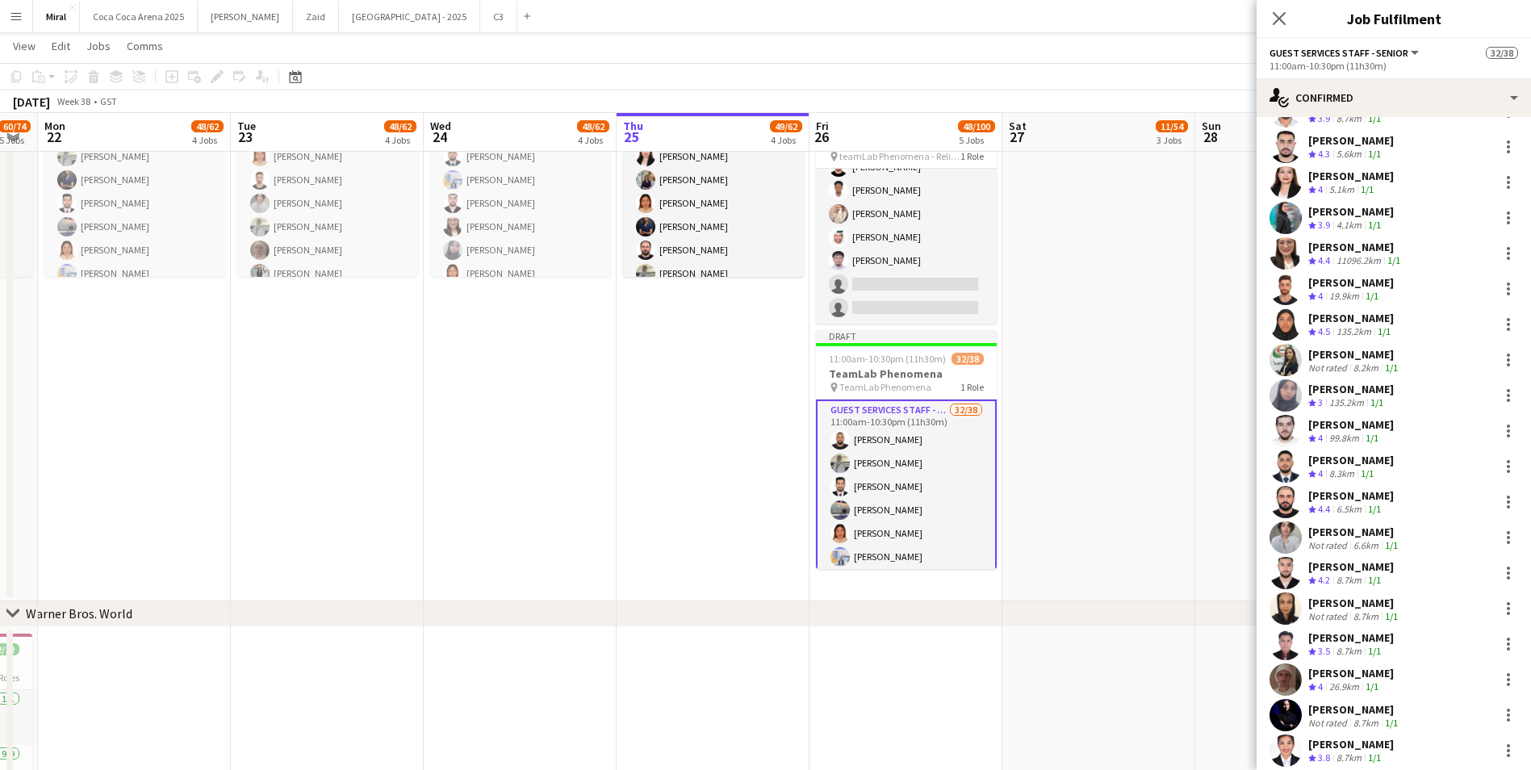
scroll to position [464, 0]
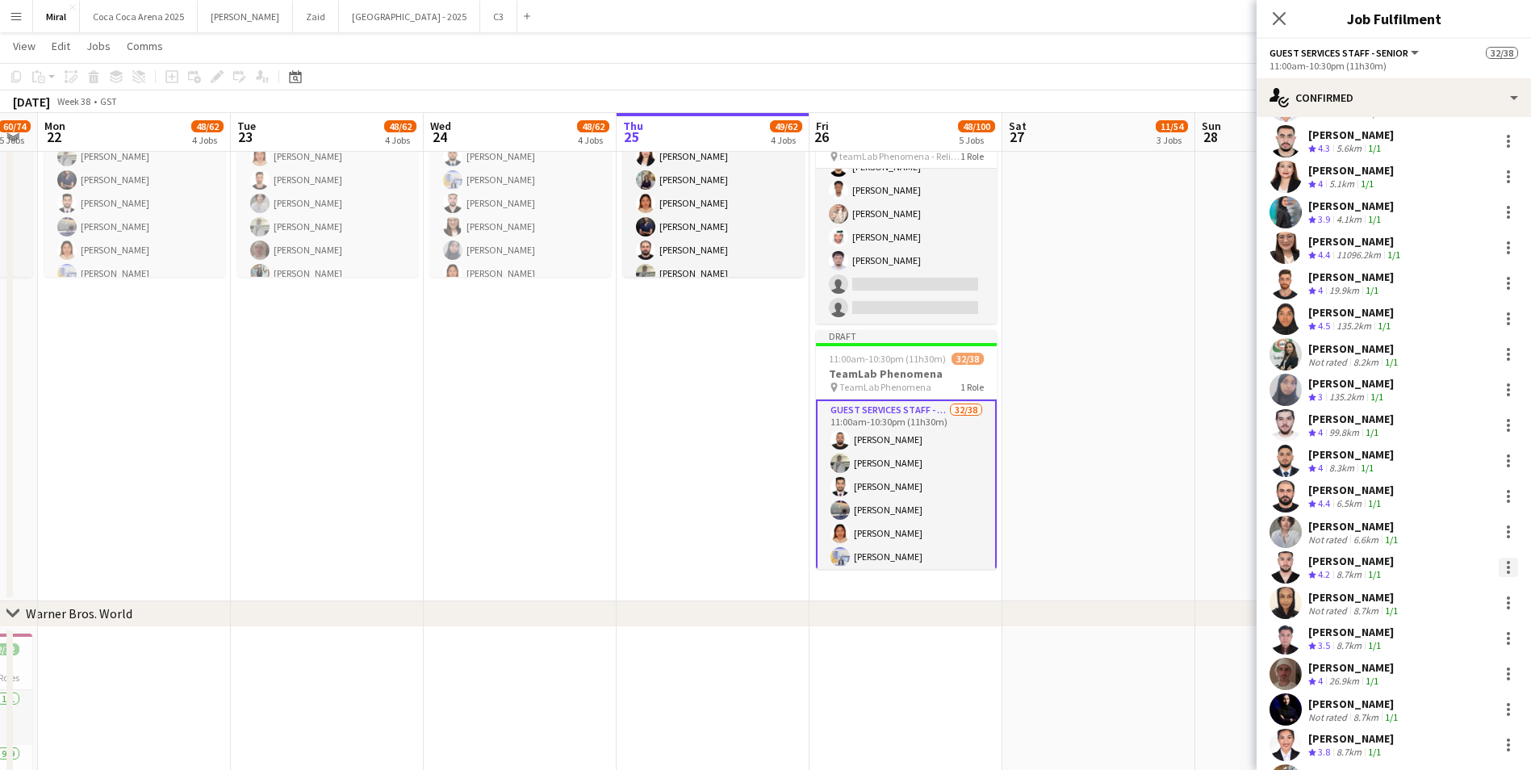
click at [1507, 568] on div at bounding box center [1508, 567] width 3 height 3
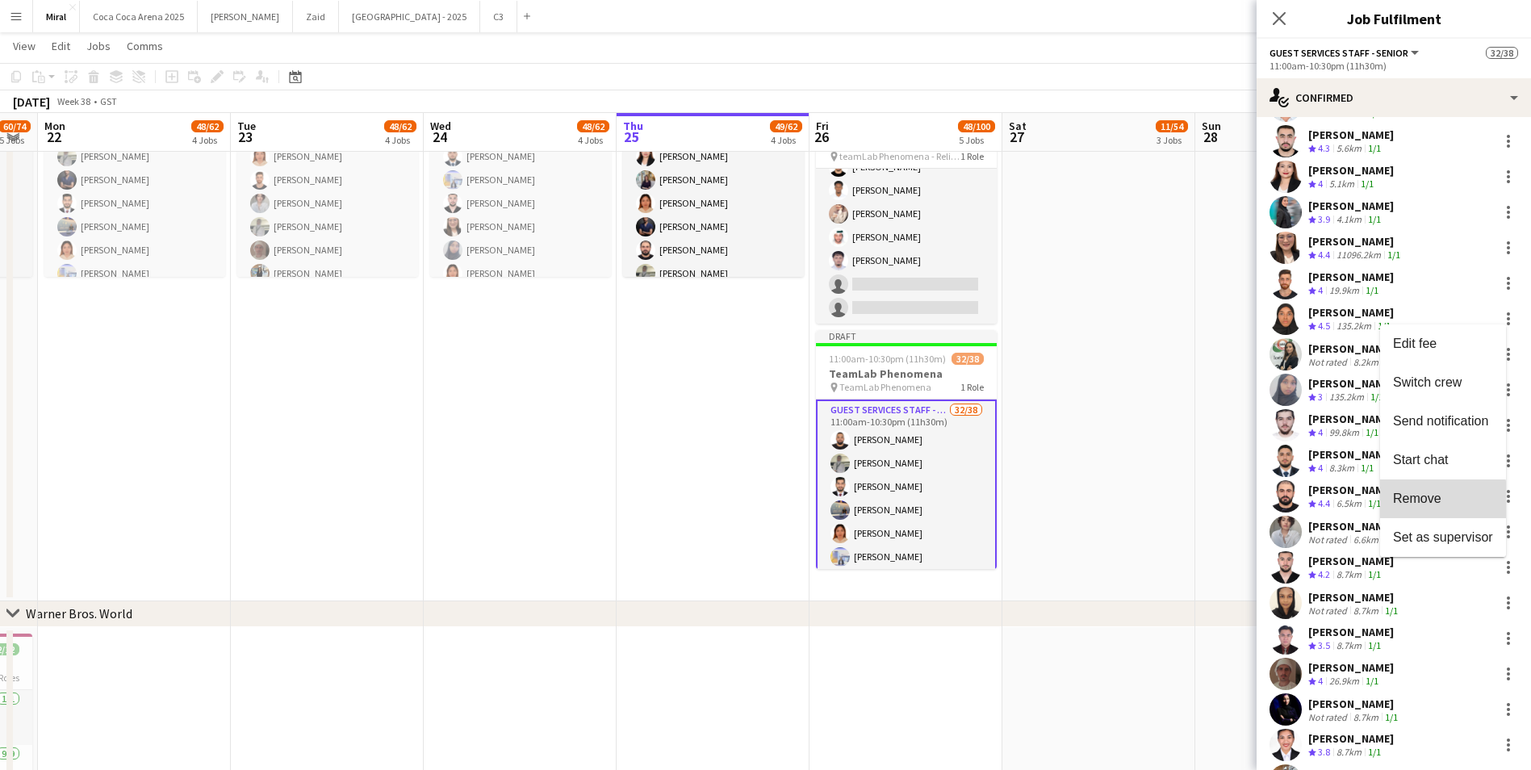
click at [1431, 504] on span "Remove" at bounding box center [1417, 498] width 48 height 14
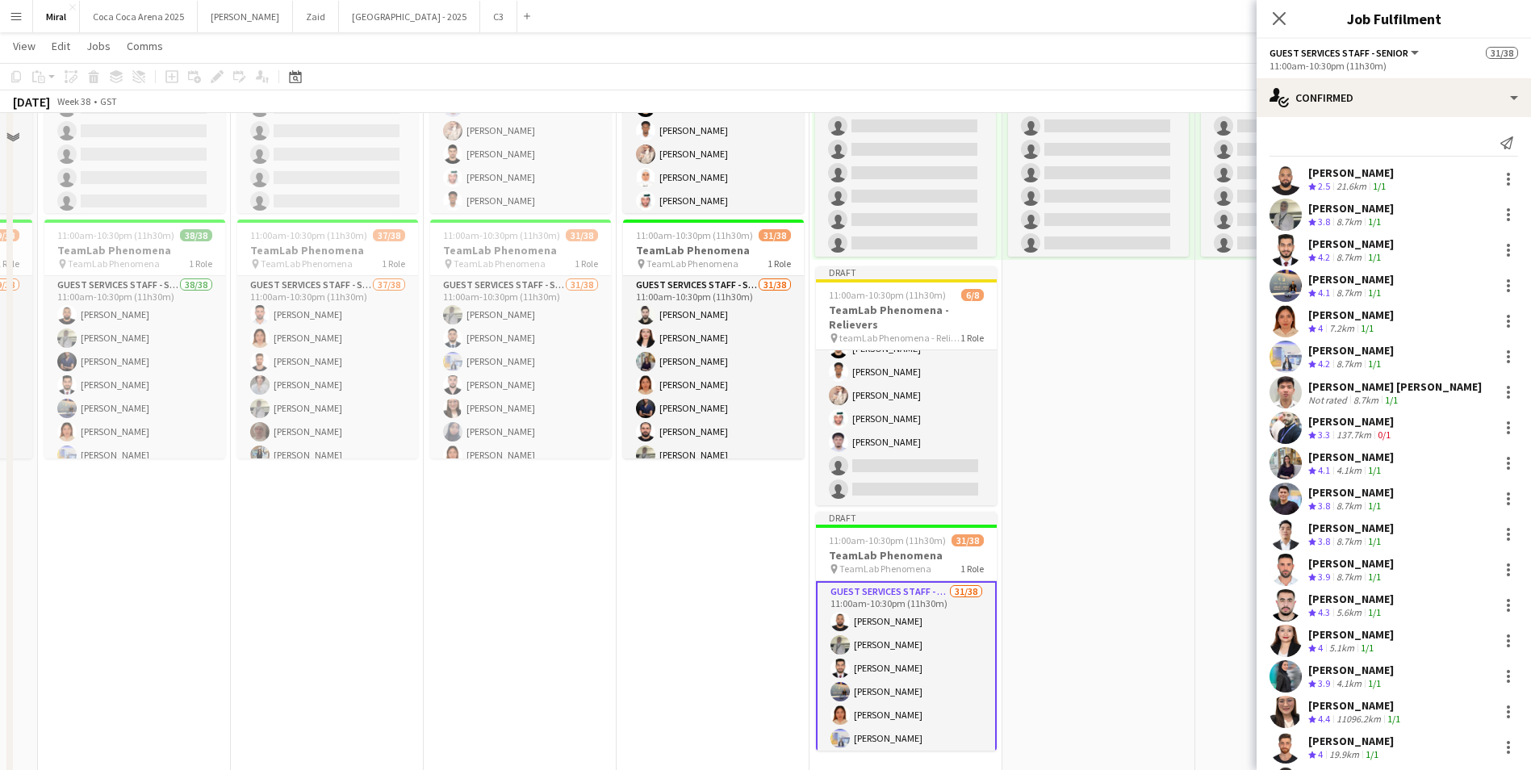
scroll to position [646, 0]
